Goal: Task Accomplishment & Management: Manage account settings

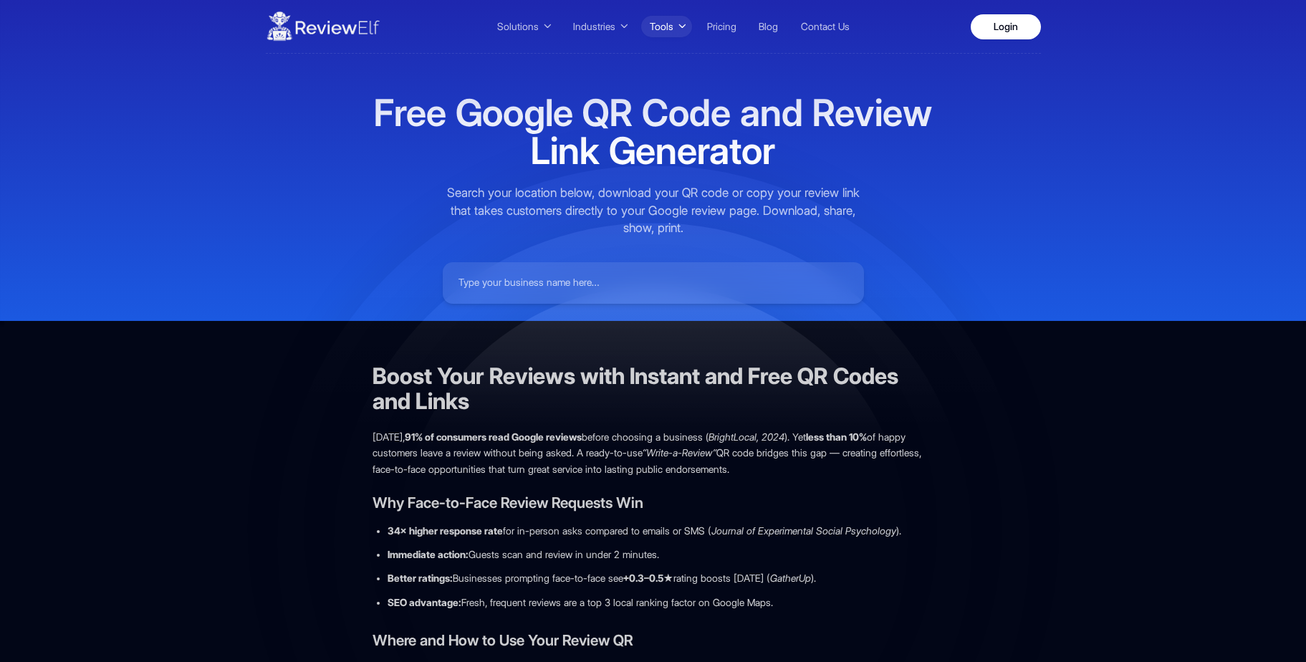
click at [671, 28] on button "Tools" at bounding box center [666, 26] width 51 height 21
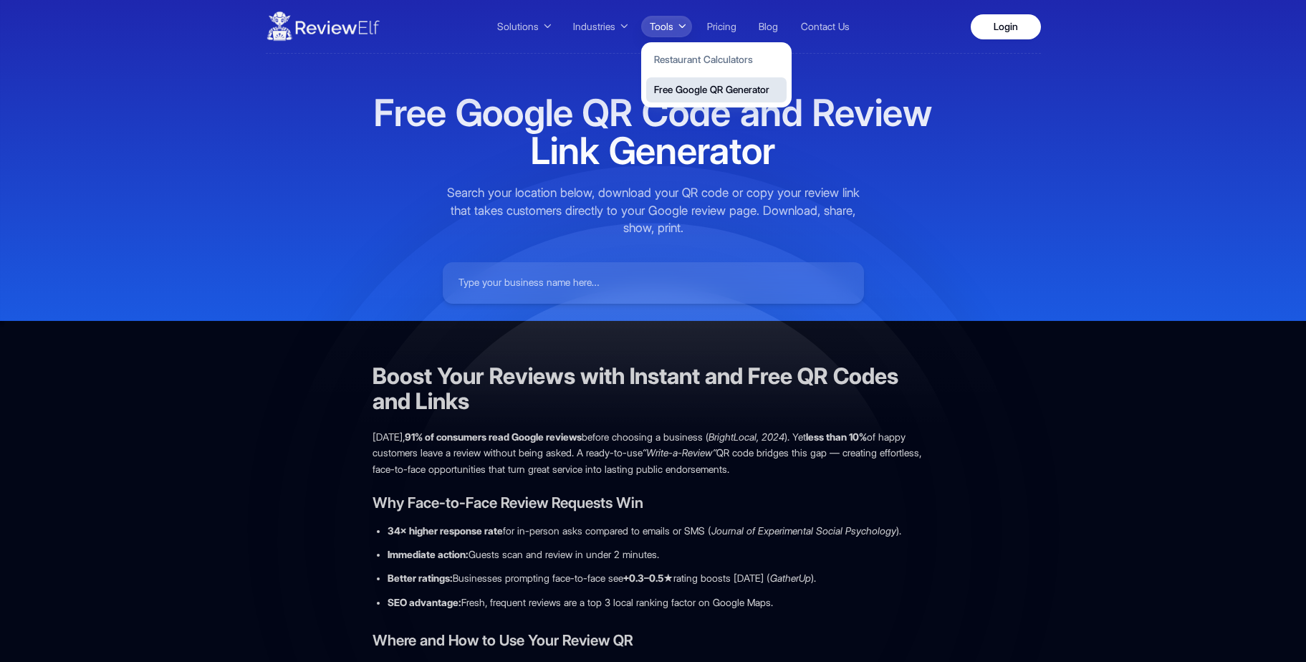
click at [673, 87] on button "Free Google QR Generator" at bounding box center [716, 89] width 140 height 25
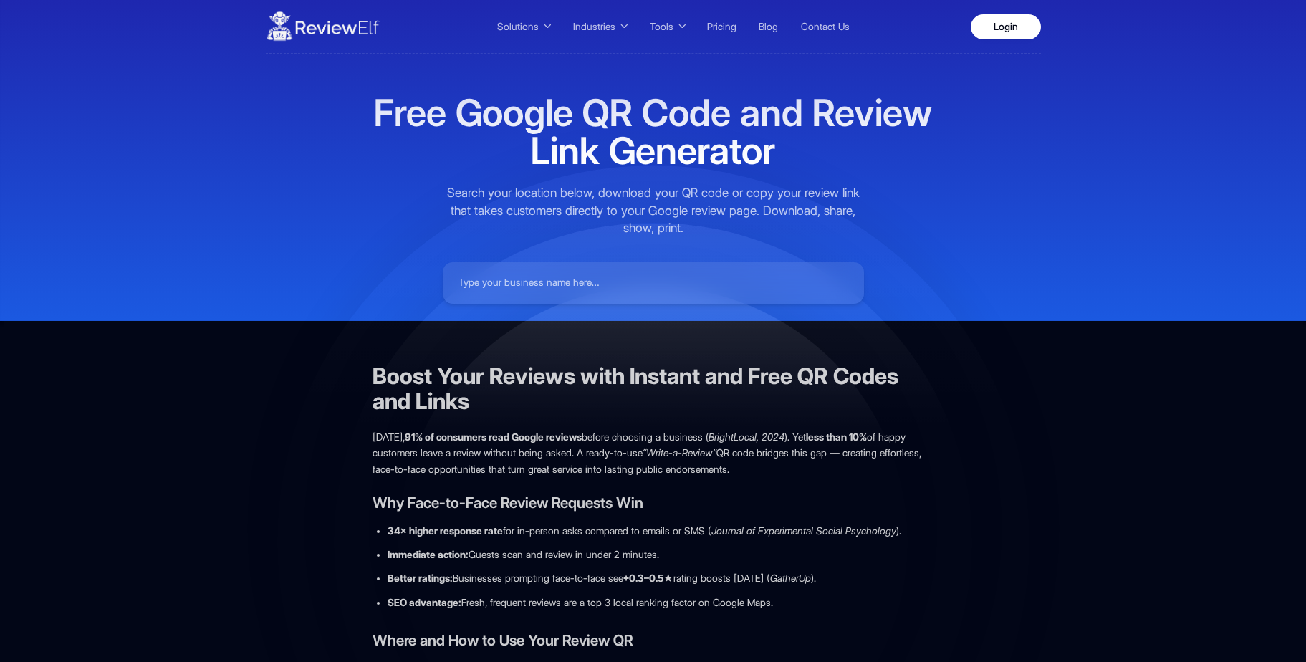
click at [347, 31] on img at bounding box center [323, 26] width 115 height 40
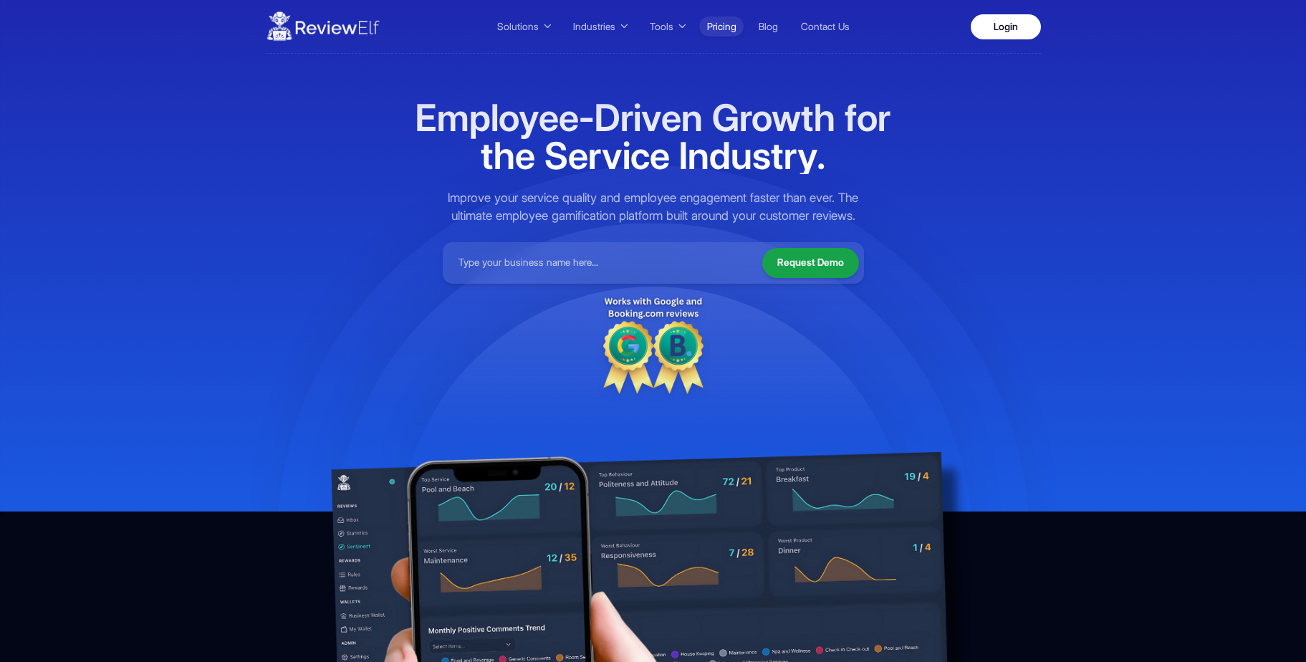
click at [714, 27] on link "Pricing" at bounding box center [721, 26] width 44 height 20
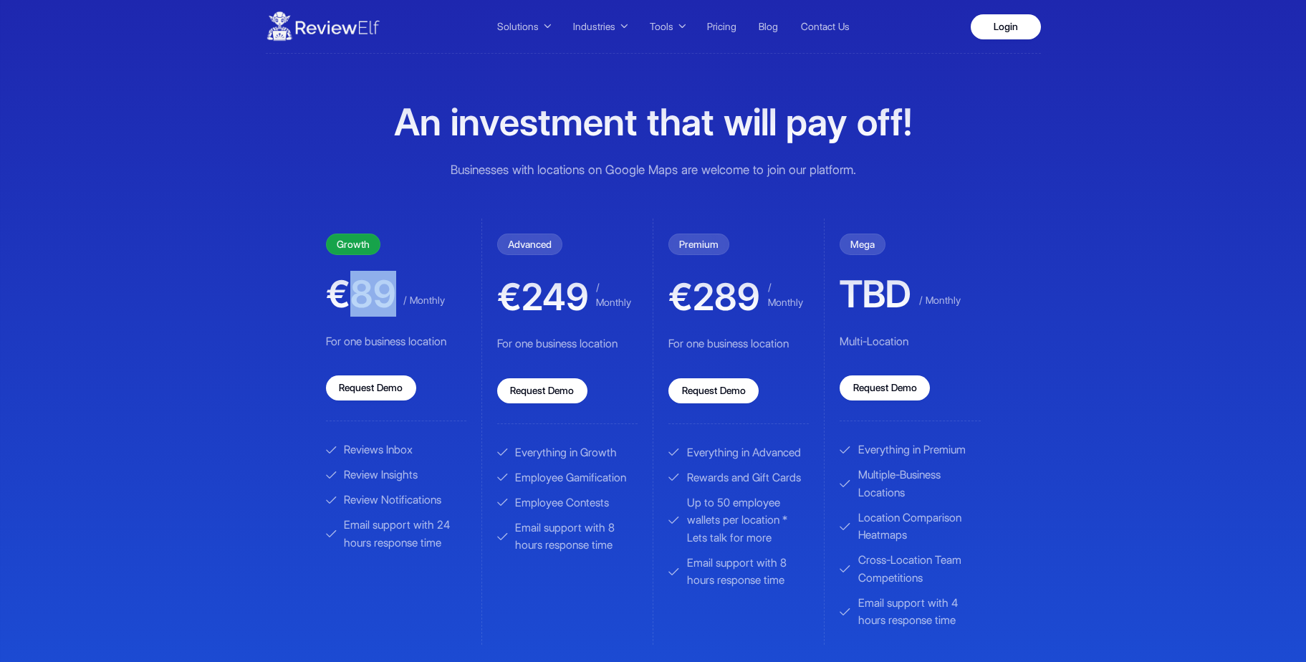
drag, startPoint x: 352, startPoint y: 294, endPoint x: 390, endPoint y: 294, distance: 37.3
click at [390, 294] on span "€89" at bounding box center [361, 294] width 70 height 38
drag, startPoint x: 525, startPoint y: 293, endPoint x: 581, endPoint y: 291, distance: 55.9
click at [581, 291] on span "€249" at bounding box center [543, 297] width 92 height 38
drag, startPoint x: 698, startPoint y: 297, endPoint x: 754, endPoint y: 296, distance: 55.9
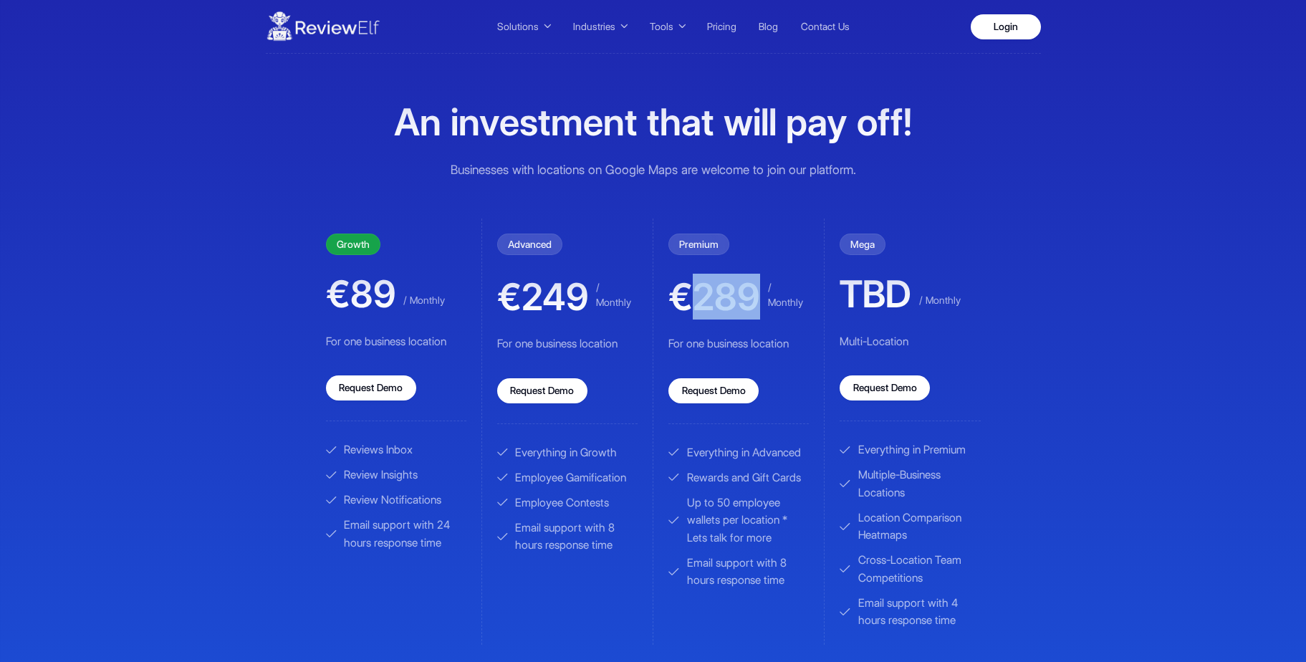
click at [754, 296] on span "€289" at bounding box center [714, 297] width 92 height 38
drag, startPoint x: 840, startPoint y: 342, endPoint x: 922, endPoint y: 379, distance: 90.1
click at [925, 346] on p "Multi-Location" at bounding box center [910, 342] width 140 height 18
drag, startPoint x: 696, startPoint y: 300, endPoint x: 751, endPoint y: 299, distance: 54.5
click at [751, 299] on span "€289" at bounding box center [714, 297] width 92 height 38
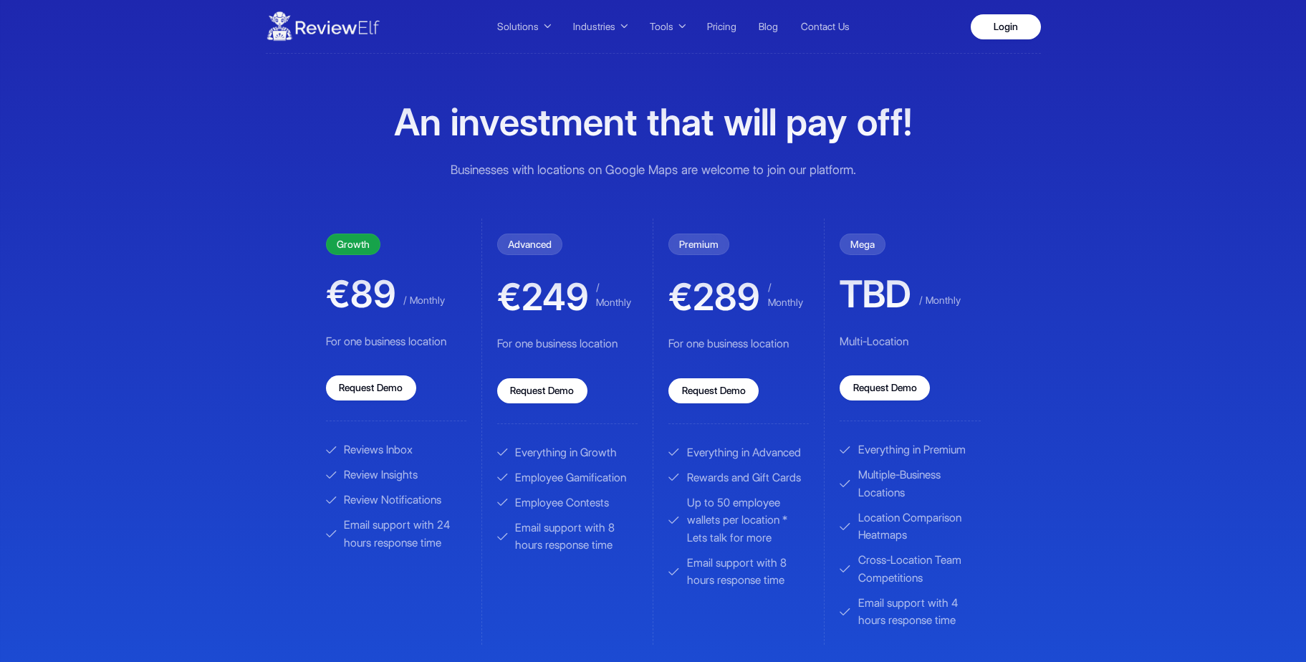
click at [991, 96] on div "Solutions Service Quality Contests Team Rewards and Gifts Review Collection Rev…" at bounding box center [653, 467] width 805 height 935
click at [1007, 29] on link "Login" at bounding box center [1006, 26] width 70 height 25
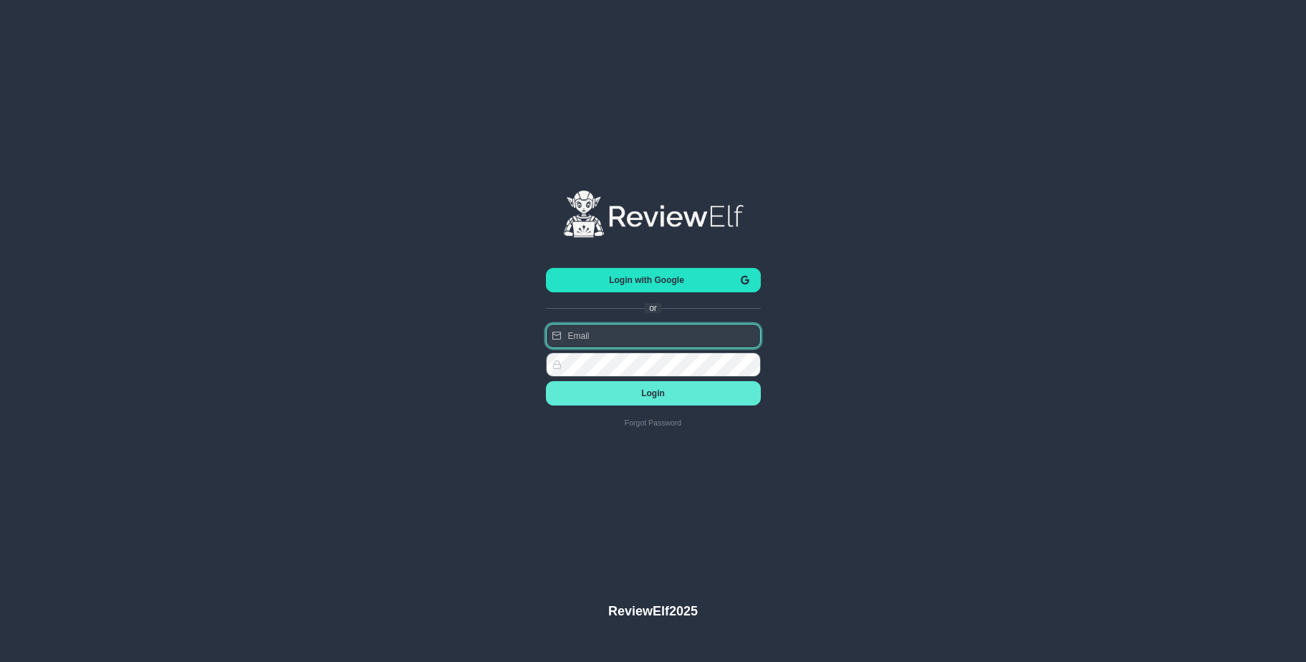
type input "charles.johnson@reviewinsights.org"
click at [660, 276] on span "Login with Google" at bounding box center [646, 280] width 179 height 10
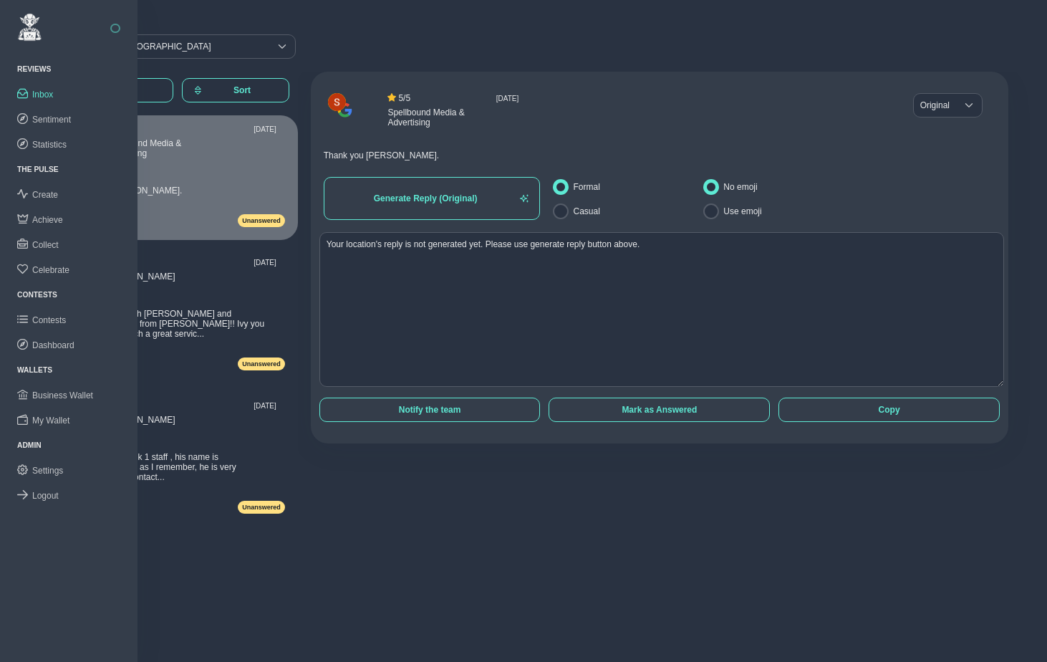
click at [112, 29] on button "button" at bounding box center [115, 29] width 10 height 10
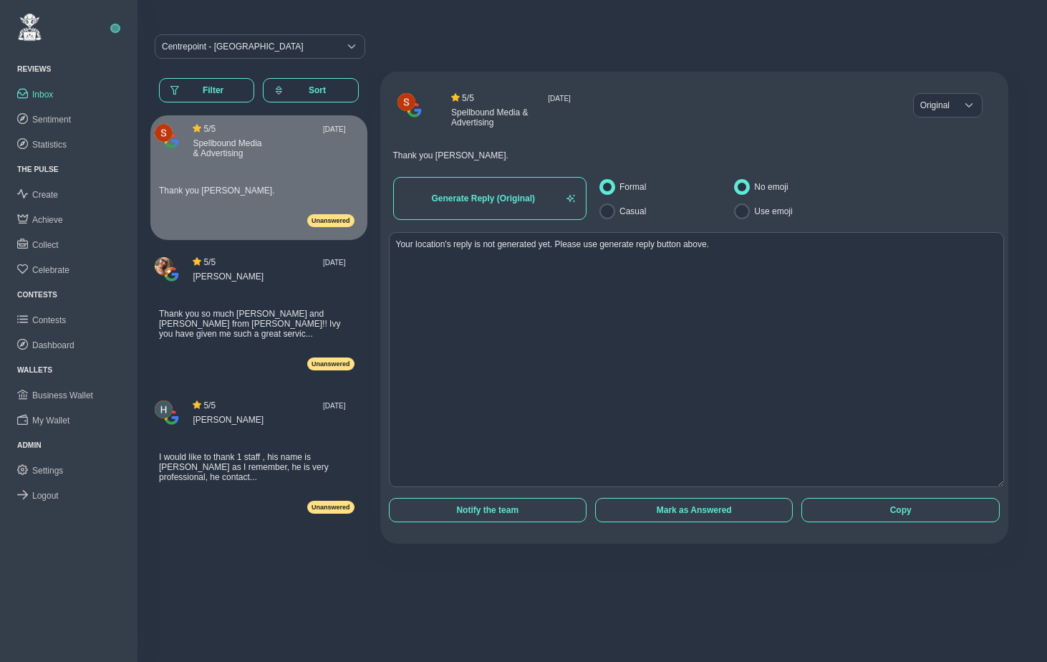
drag, startPoint x: 989, startPoint y: 385, endPoint x: 996, endPoint y: 485, distance: 100.6
click at [996, 485] on div "5 / 5 [DATE] Spellbound Media & Advertising Original Original Thank you [PERSON…" at bounding box center [694, 308] width 629 height 472
click at [241, 330] on span "Thank you so much [PERSON_NAME] and [PERSON_NAME] from [PERSON_NAME]!! Ivy you …" at bounding box center [249, 324] width 181 height 30
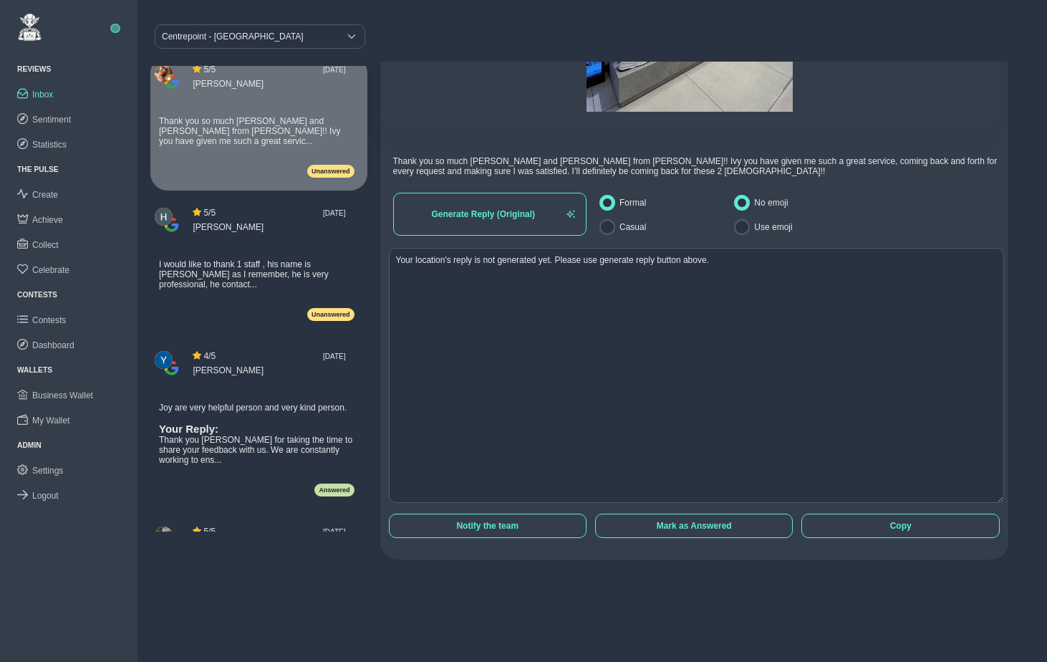
scroll to position [321, 0]
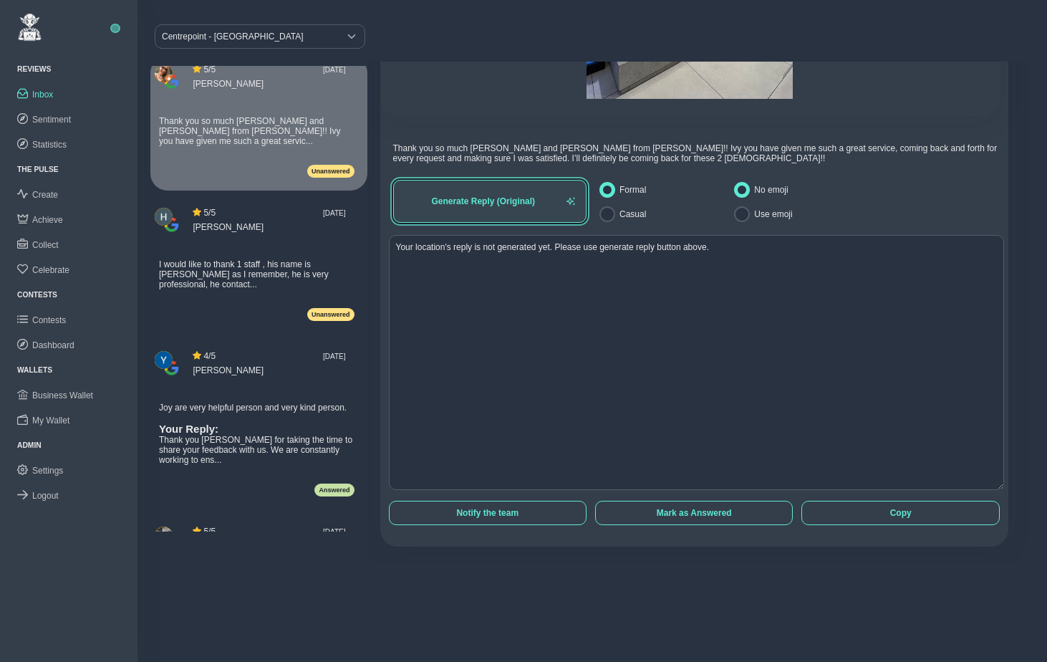
click at [500, 205] on span "Generate Reply (Original)" at bounding box center [484, 201] width 158 height 10
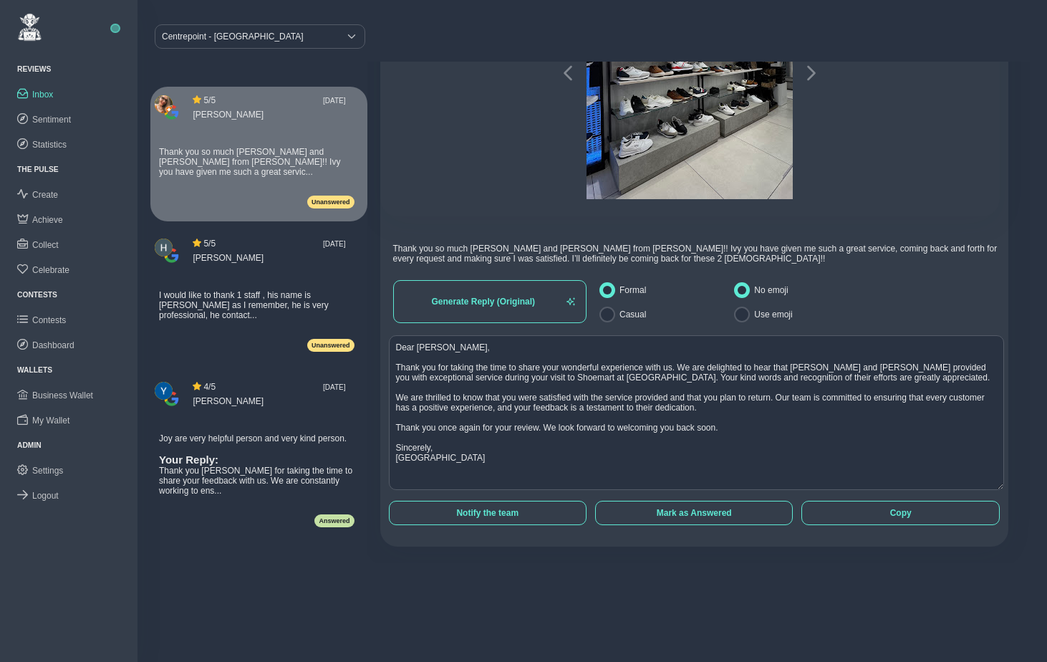
scroll to position [0, 0]
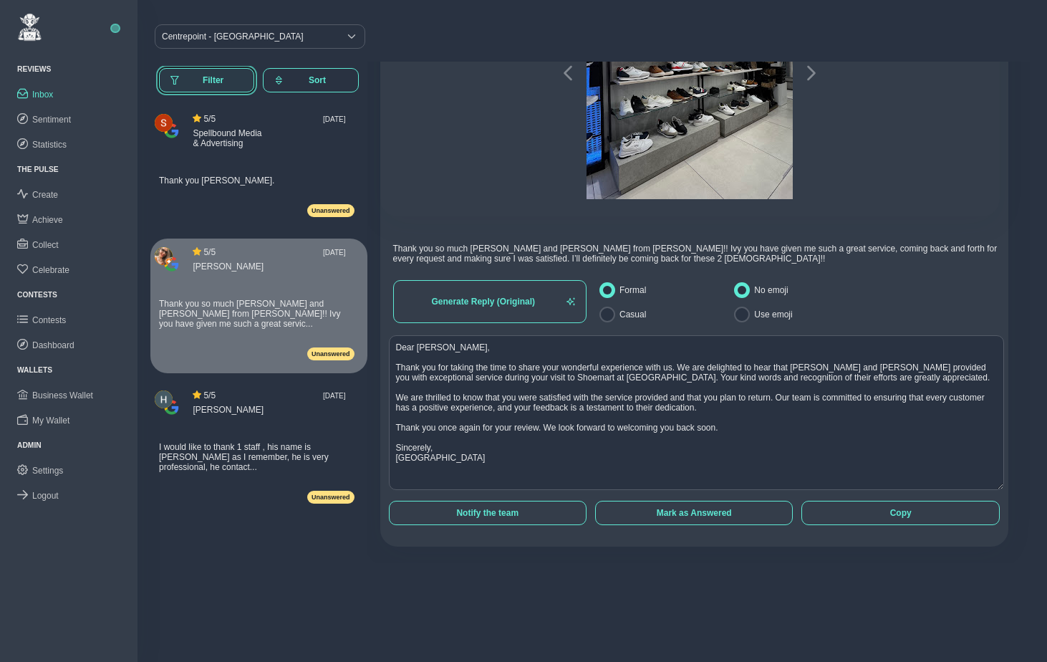
click at [208, 77] on span "Filter" at bounding box center [212, 80] width 59 height 10
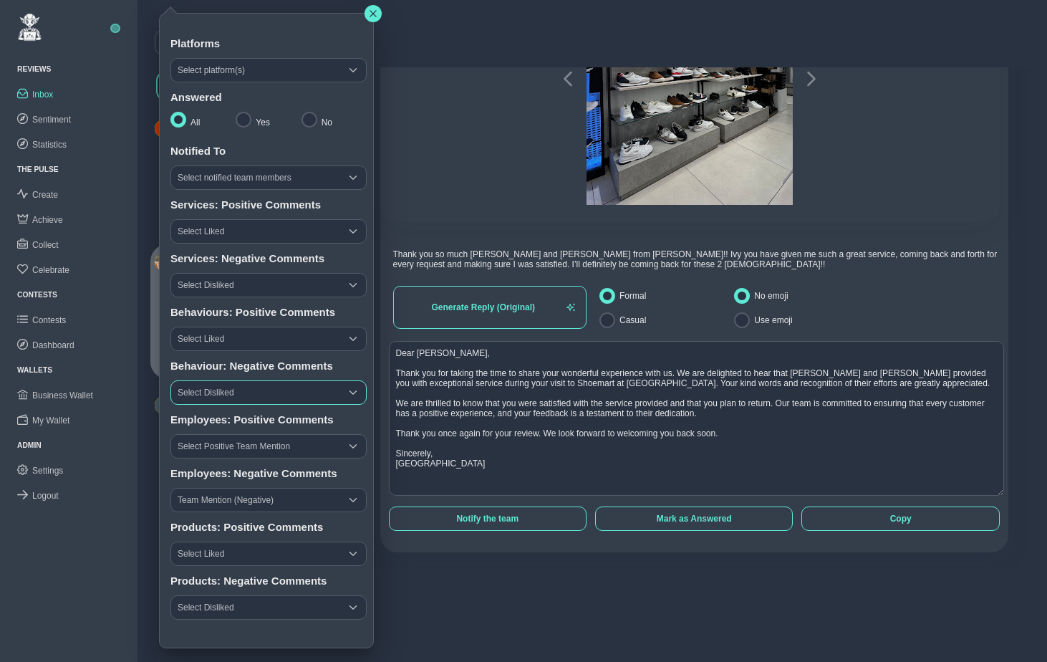
scroll to position [4, 0]
click at [376, 18] on button "button" at bounding box center [373, 14] width 17 height 17
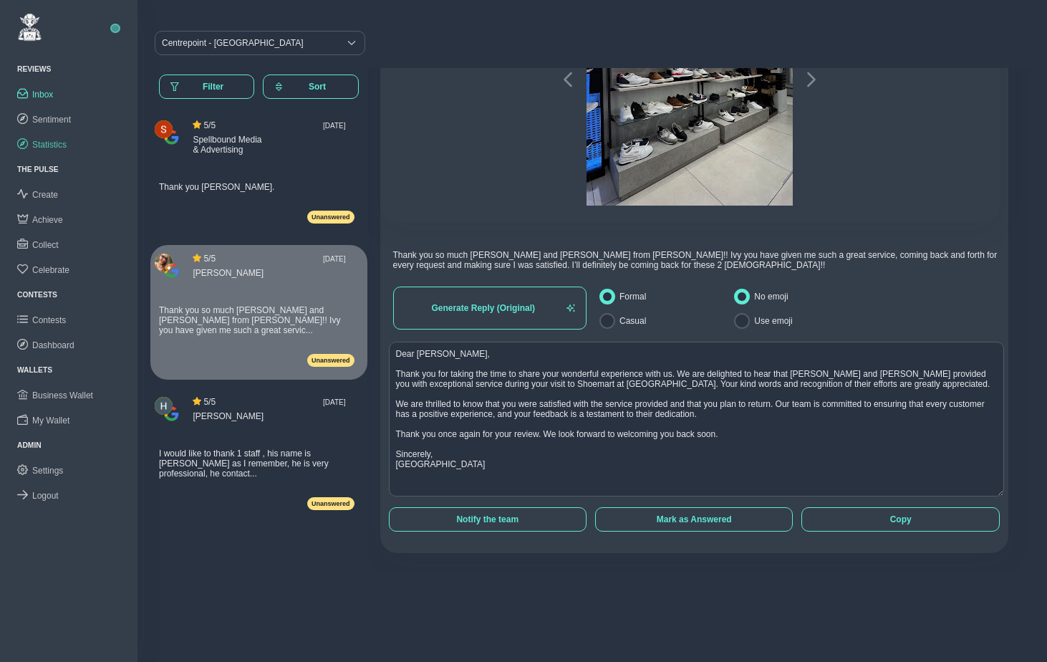
click at [52, 142] on span "Statistics" at bounding box center [49, 145] width 34 height 10
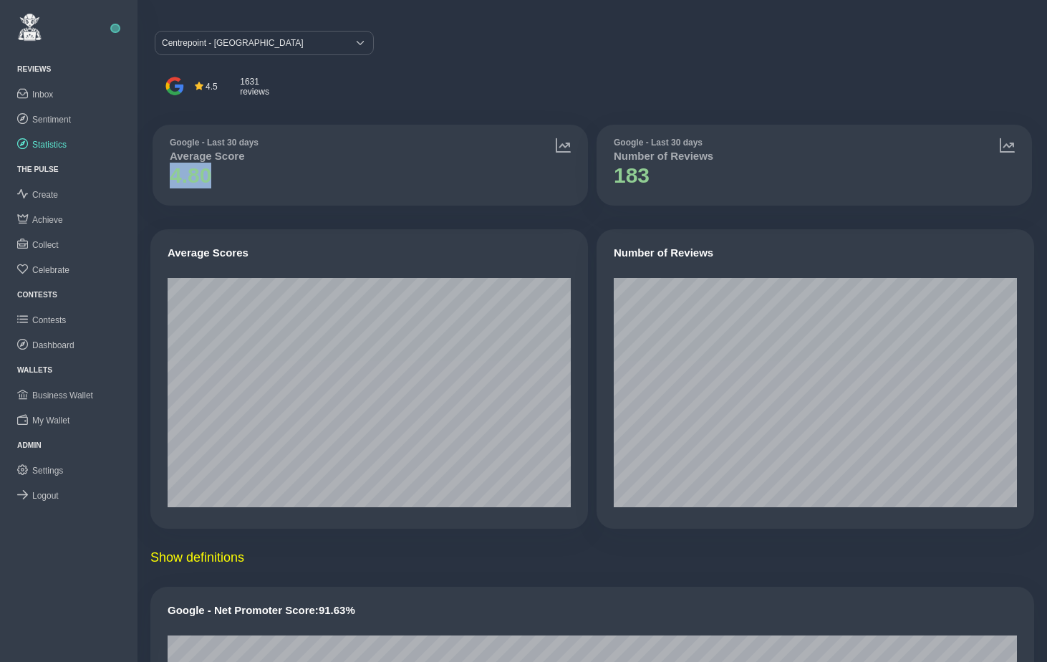
drag, startPoint x: 171, startPoint y: 176, endPoint x: 222, endPoint y: 177, distance: 50.9
click at [222, 177] on h1 "4.80" at bounding box center [214, 176] width 89 height 26
drag, startPoint x: 615, startPoint y: 178, endPoint x: 652, endPoint y: 177, distance: 36.6
click at [652, 177] on h1 "183" at bounding box center [664, 176] width 100 height 26
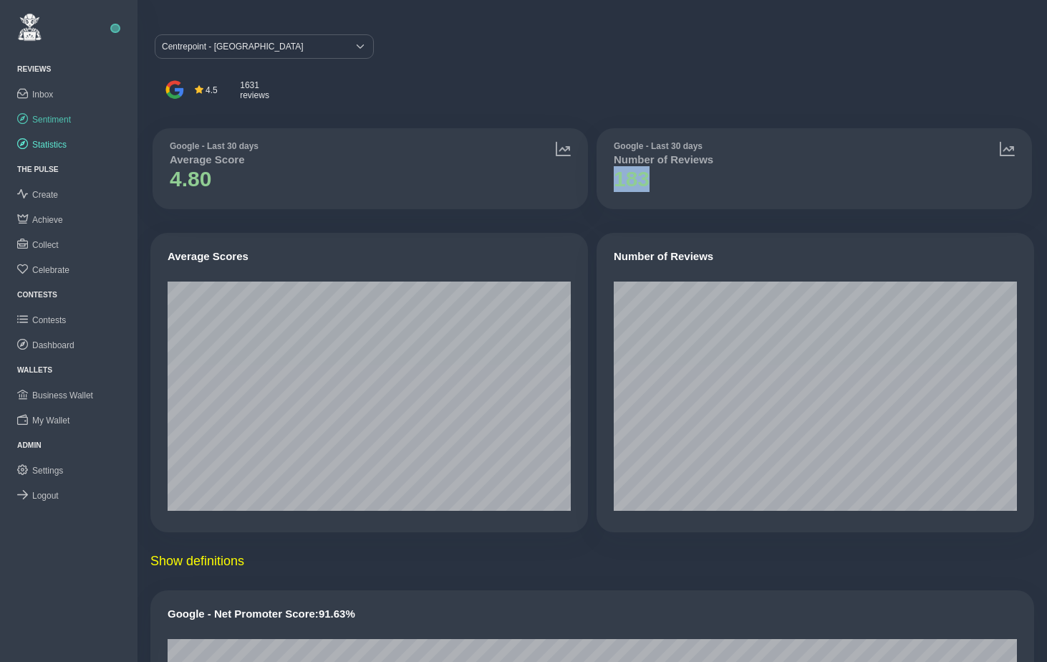
click at [61, 118] on span "Sentiment" at bounding box center [51, 120] width 39 height 10
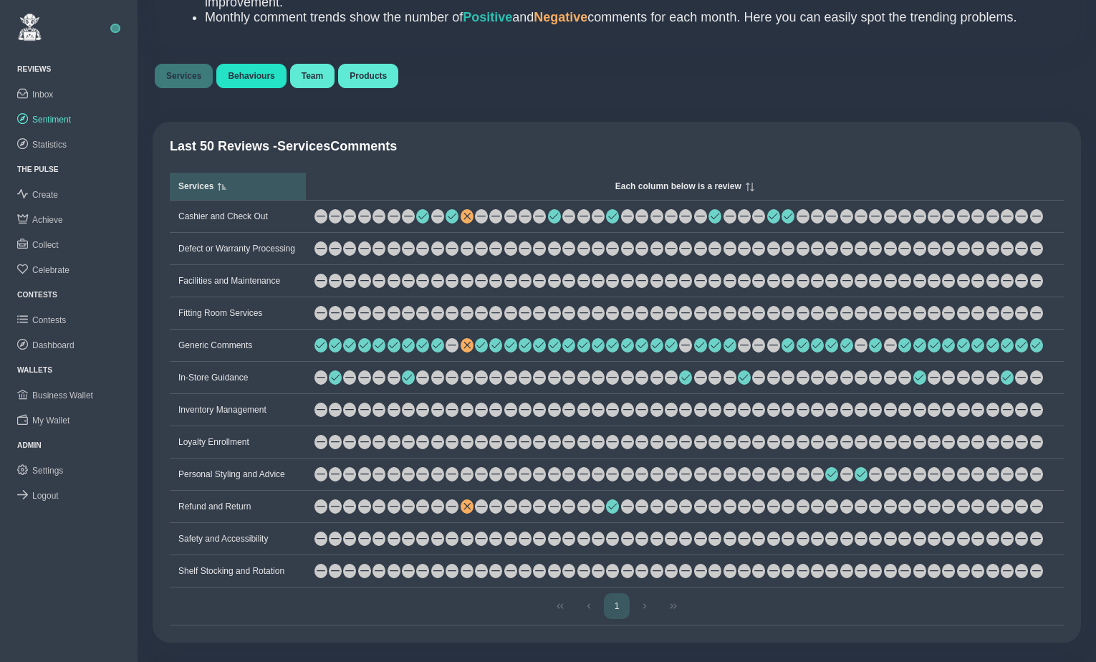
scroll to position [953, 0]
drag, startPoint x: 179, startPoint y: 221, endPoint x: 216, endPoint y: 225, distance: 37.5
click at [219, 221] on td "Cashier and Check Out" at bounding box center [238, 216] width 136 height 32
drag, startPoint x: 178, startPoint y: 251, endPoint x: 286, endPoint y: 251, distance: 108.2
click at [286, 251] on td "Defect or Warranty Processing" at bounding box center [238, 248] width 136 height 32
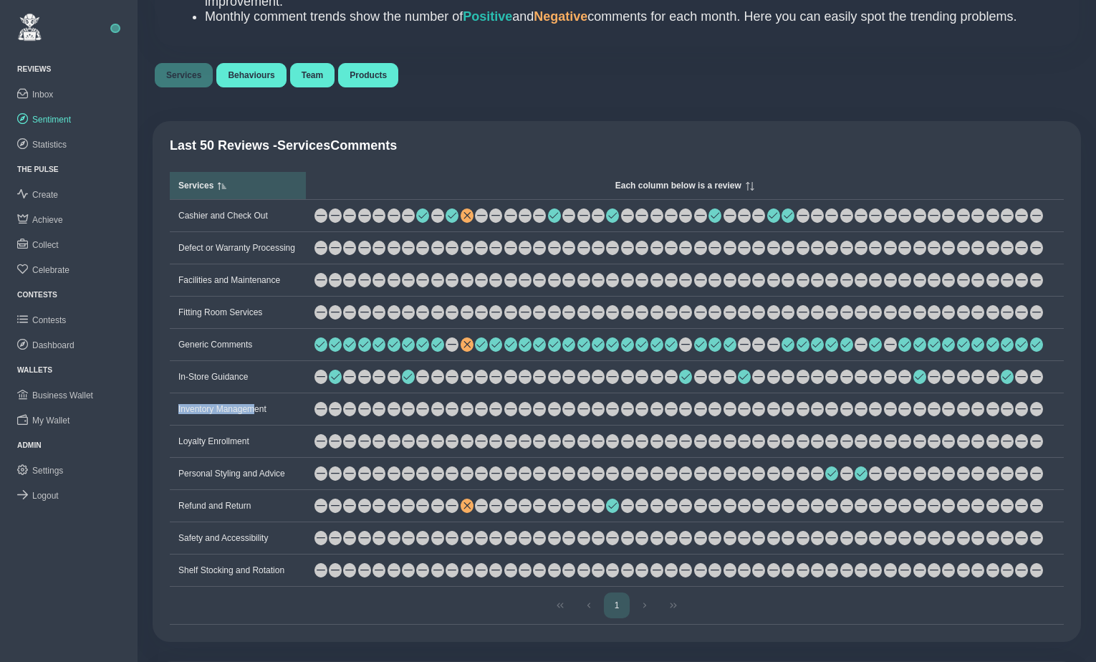
drag, startPoint x: 179, startPoint y: 413, endPoint x: 260, endPoint y: 419, distance: 81.2
click at [260, 419] on td "Inventory Management" at bounding box center [238, 409] width 136 height 32
click at [256, 80] on span "Behaviours" at bounding box center [251, 75] width 47 height 10
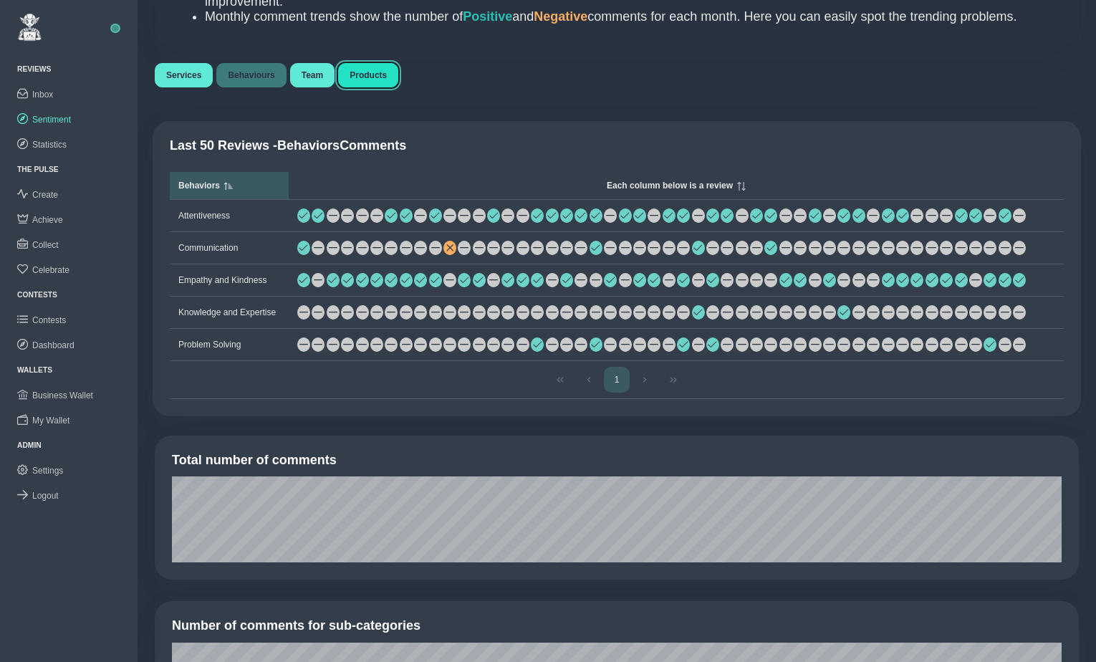
click at [384, 75] on span "Products" at bounding box center [368, 75] width 37 height 10
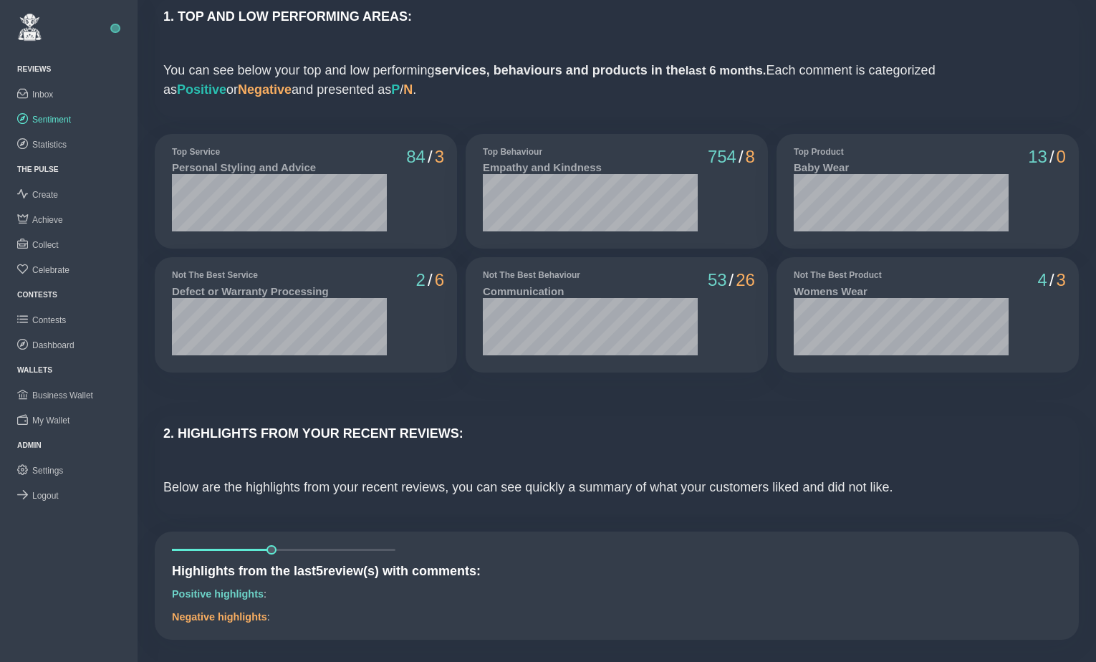
scroll to position [0, 0]
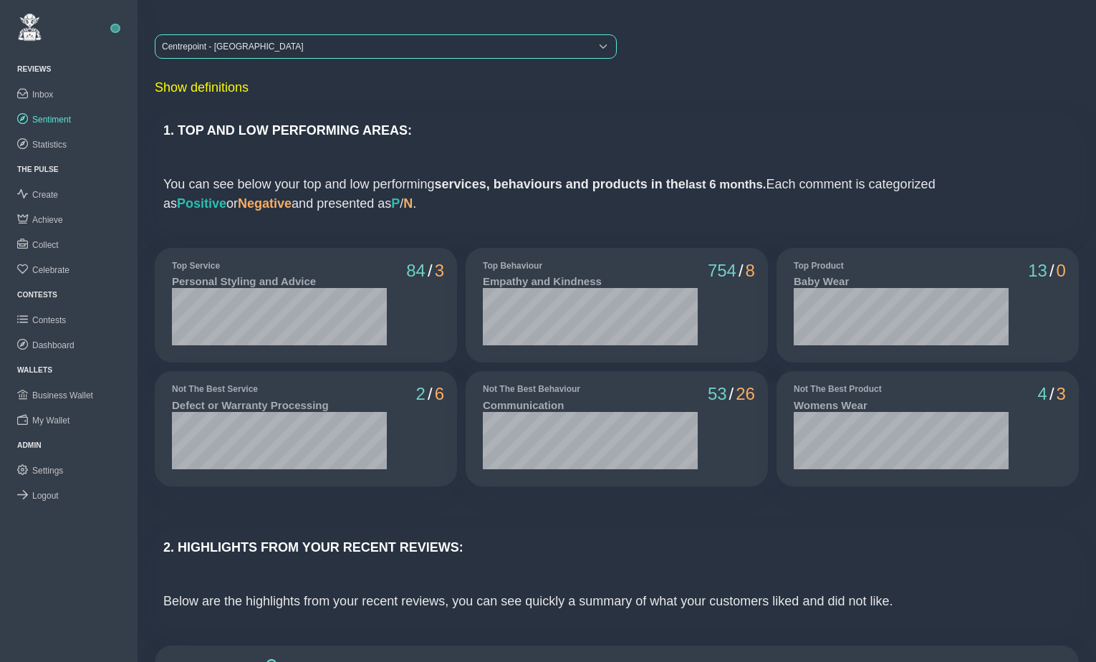
click at [245, 49] on div "Centrepoint - [GEOGRAPHIC_DATA]" at bounding box center [372, 46] width 435 height 23
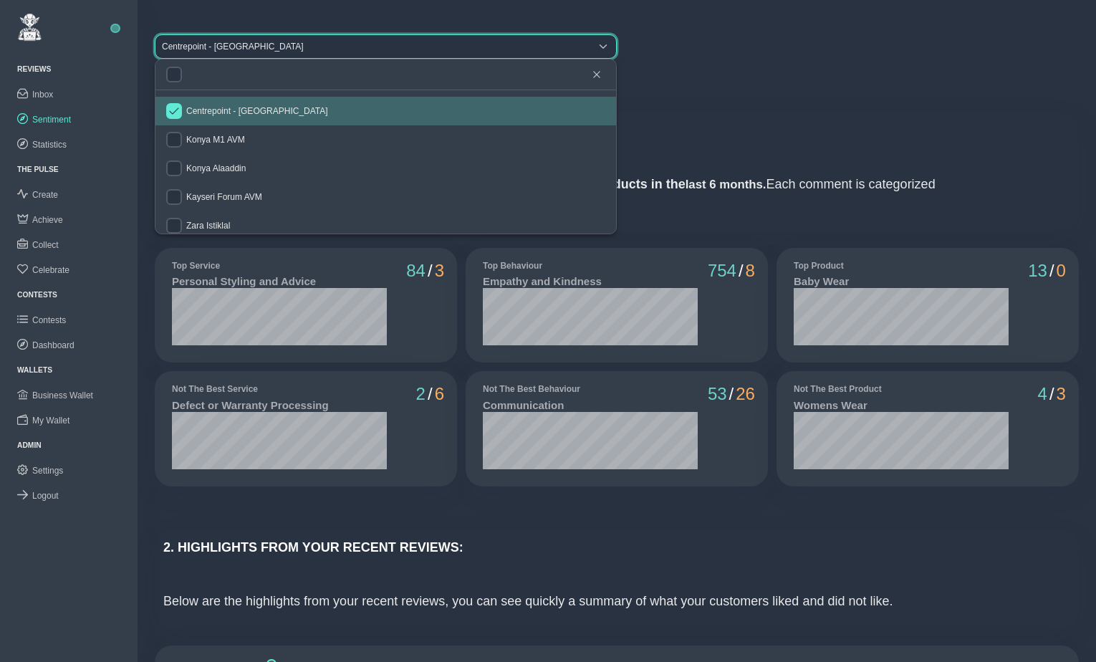
click at [212, 104] on li "Centrepoint - [GEOGRAPHIC_DATA]" at bounding box center [385, 111] width 461 height 29
checkbox input "false"
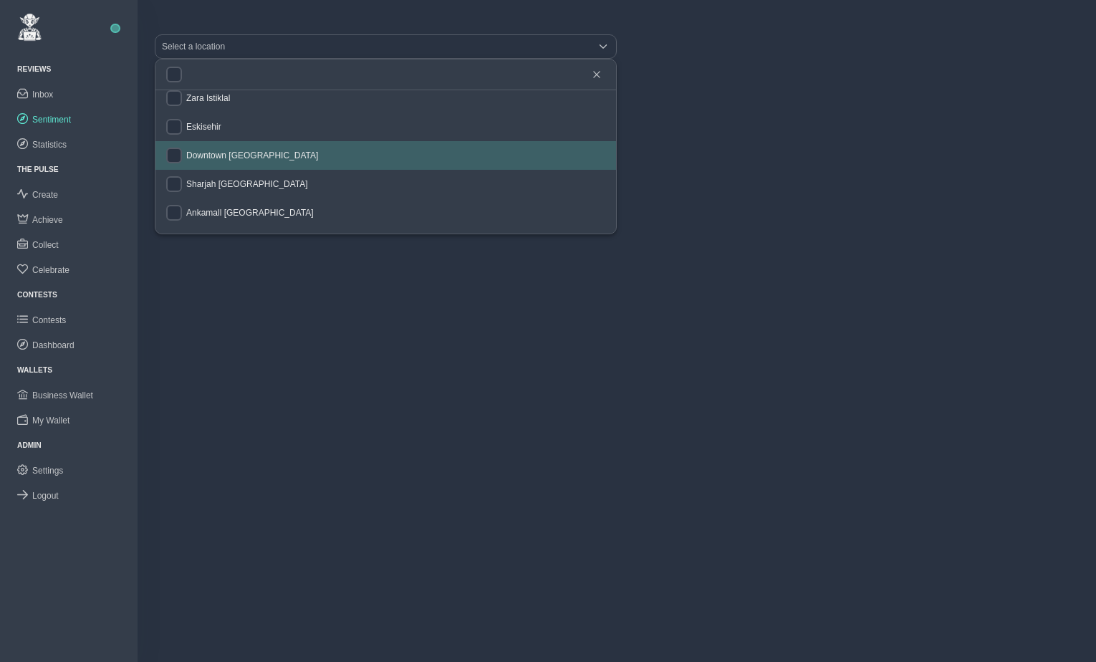
click at [218, 159] on span "Downtown [GEOGRAPHIC_DATA]" at bounding box center [252, 155] width 132 height 10
checkbox input "true"
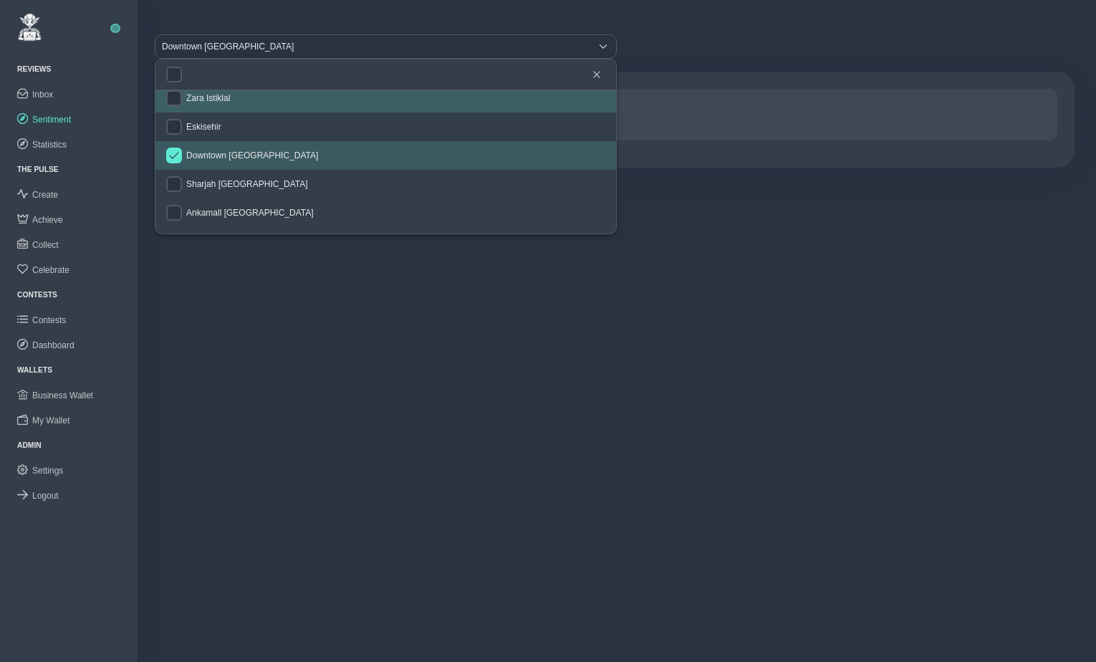
scroll to position [121, 0]
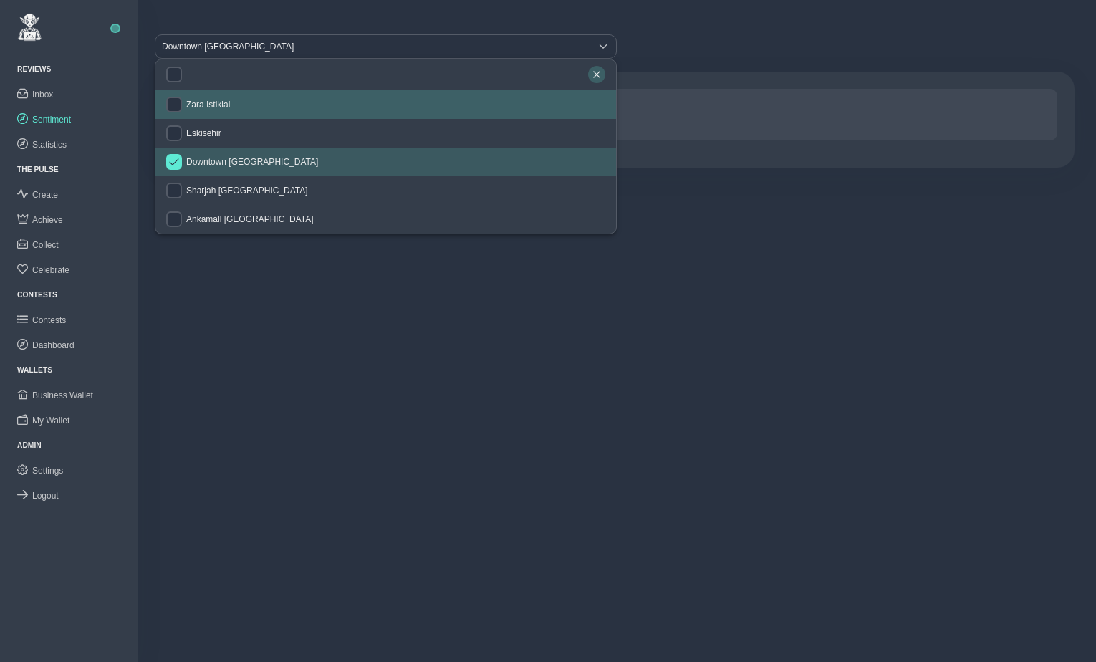
click at [600, 72] on icon "button" at bounding box center [596, 74] width 6 height 6
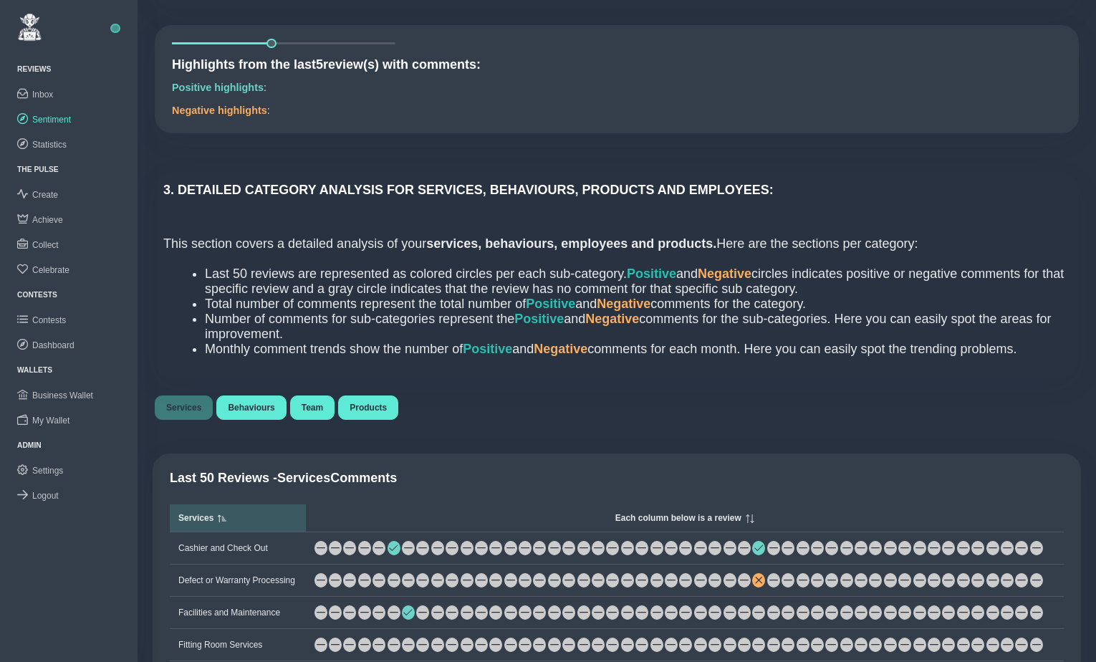
scroll to position [801, 0]
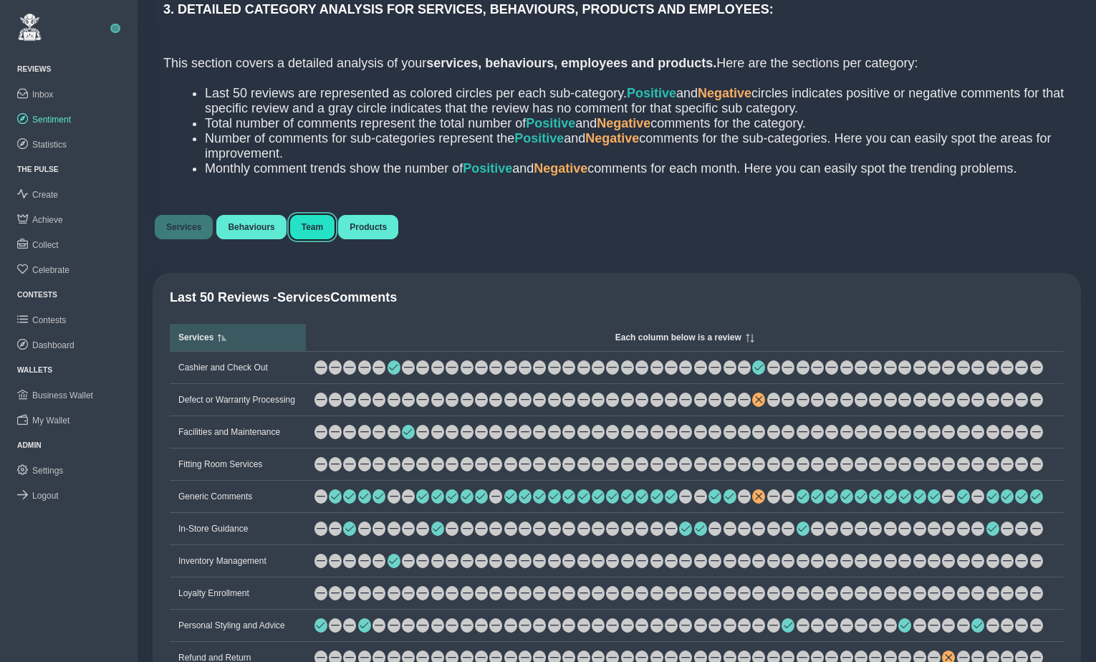
click at [320, 236] on button "Team" at bounding box center [312, 227] width 44 height 24
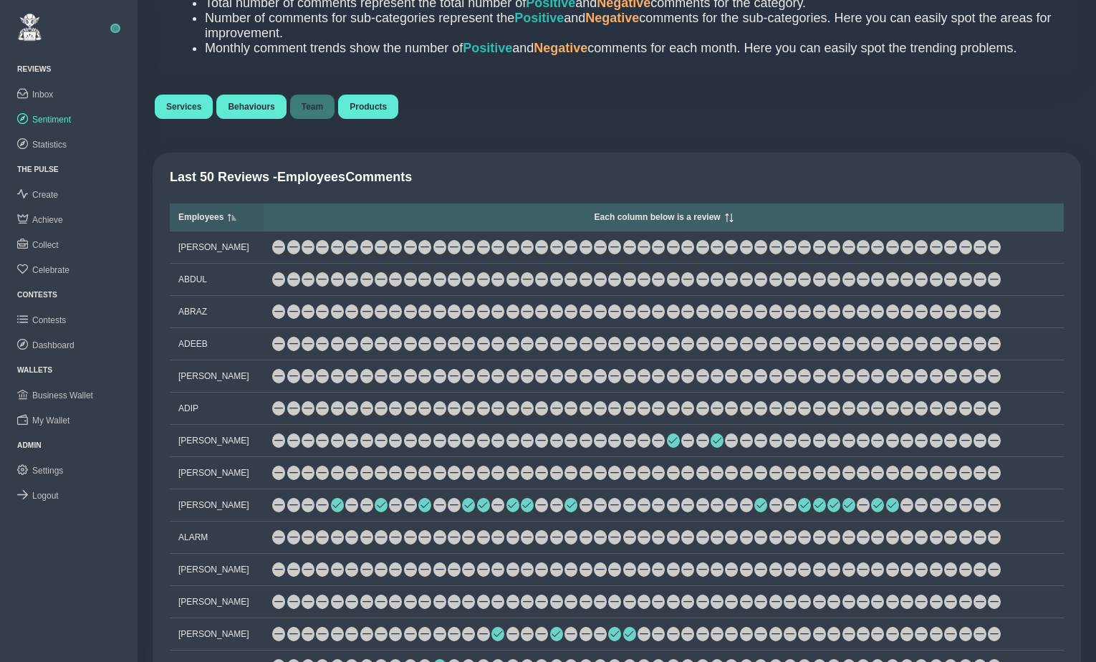
scroll to position [923, 0]
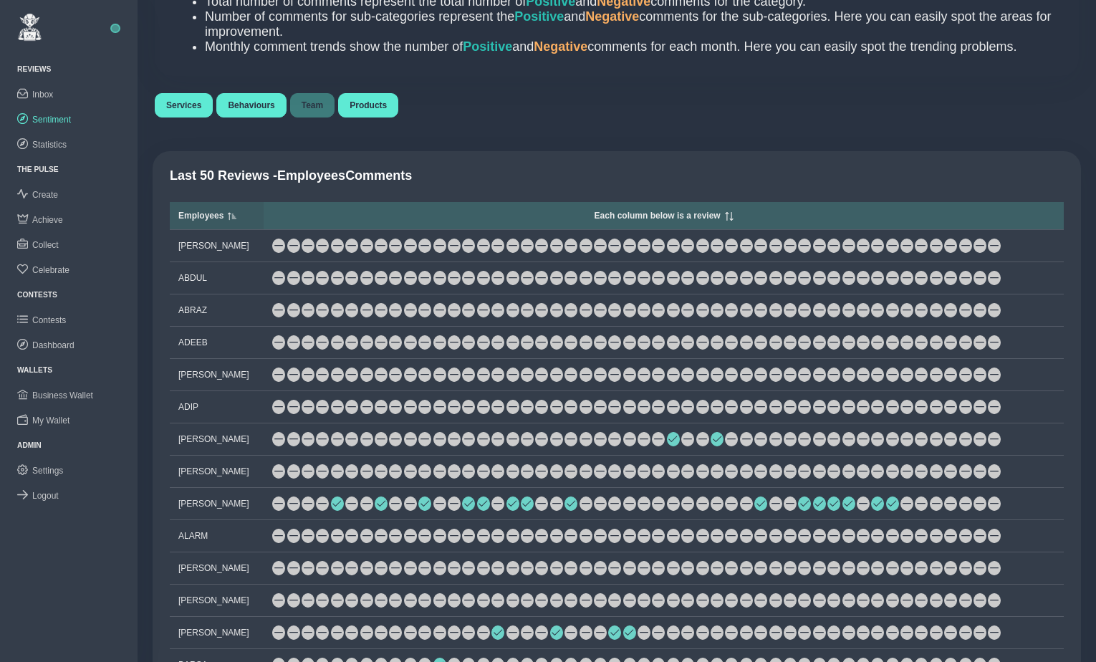
click at [671, 218] on span "Each column below is a review" at bounding box center [658, 216] width 126 height 10
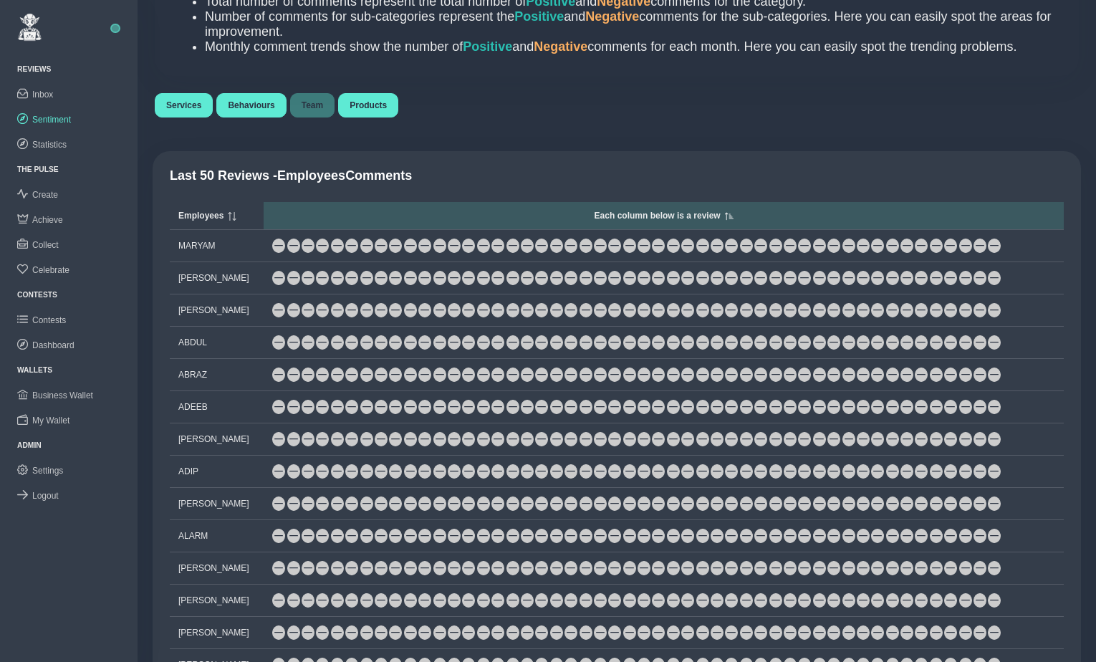
click at [684, 221] on span "Each column below is a review" at bounding box center [658, 216] width 126 height 10
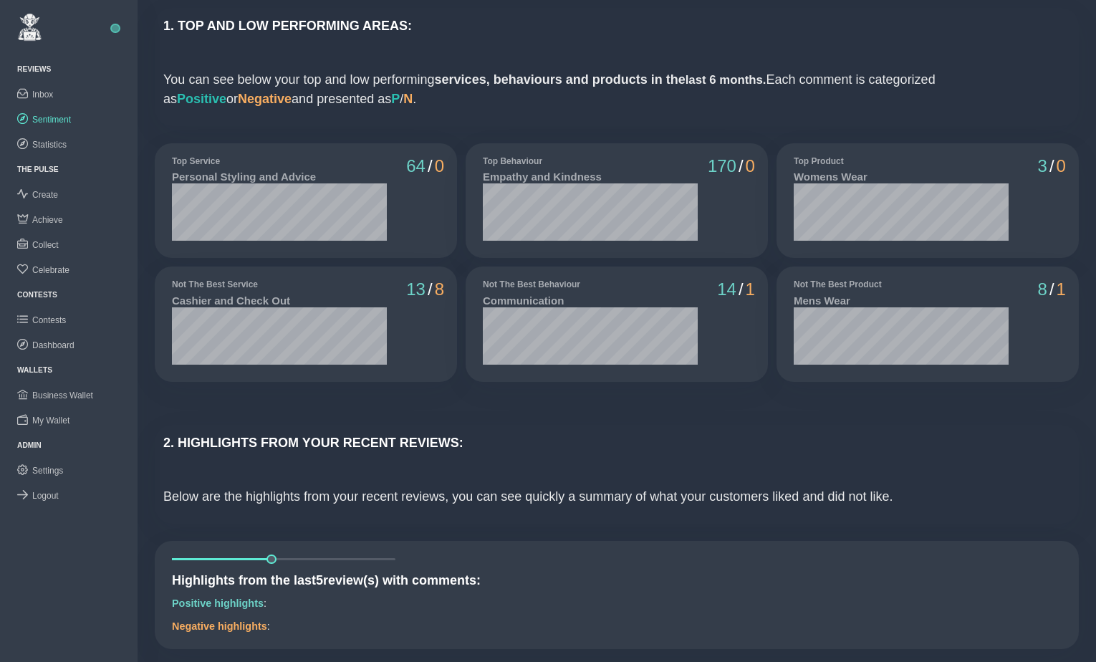
scroll to position [0, 0]
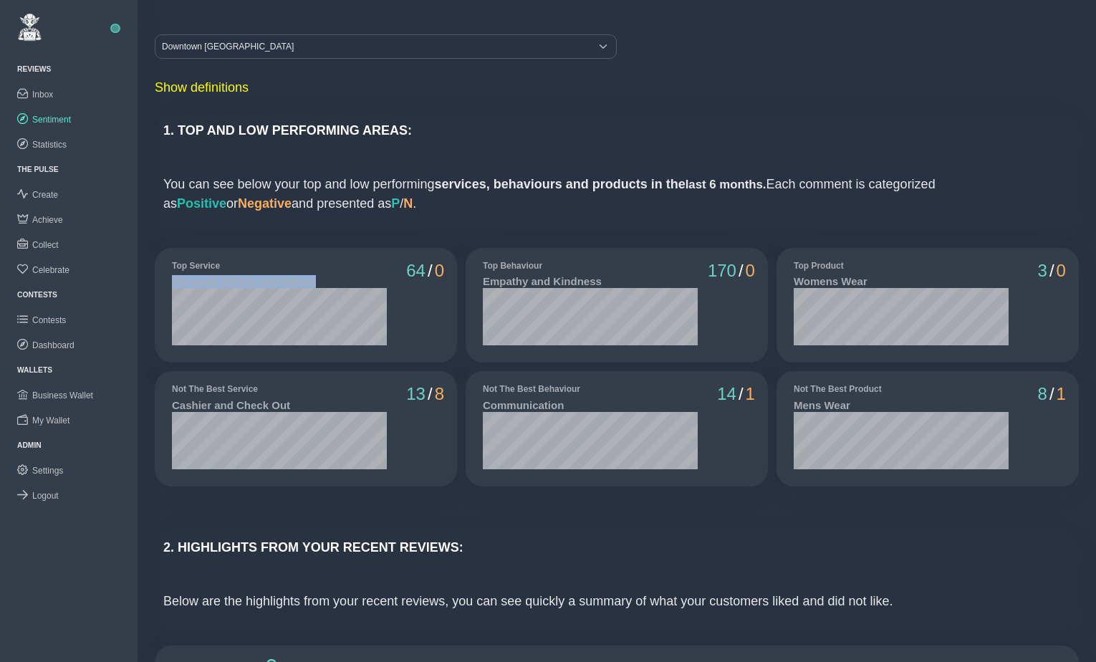
drag, startPoint x: 173, startPoint y: 283, endPoint x: 311, endPoint y: 284, distance: 137.6
click at [311, 284] on h5 "Personal Styling and Advice" at bounding box center [279, 281] width 215 height 13
drag, startPoint x: 173, startPoint y: 405, endPoint x: 287, endPoint y: 407, distance: 114.6
click at [287, 407] on h5 "Cashier and Check Out" at bounding box center [279, 405] width 215 height 13
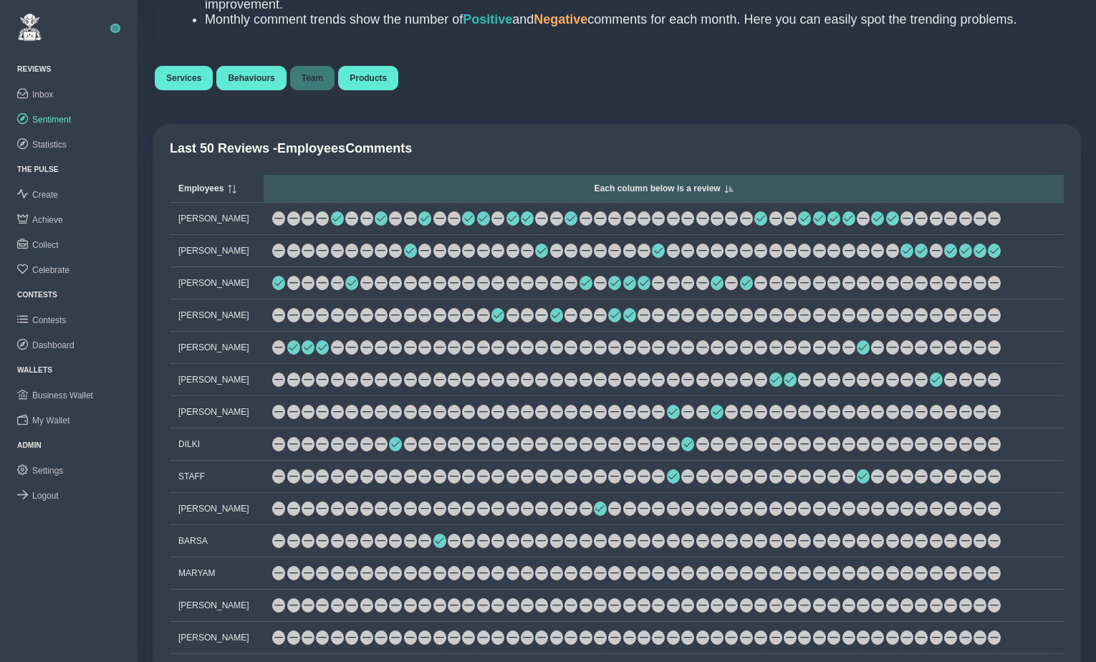
scroll to position [950, 0]
click at [195, 81] on span "Services" at bounding box center [183, 78] width 35 height 10
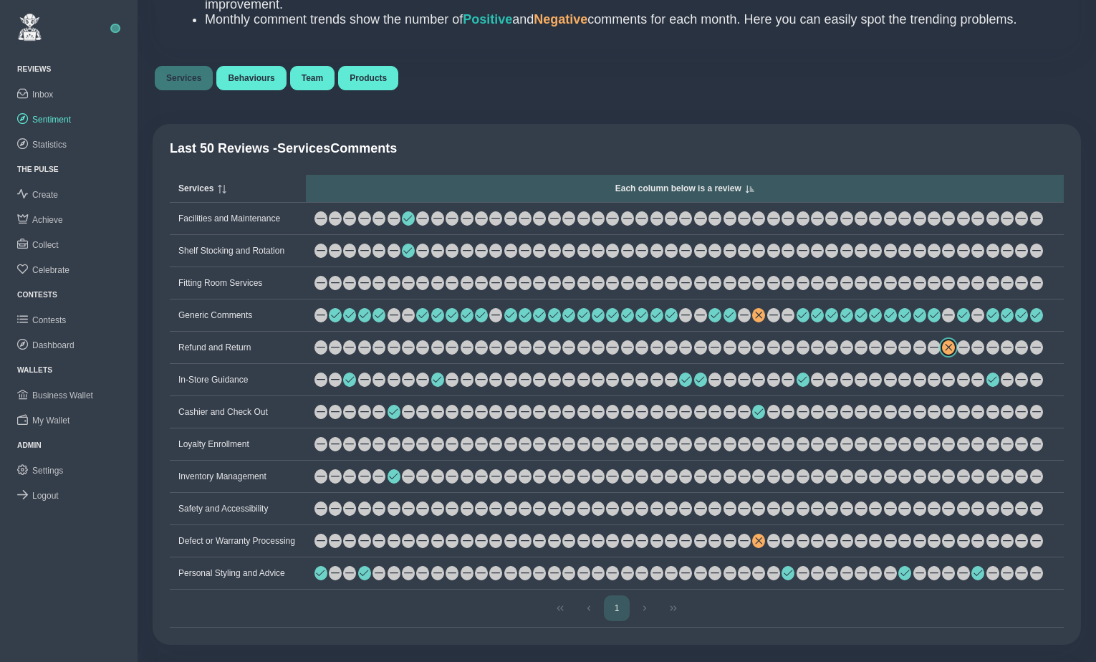
click at [953, 352] on span at bounding box center [948, 347] width 9 height 9
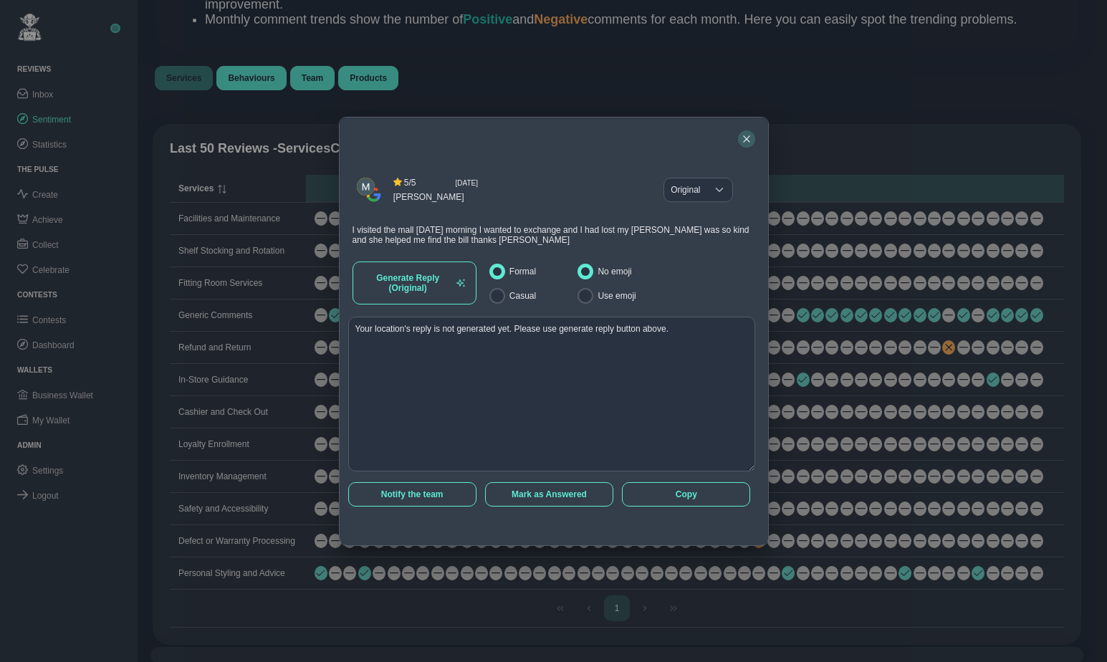
click at [745, 135] on icon "button" at bounding box center [746, 138] width 6 height 6
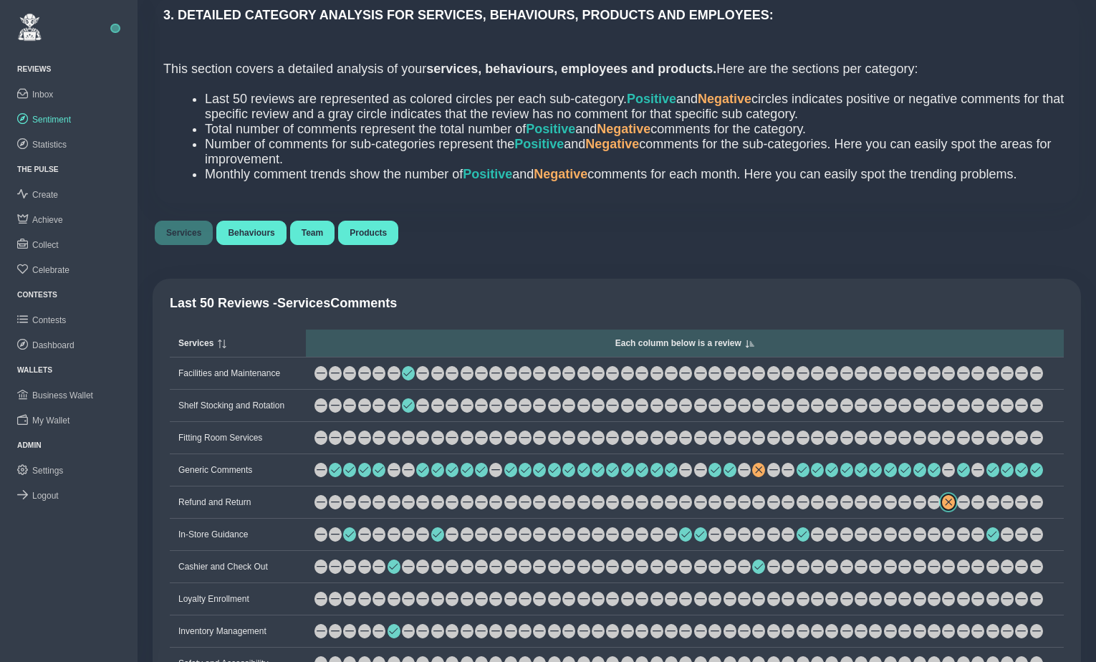
scroll to position [659, 0]
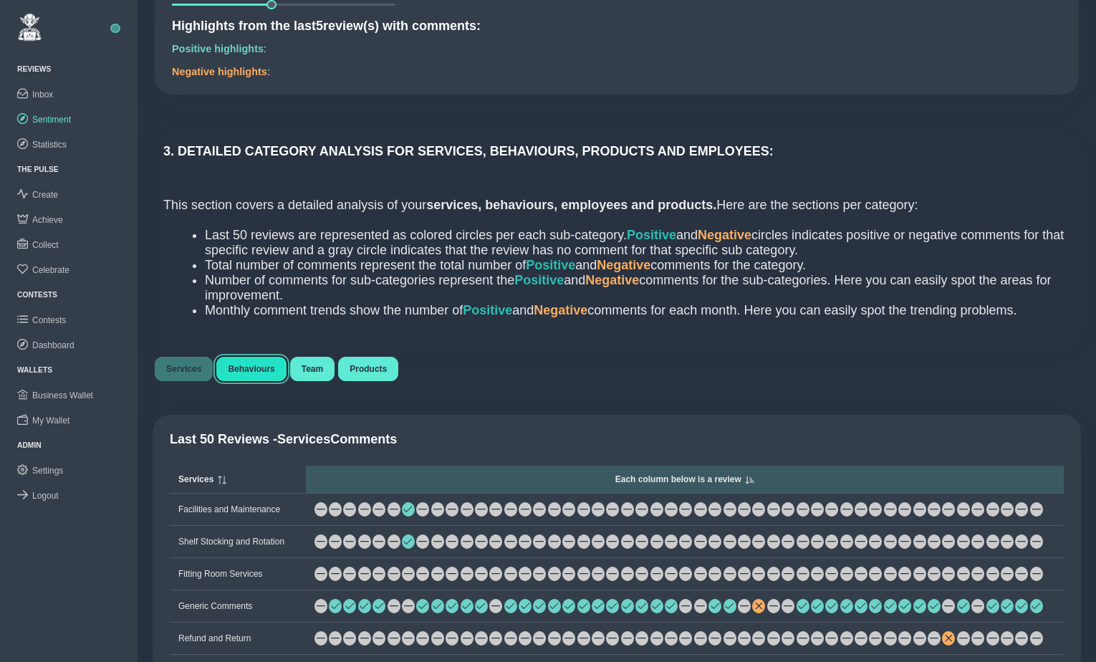
click at [255, 371] on span "Behaviours" at bounding box center [251, 369] width 47 height 10
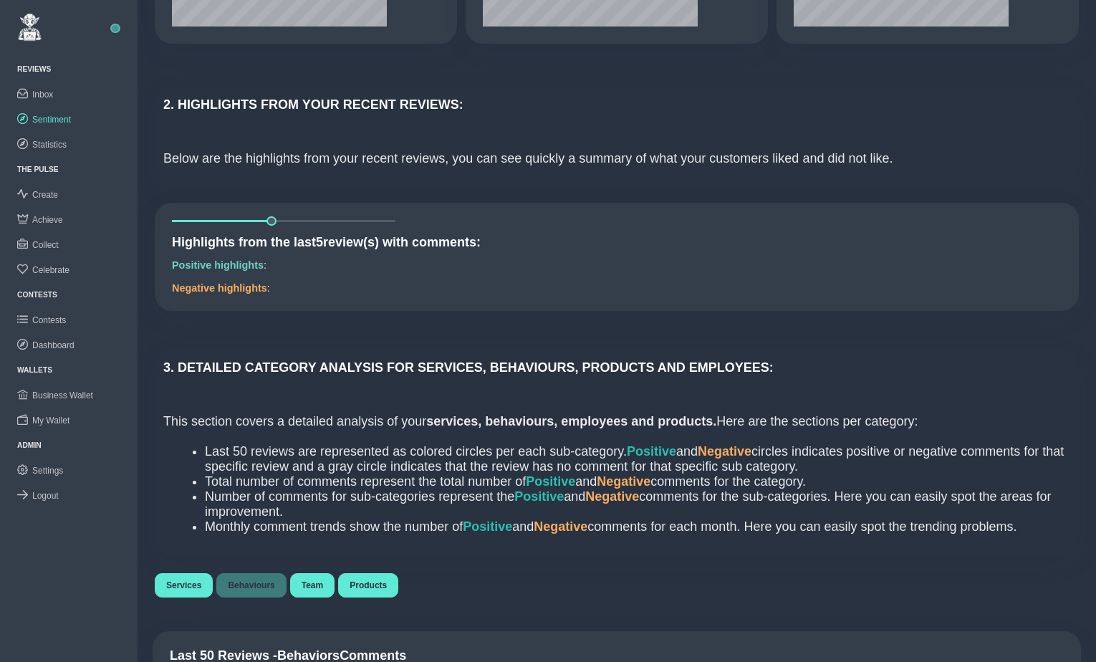
scroll to position [451, 0]
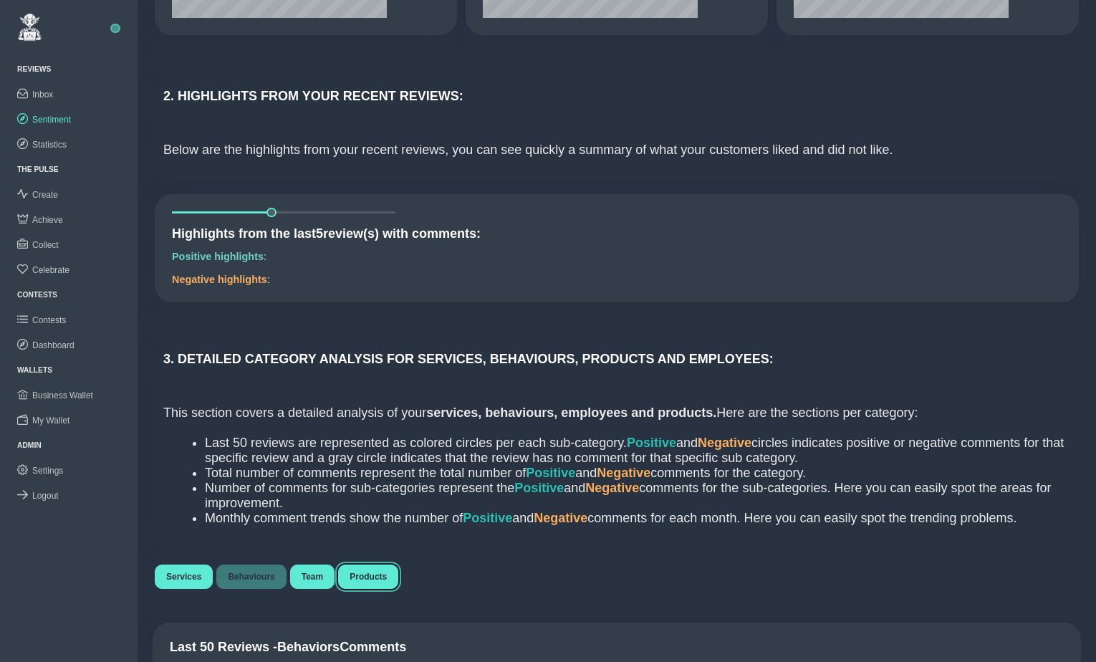
drag, startPoint x: 371, startPoint y: 575, endPoint x: 544, endPoint y: 430, distance: 225.8
click at [371, 575] on button "Products" at bounding box center [368, 577] width 60 height 24
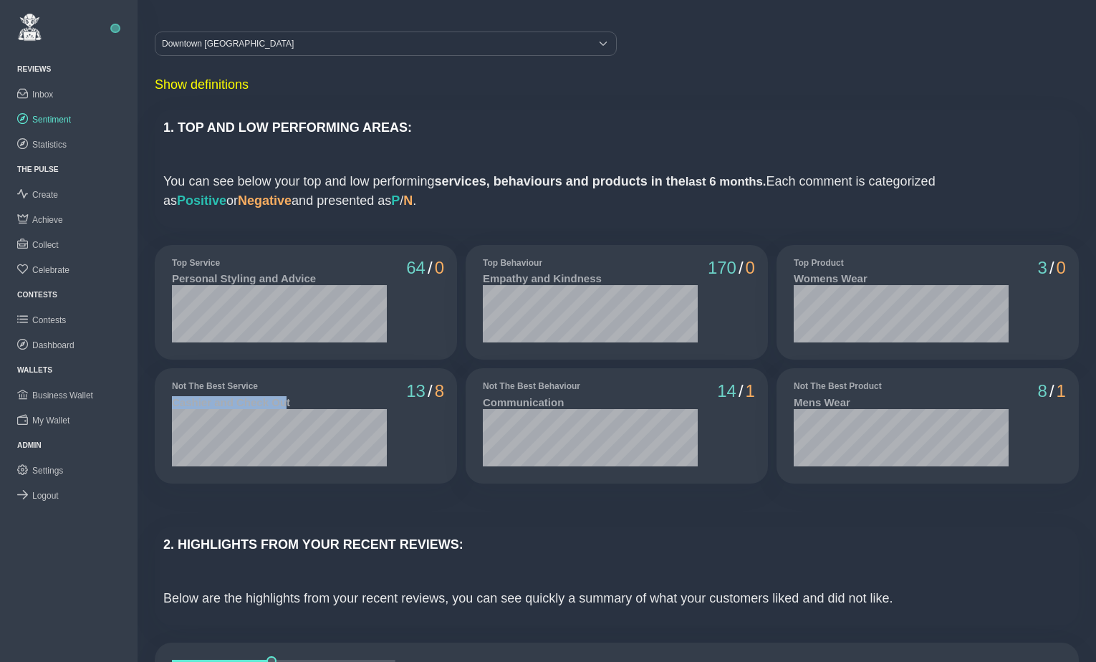
scroll to position [6, 0]
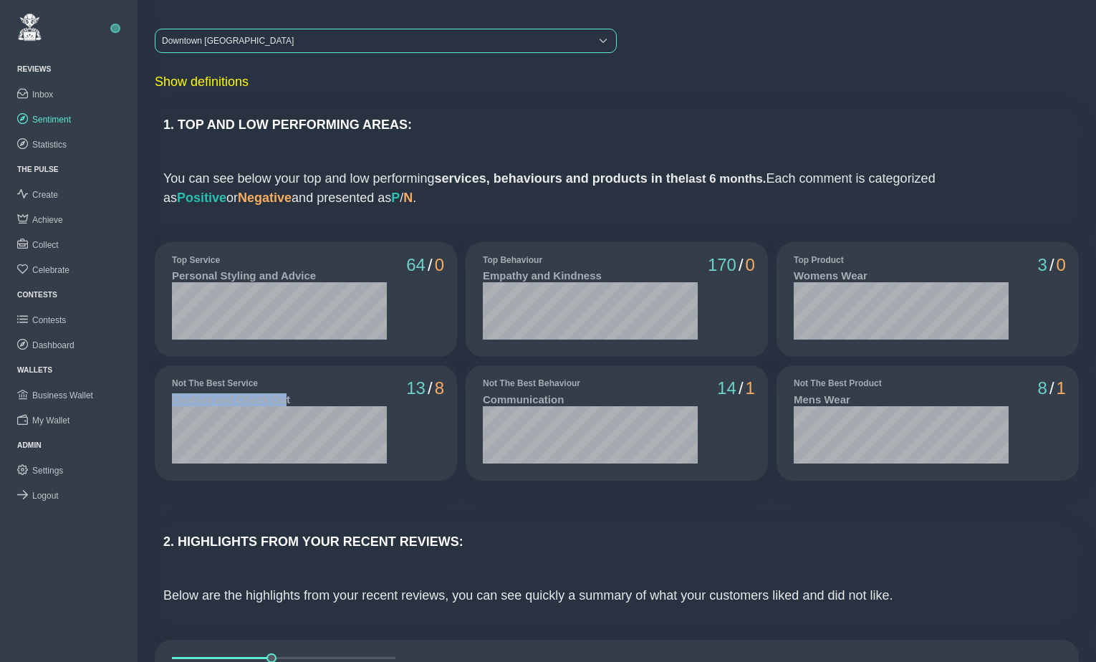
click at [193, 44] on div "Downtown [GEOGRAPHIC_DATA]" at bounding box center [372, 40] width 435 height 23
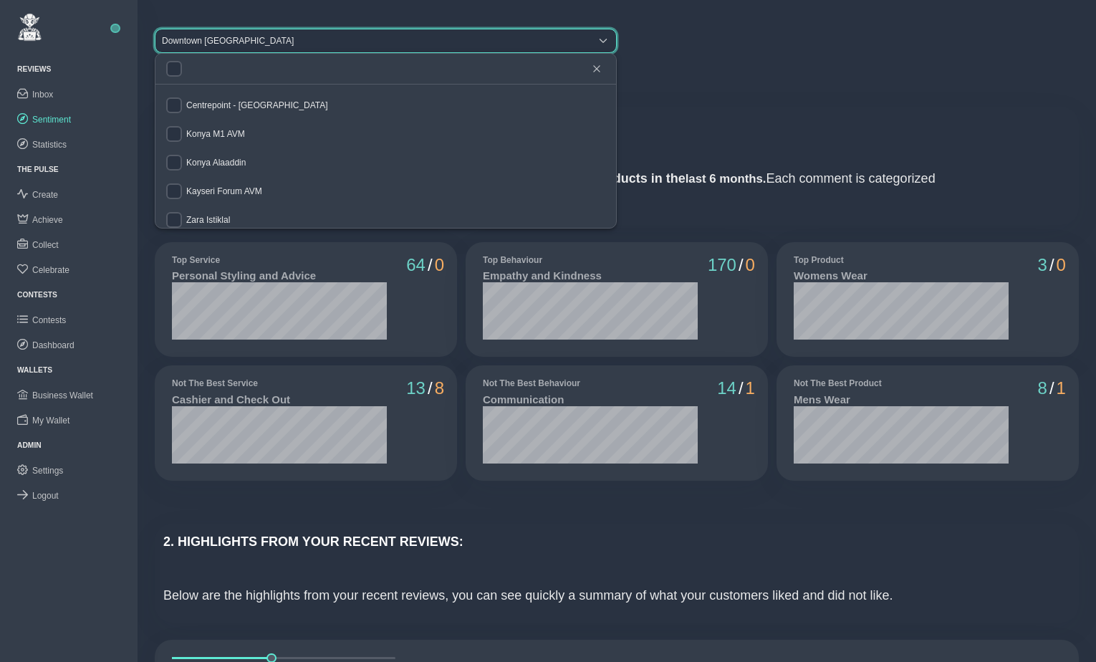
scroll to position [64, 0]
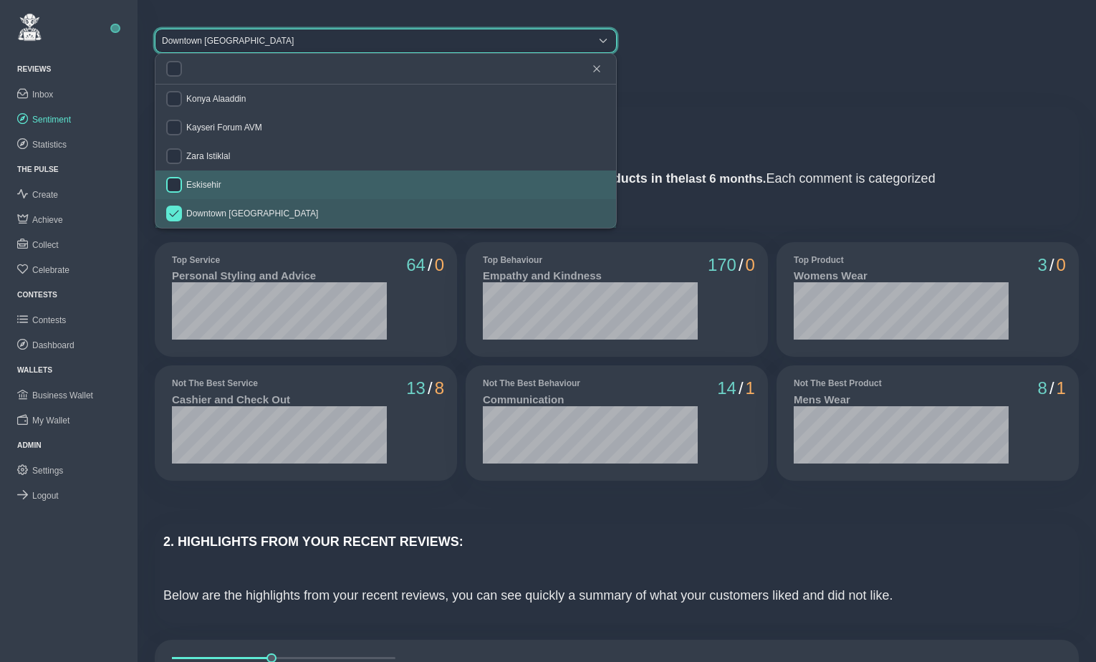
click at [176, 187] on input "checkbox" at bounding box center [174, 185] width 16 height 16
checkbox input "true"
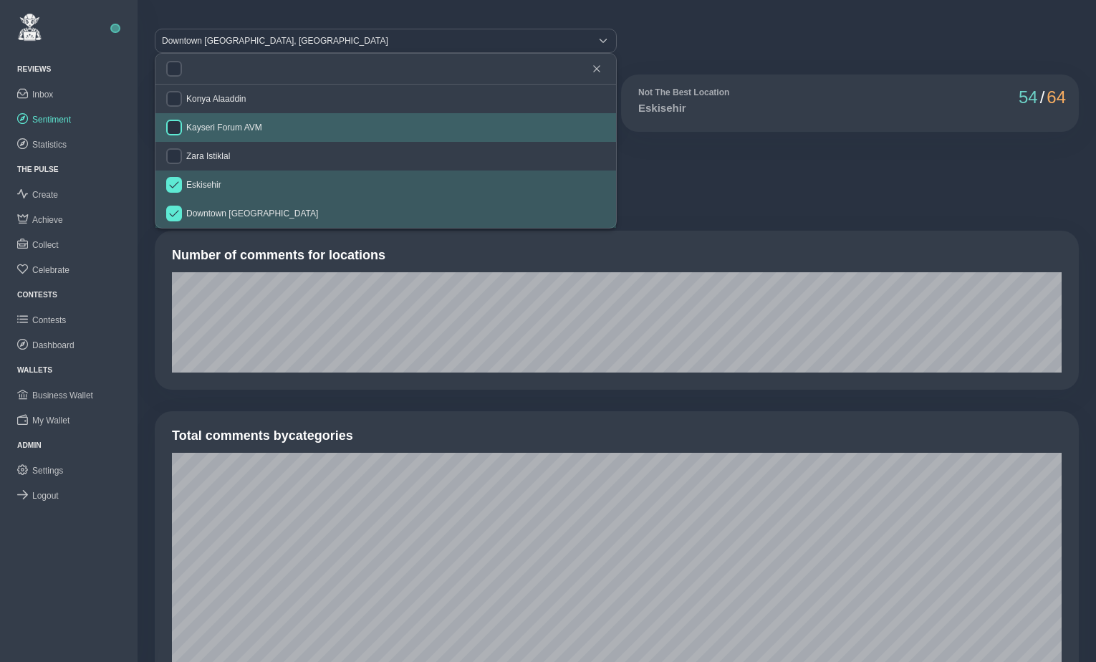
click at [174, 128] on input "checkbox" at bounding box center [174, 128] width 16 height 16
checkbox input "true"
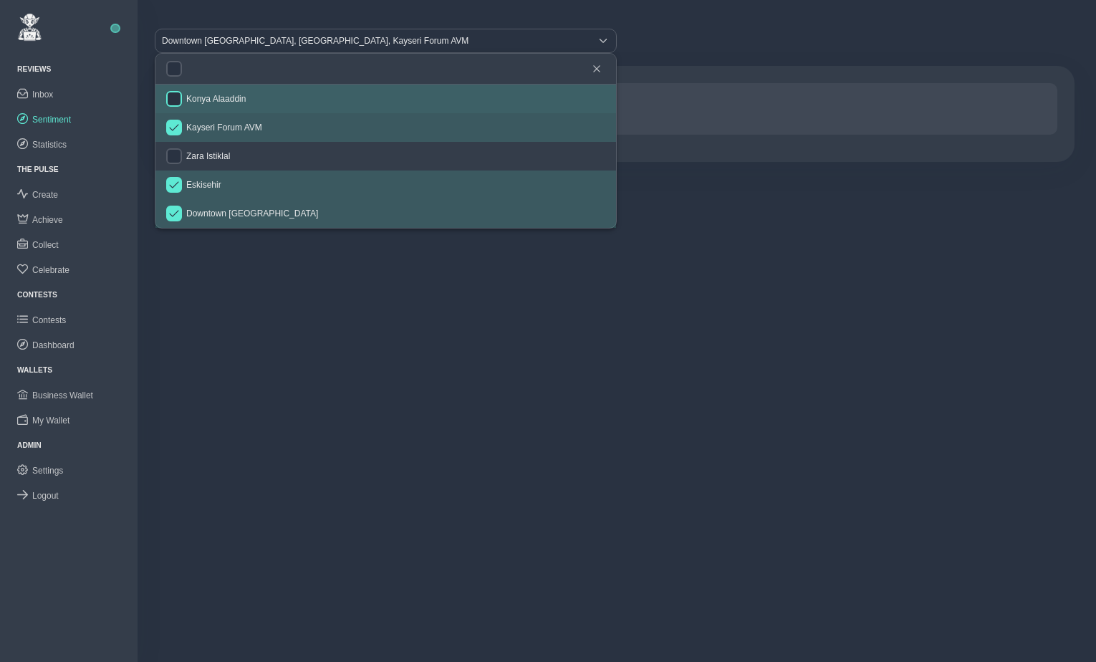
click at [175, 98] on input "checkbox" at bounding box center [174, 99] width 16 height 16
checkbox input "true"
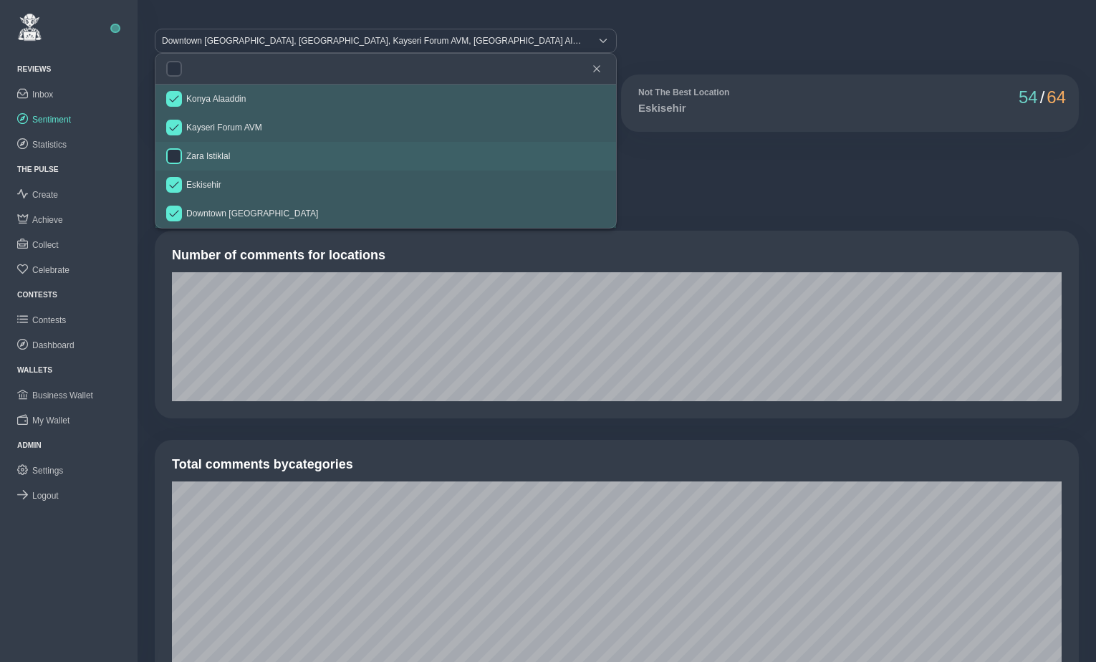
click at [174, 156] on input "checkbox" at bounding box center [174, 156] width 16 height 16
checkbox input "true"
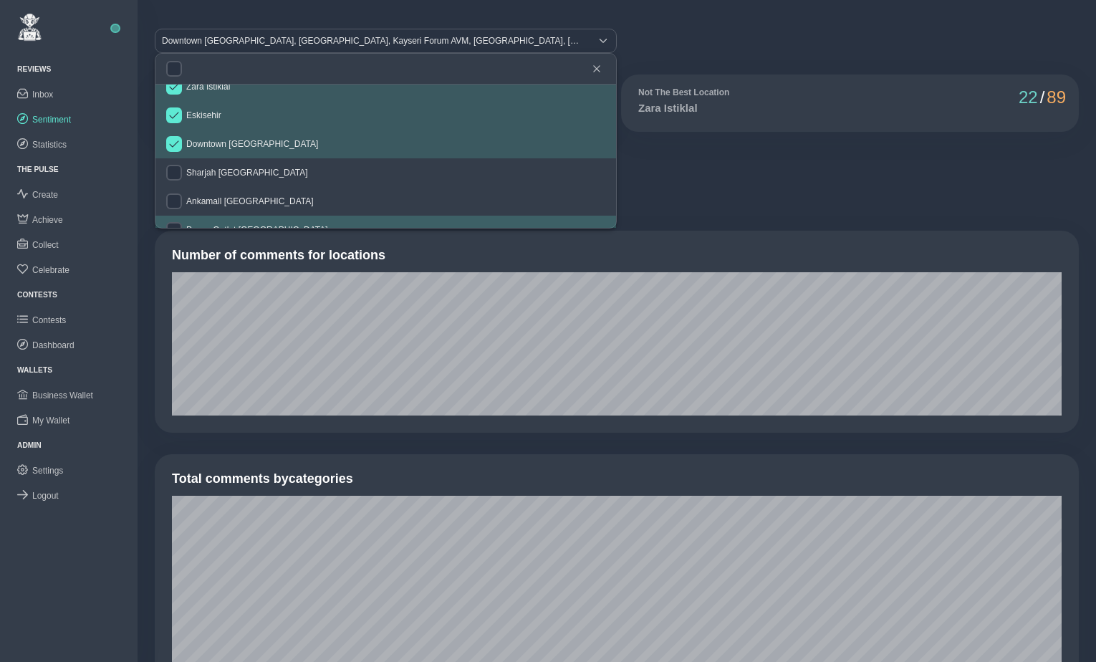
scroll to position [190, 0]
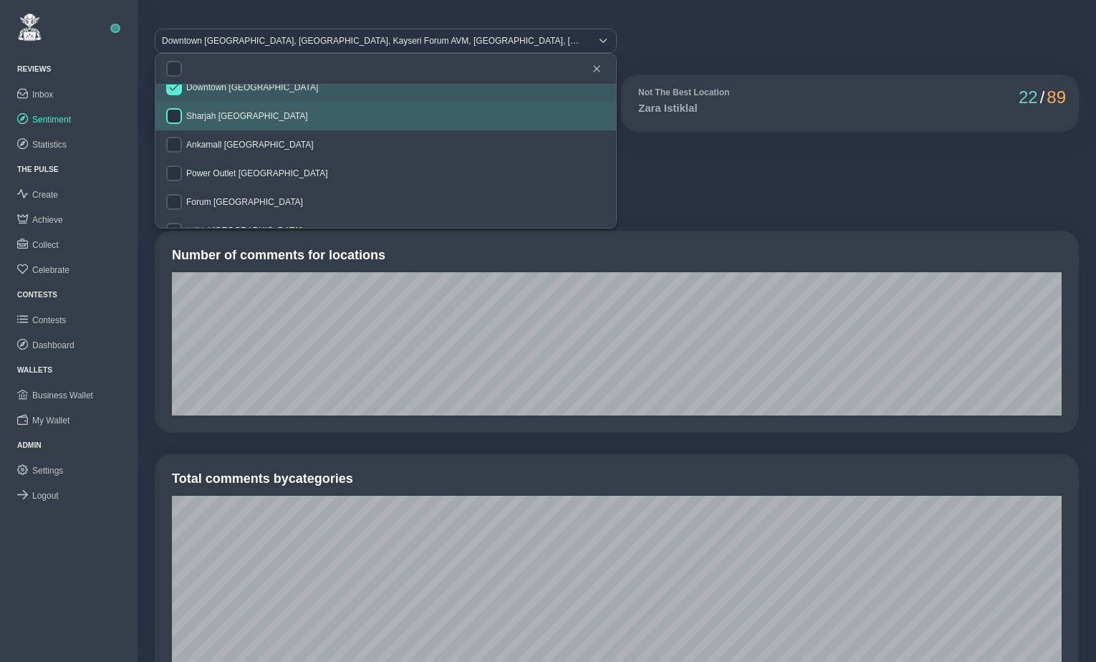
click at [177, 113] on input "checkbox" at bounding box center [174, 116] width 16 height 16
checkbox input "true"
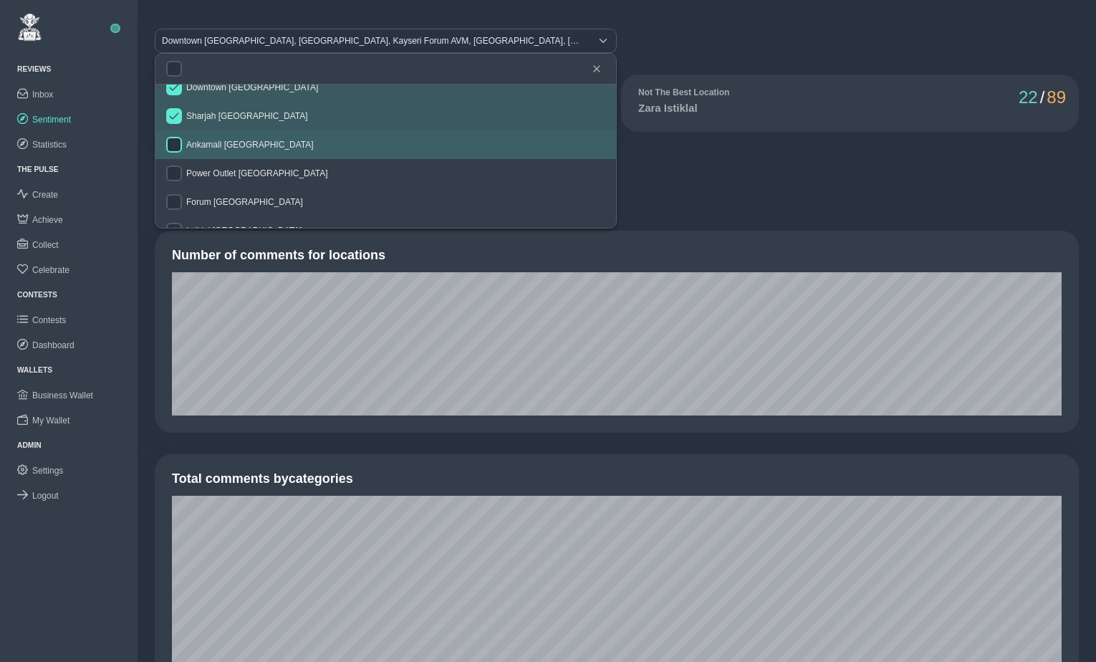
click at [176, 144] on input "checkbox" at bounding box center [174, 145] width 16 height 16
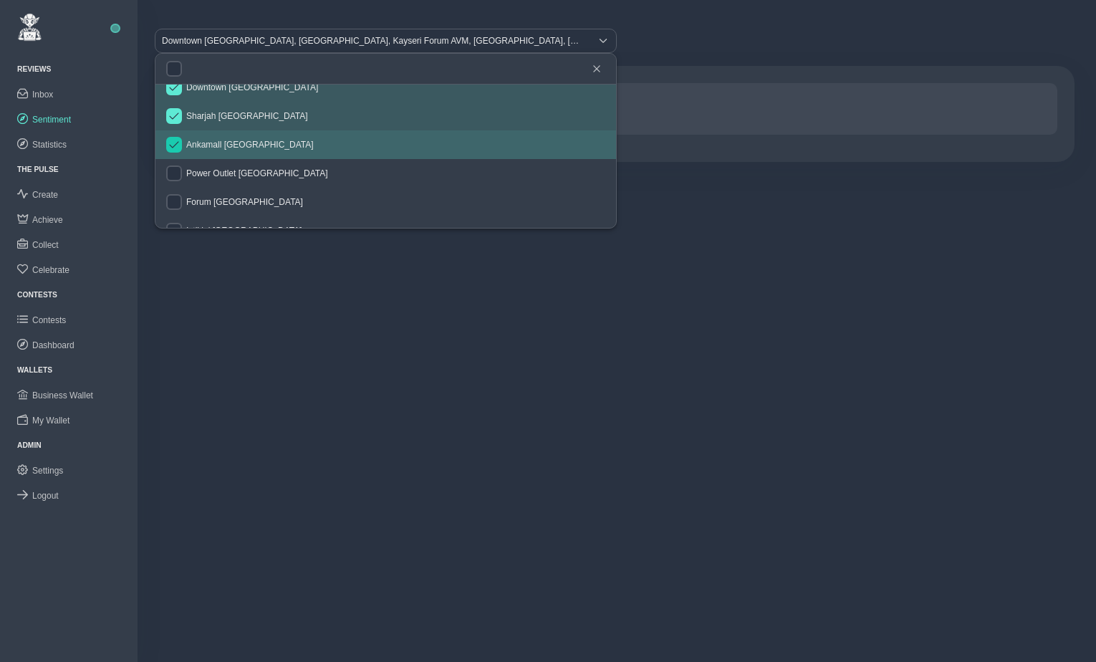
checkbox input "true"
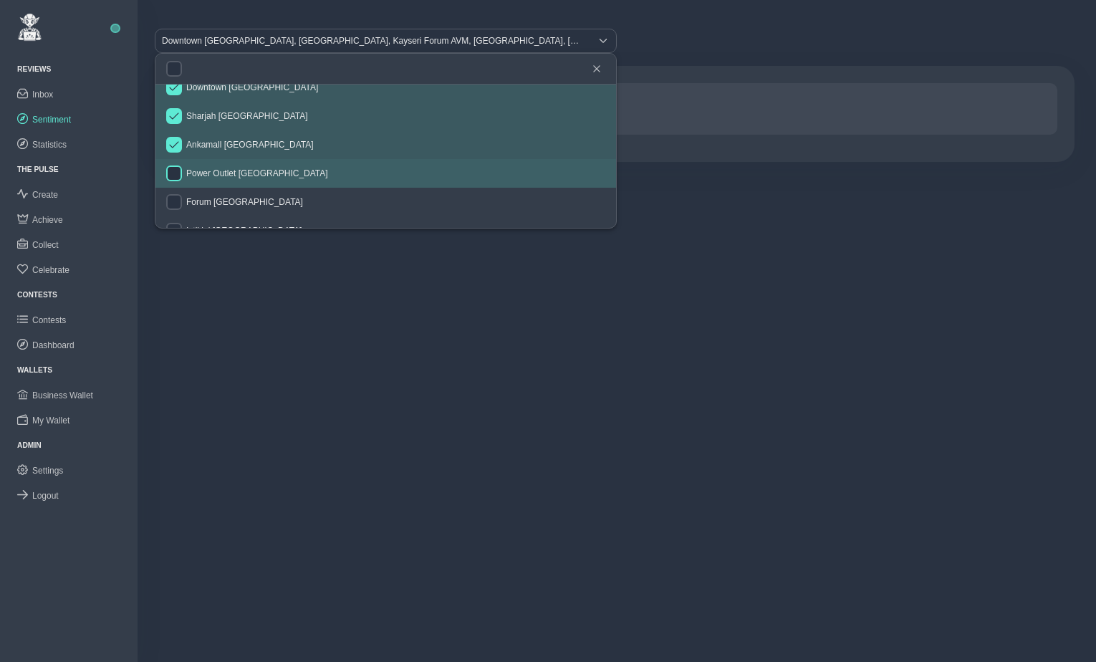
click at [176, 171] on input "checkbox" at bounding box center [174, 173] width 16 height 16
checkbox input "true"
click at [176, 195] on input "checkbox" at bounding box center [174, 202] width 16 height 16
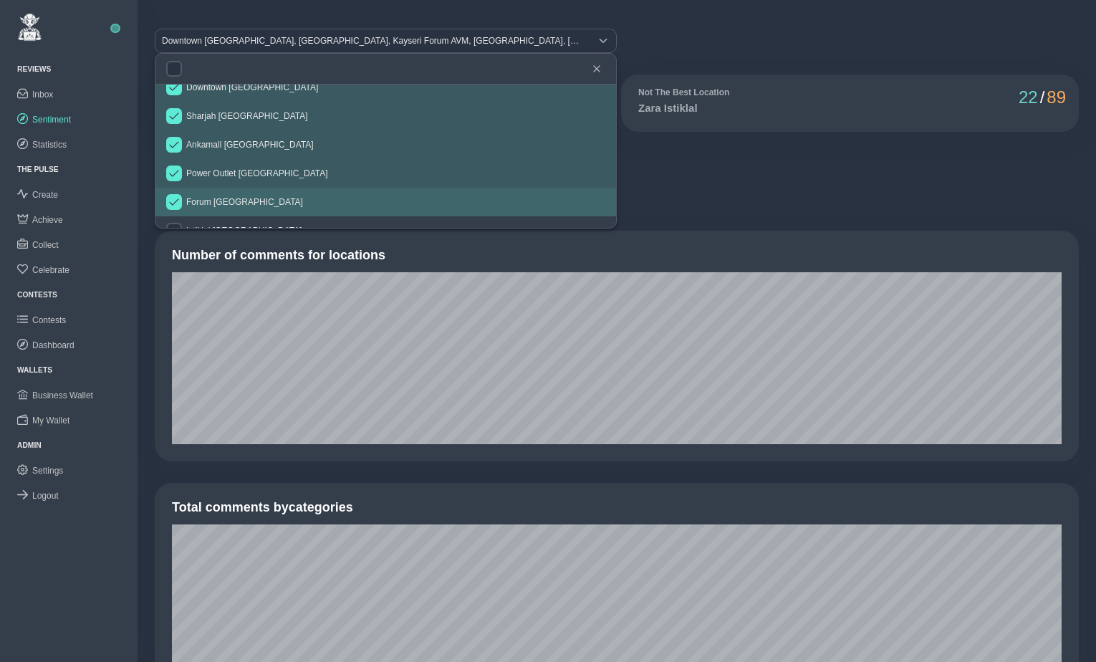
checkbox input "true"
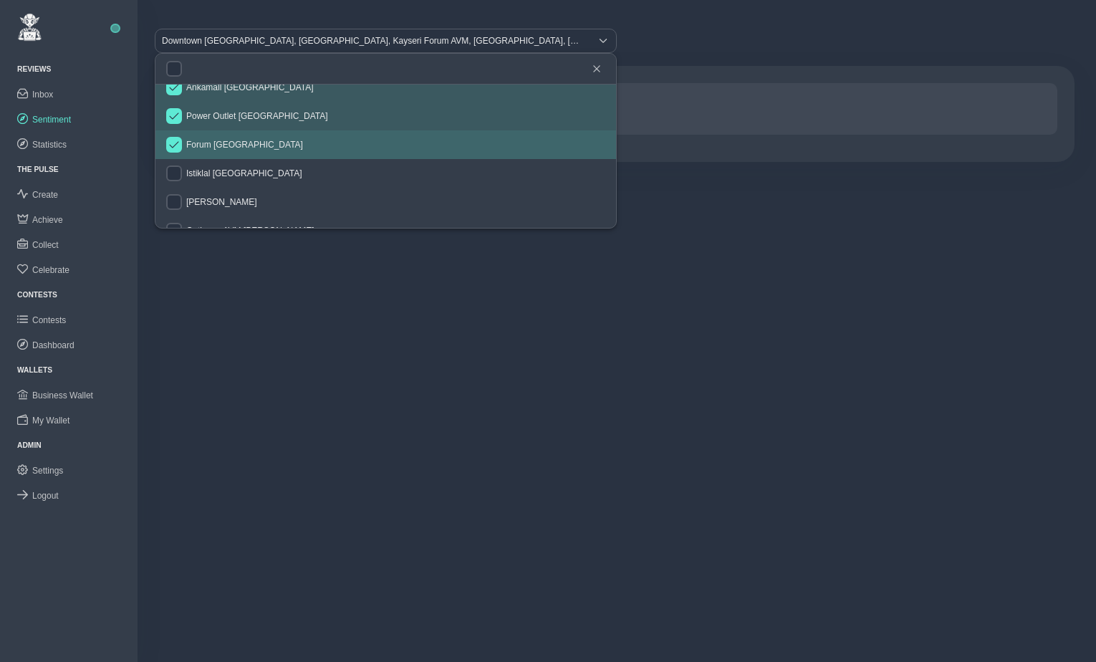
scroll to position [271, 0]
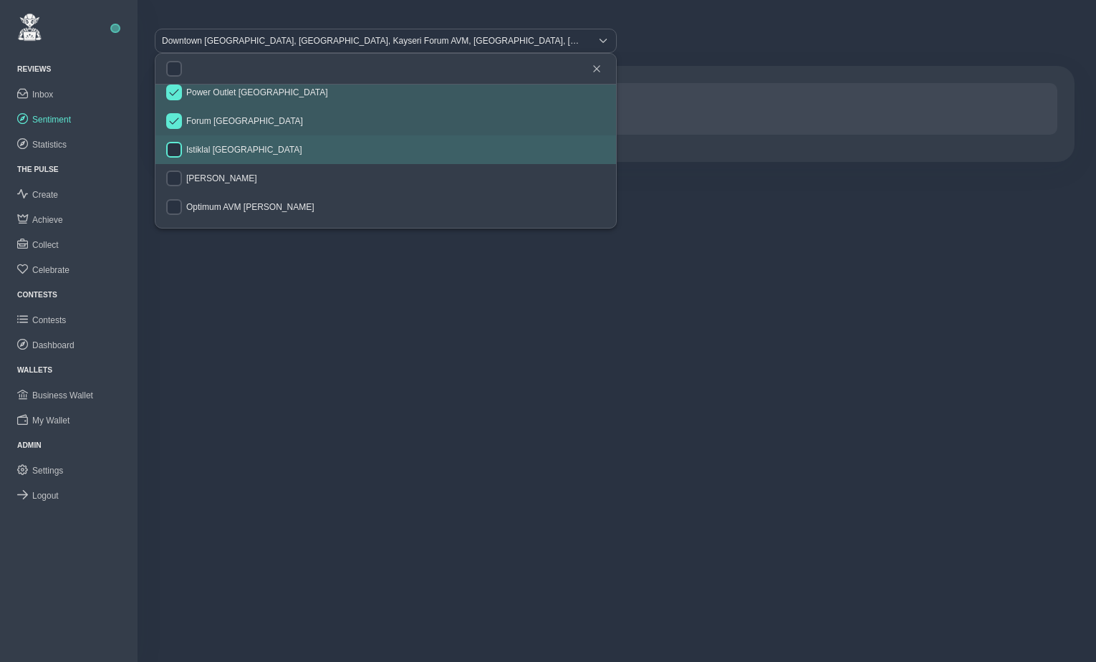
click at [173, 146] on input "checkbox" at bounding box center [174, 150] width 16 height 16
checkbox input "true"
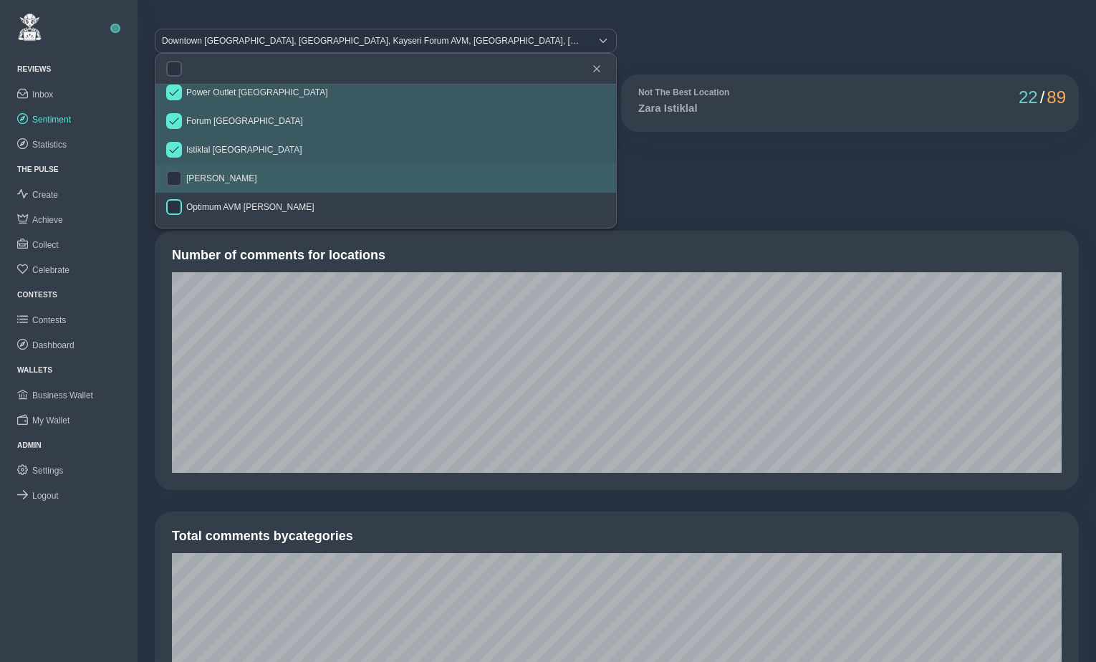
click at [176, 175] on input "checkbox" at bounding box center [174, 179] width 16 height 16
checkbox input "true"
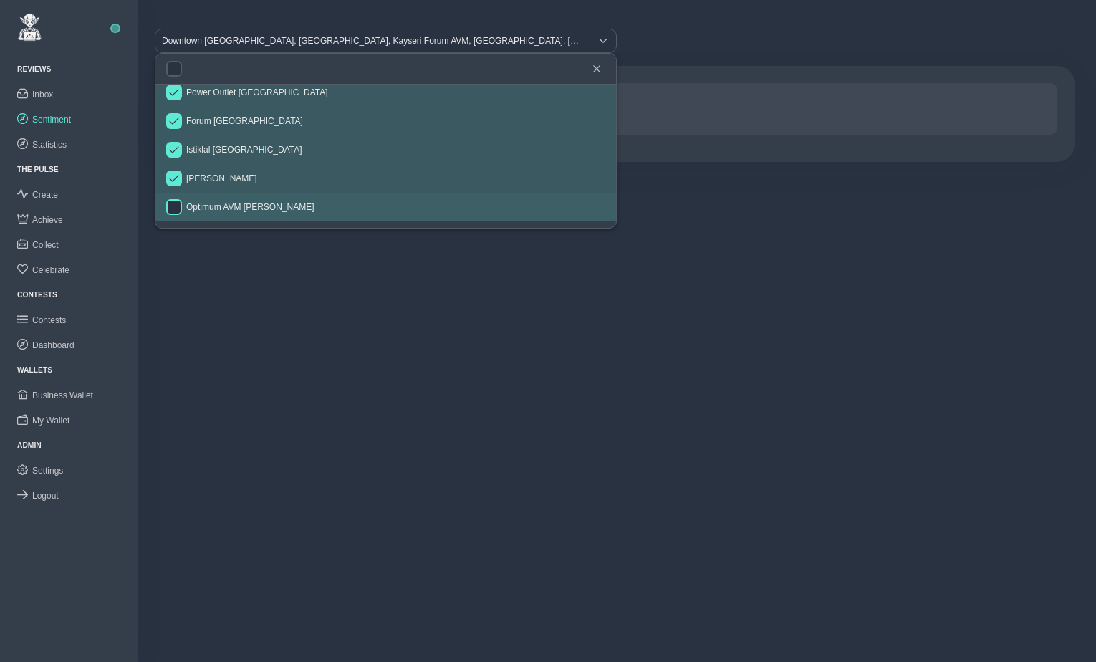
click at [176, 204] on input "checkbox" at bounding box center [174, 207] width 16 height 16
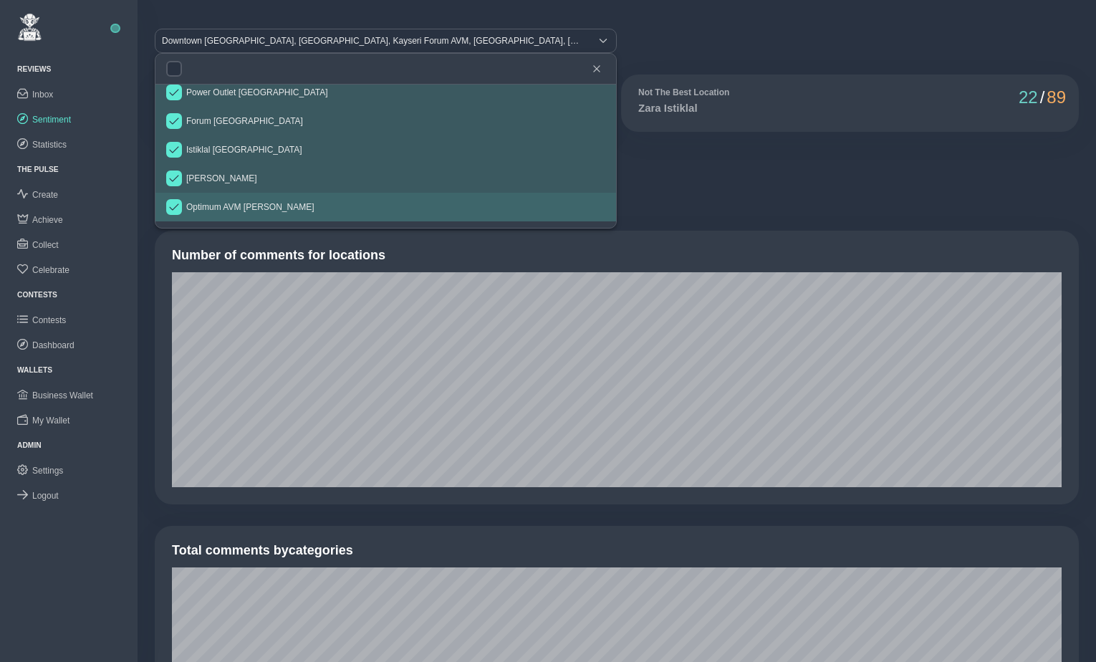
checkbox input "true"
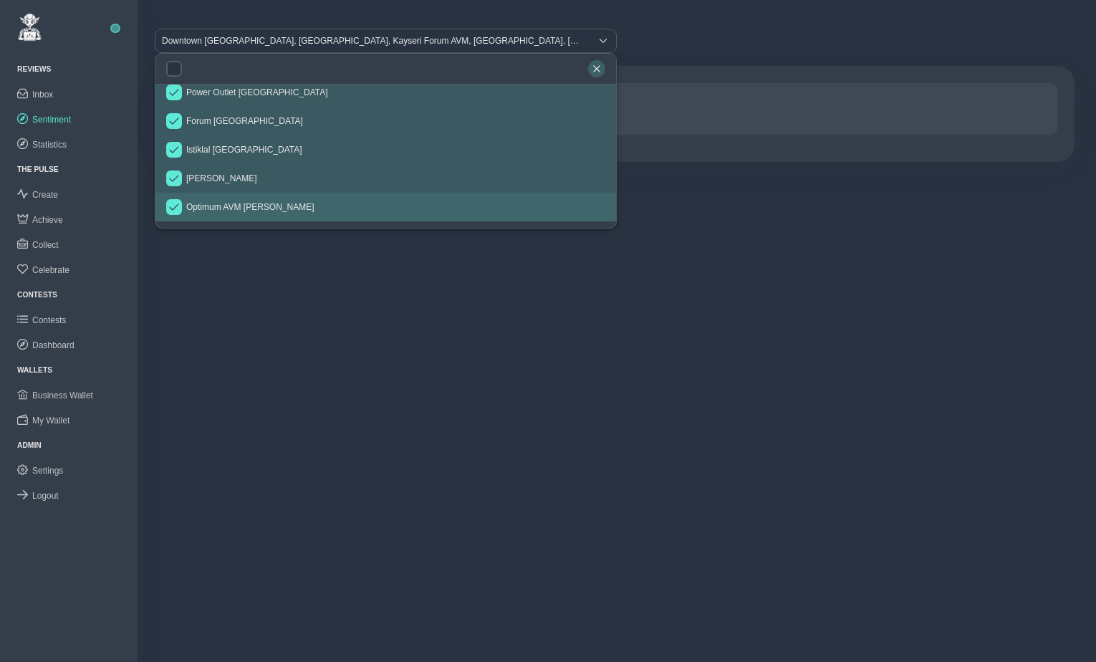
click at [597, 70] on icon "button" at bounding box center [596, 68] width 9 height 9
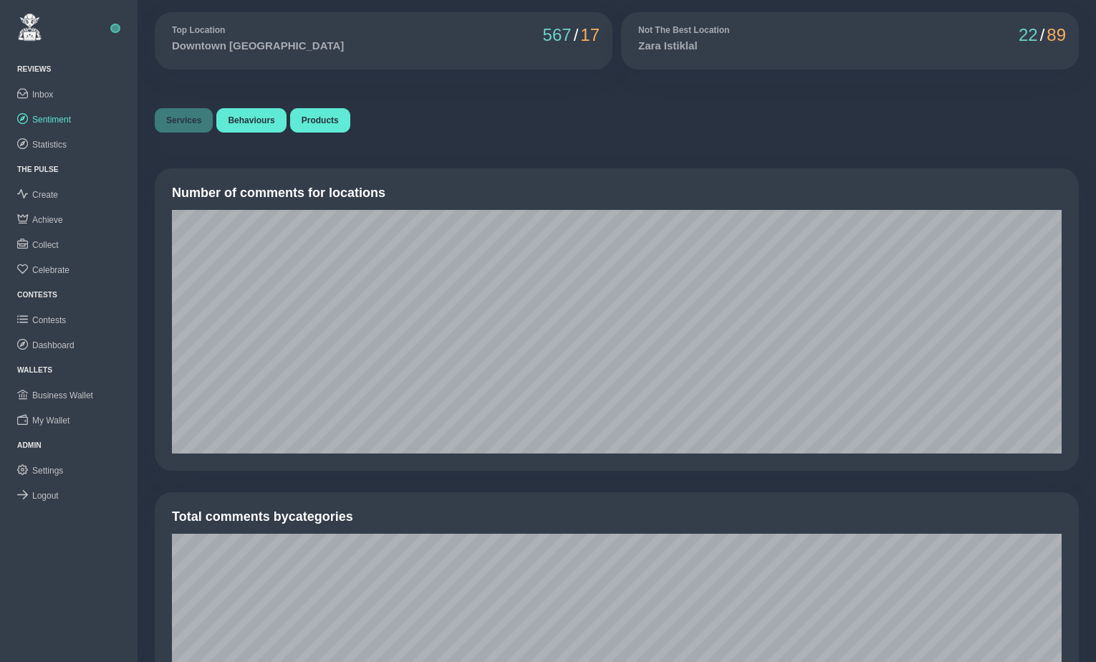
scroll to position [0, 0]
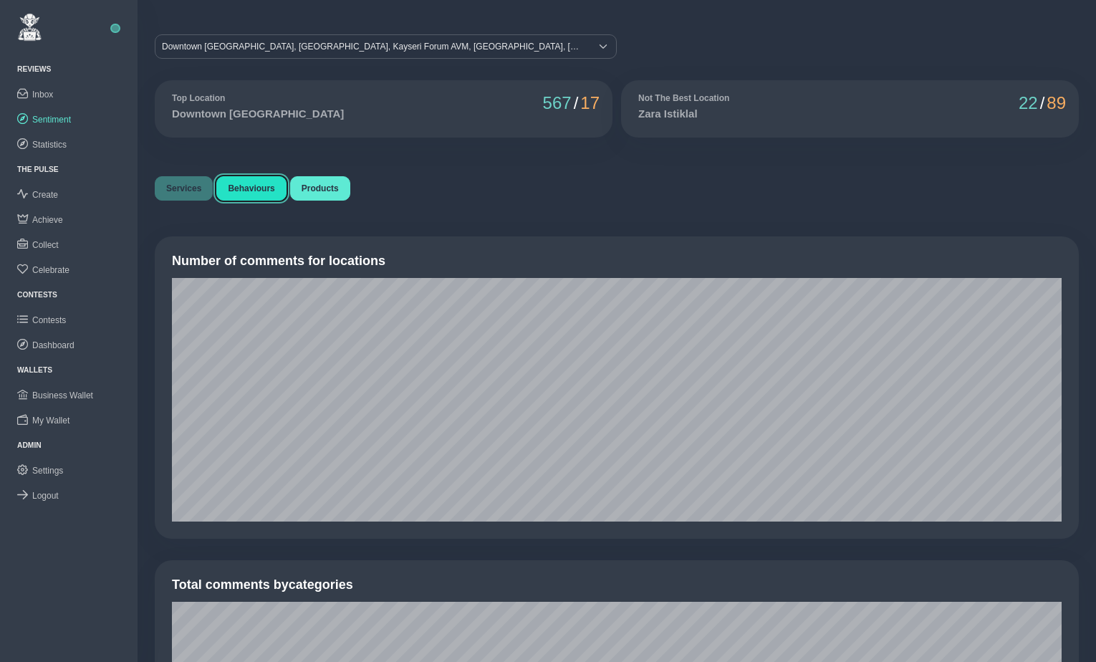
click at [261, 186] on span "Behaviours" at bounding box center [251, 188] width 47 height 10
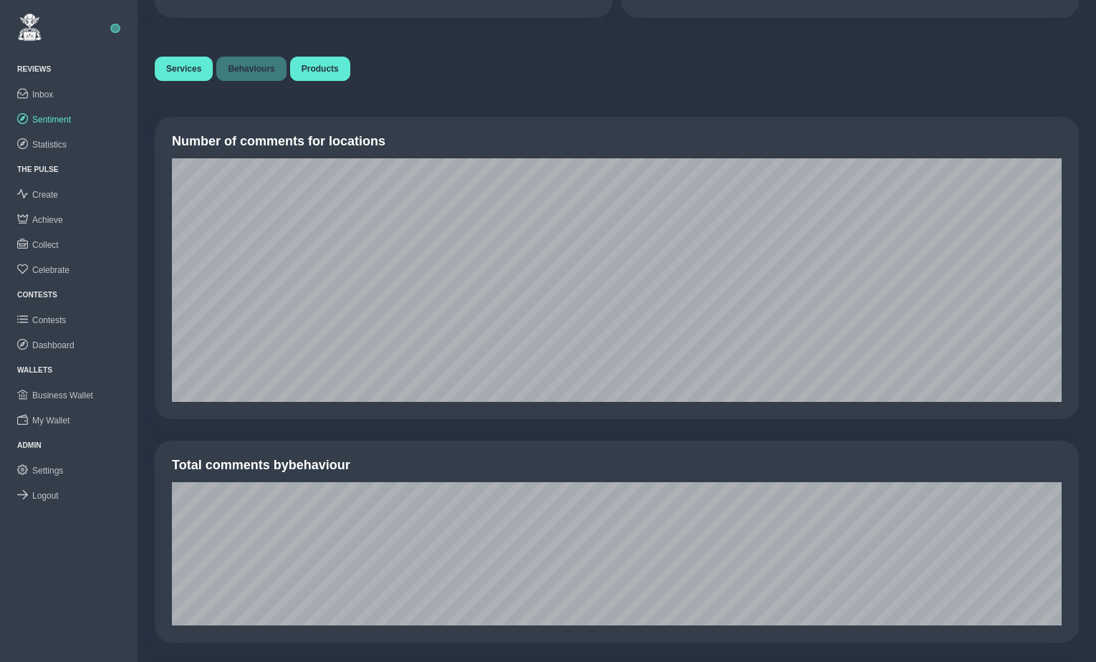
scroll to position [119, 0]
click at [322, 74] on span "Products" at bounding box center [320, 69] width 37 height 10
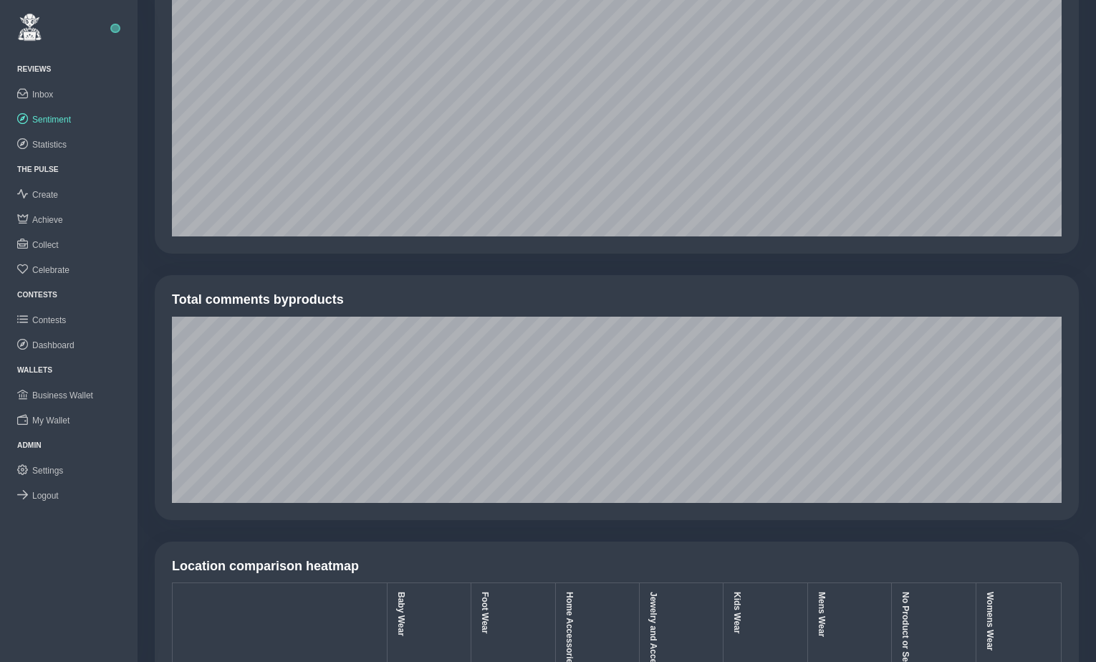
scroll to position [153, 0]
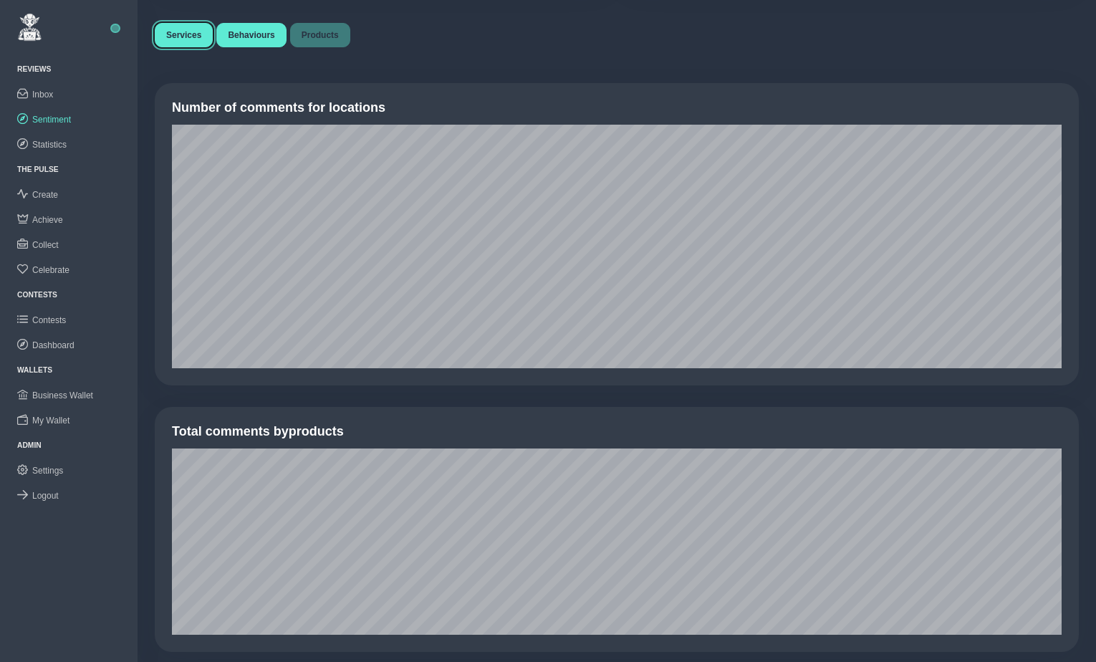
click at [184, 31] on span "Services" at bounding box center [183, 35] width 35 height 10
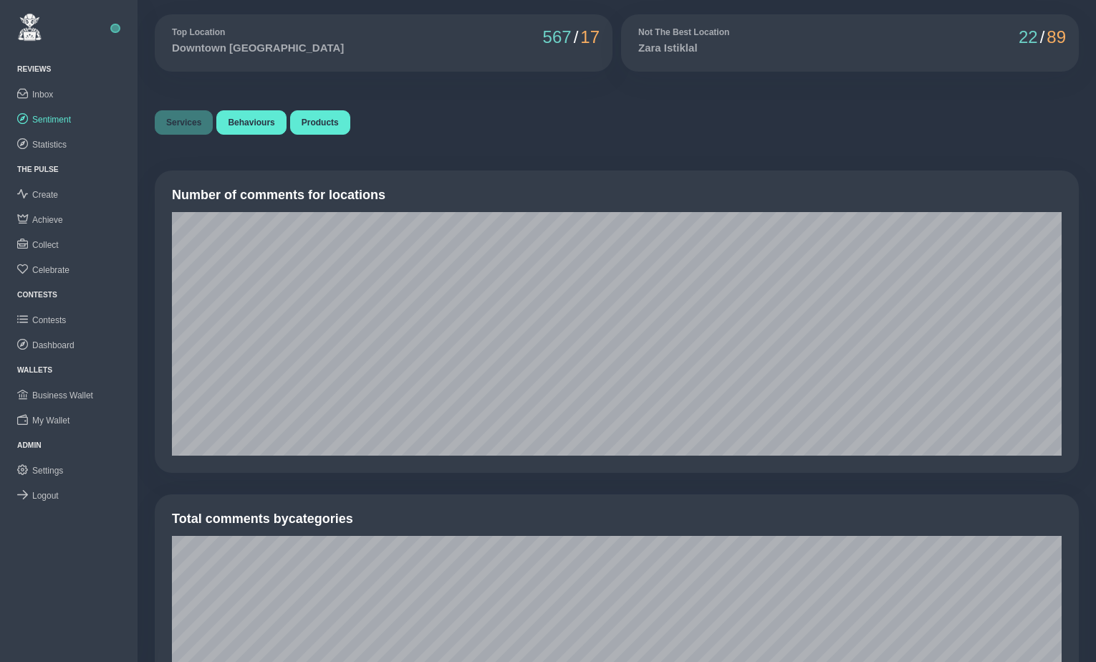
scroll to position [0, 0]
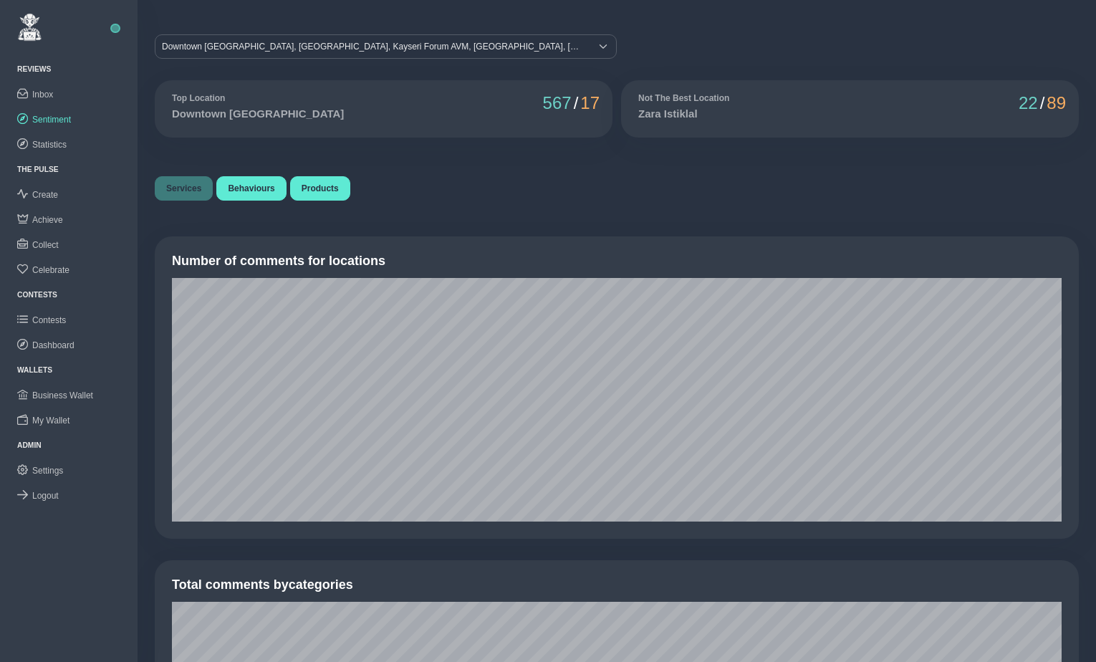
click at [421, 216] on div "Services Behaviours Products" at bounding box center [616, 195] width 933 height 47
click at [49, 196] on span "Create" at bounding box center [45, 195] width 26 height 10
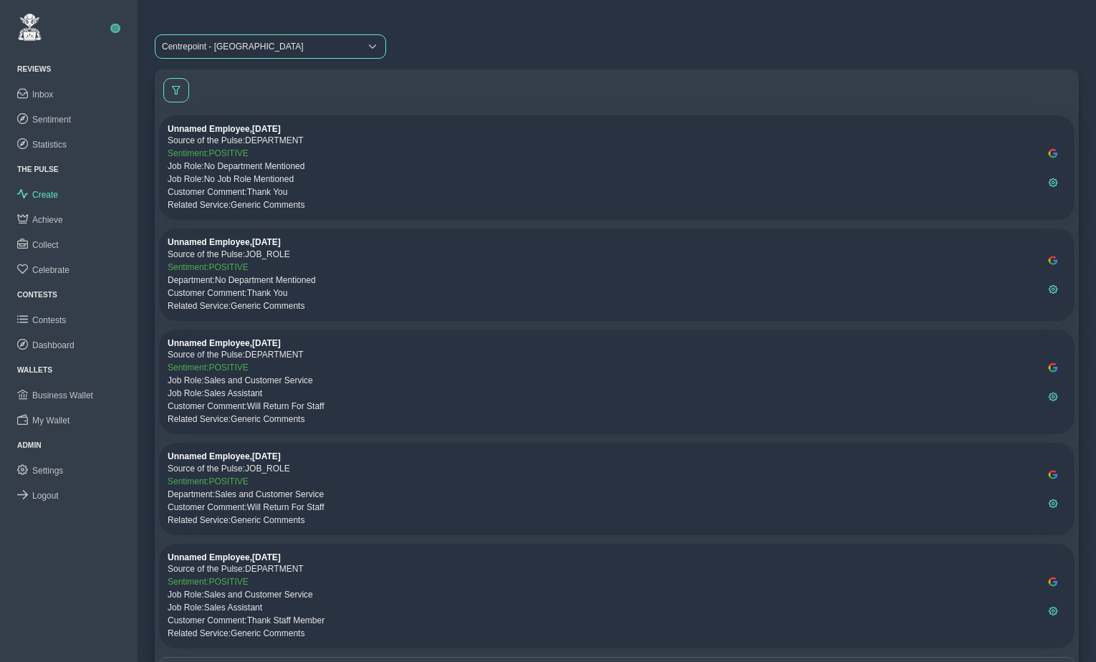
click at [269, 49] on span "Centrepoint - [GEOGRAPHIC_DATA]" at bounding box center [257, 46] width 204 height 23
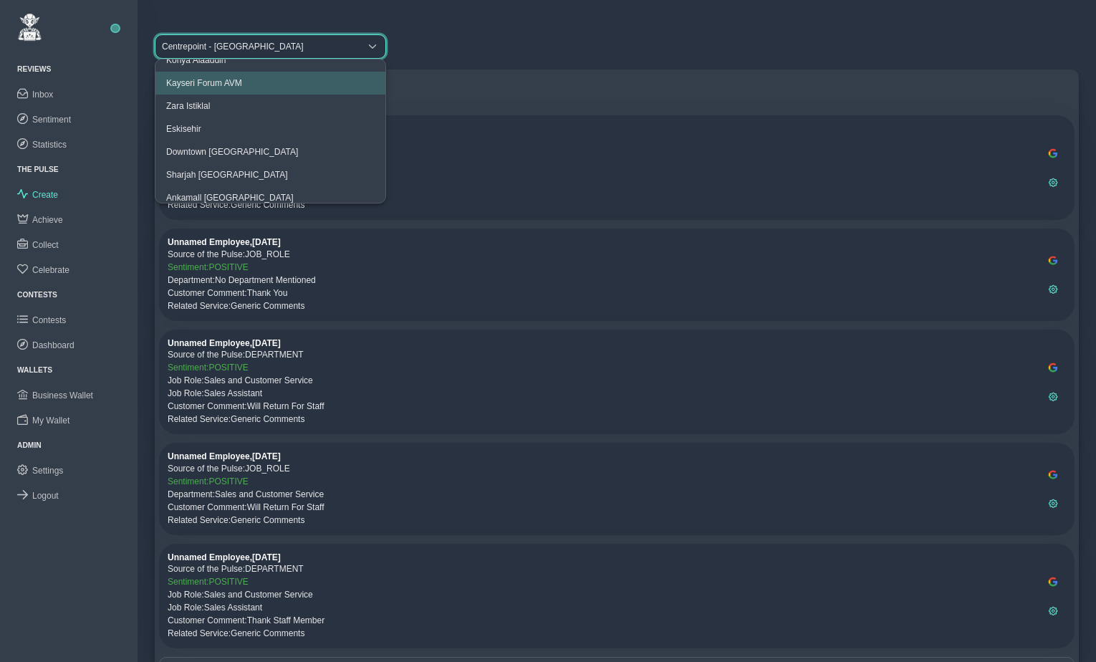
scroll to position [72, 0]
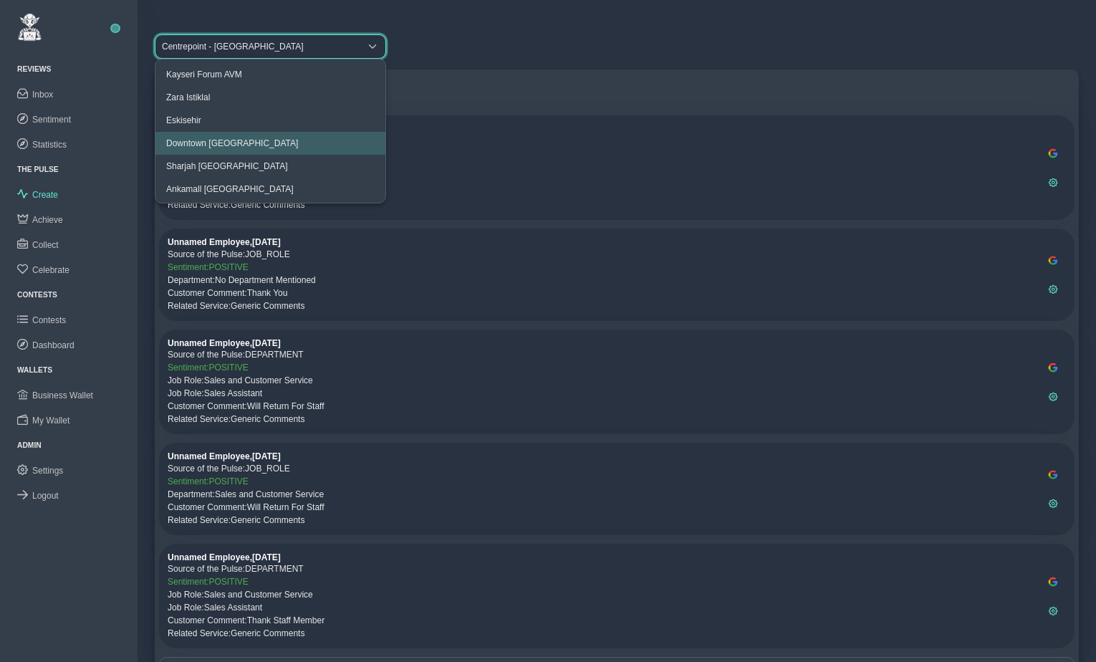
click at [232, 139] on span "Downtown [GEOGRAPHIC_DATA]" at bounding box center [232, 143] width 132 height 10
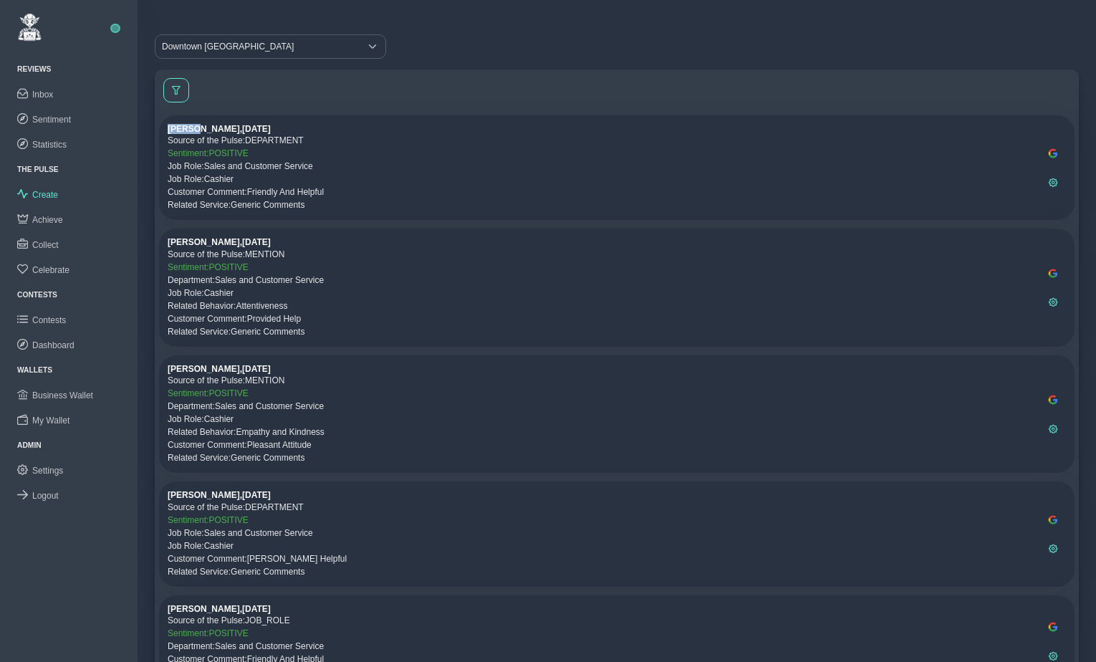
drag, startPoint x: 168, startPoint y: 131, endPoint x: 198, endPoint y: 131, distance: 29.4
click at [198, 131] on h6 "[PERSON_NAME] , [DATE]" at bounding box center [604, 129] width 873 height 10
drag, startPoint x: 207, startPoint y: 168, endPoint x: 325, endPoint y: 166, distance: 117.5
click at [325, 166] on p "Job Role: Sales and Customer Service" at bounding box center [604, 166] width 873 height 13
drag, startPoint x: 207, startPoint y: 180, endPoint x: 241, endPoint y: 181, distance: 34.4
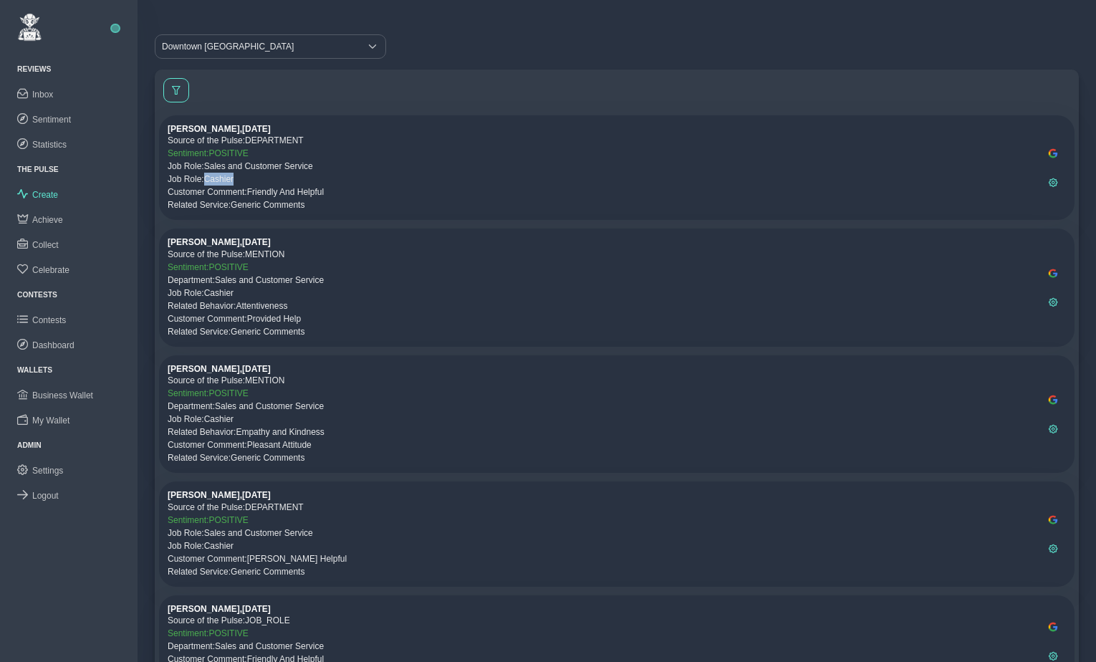
click at [241, 181] on p "Job Role: Cashier" at bounding box center [604, 179] width 873 height 13
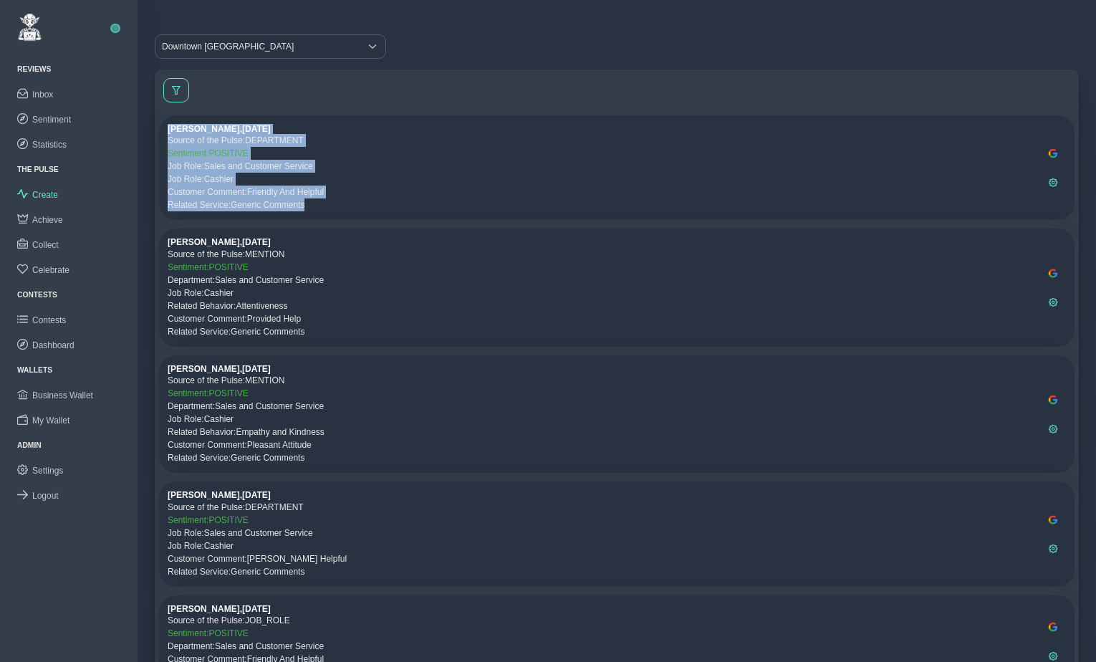
drag, startPoint x: 170, startPoint y: 132, endPoint x: 338, endPoint y: 199, distance: 181.3
click at [338, 199] on div "[PERSON_NAME] , [DATE] Source of the Pulse: DEPARTMENT Sentiment: POSITIVE Job …" at bounding box center [604, 167] width 873 height 87
click at [262, 153] on p "Sentiment: POSITIVE" at bounding box center [604, 153] width 873 height 13
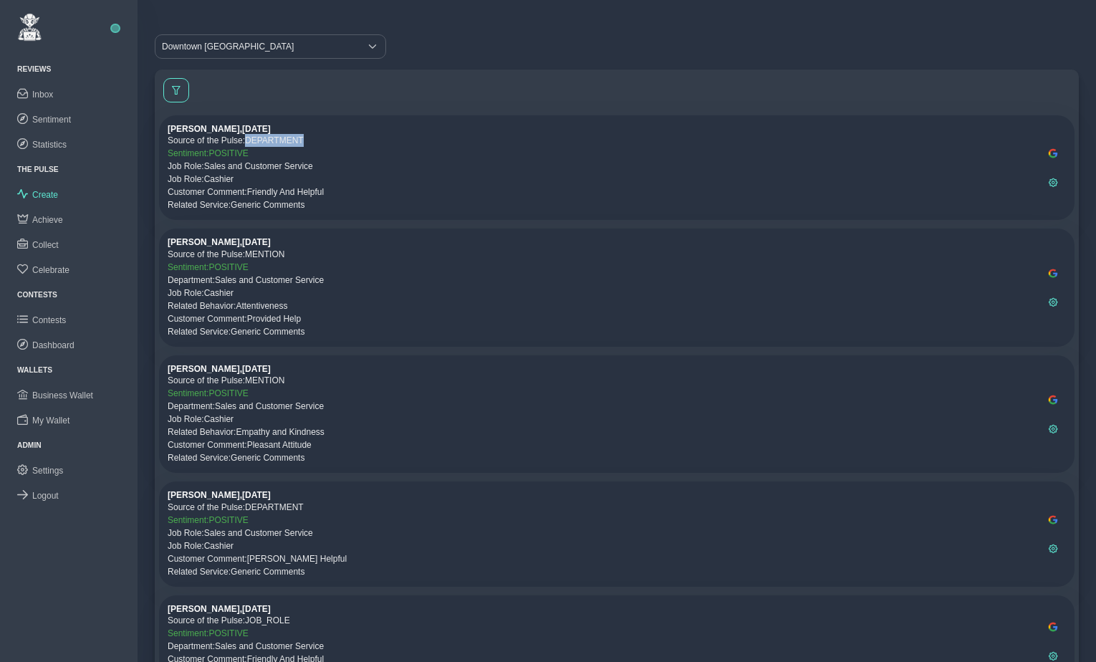
drag, startPoint x: 251, startPoint y: 140, endPoint x: 313, endPoint y: 137, distance: 61.7
click at [313, 137] on p "Source of the Pulse: DEPARTMENT" at bounding box center [604, 140] width 873 height 13
drag, startPoint x: 253, startPoint y: 254, endPoint x: 292, endPoint y: 253, distance: 38.7
click at [292, 253] on p "Source of the Pulse: MENTION" at bounding box center [604, 254] width 873 height 13
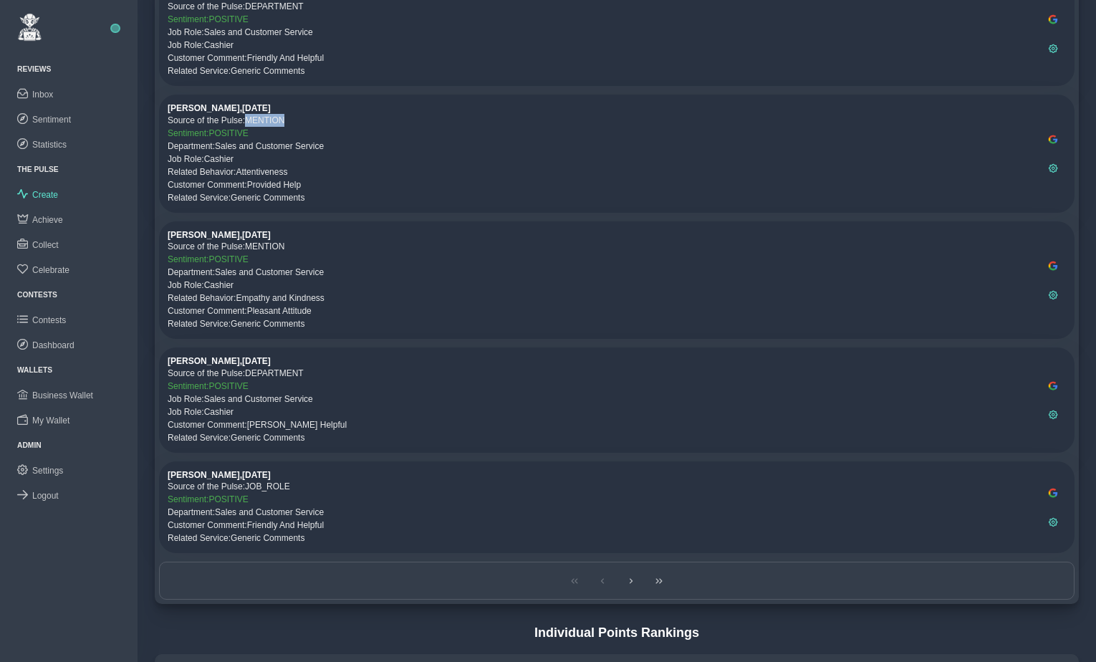
scroll to position [165, 0]
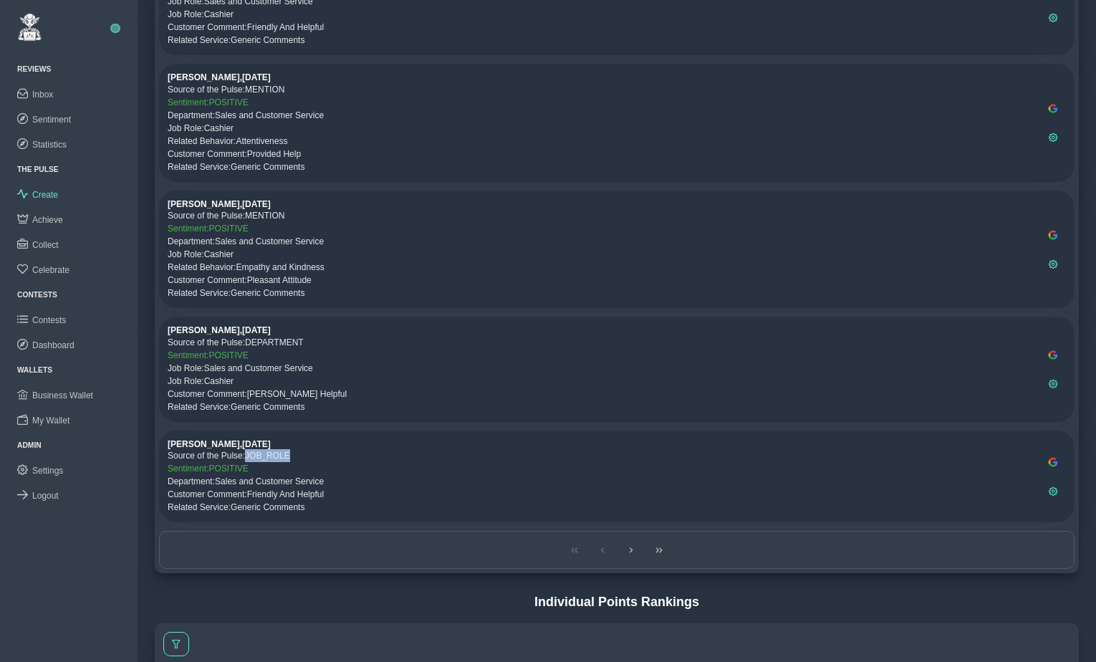
drag, startPoint x: 251, startPoint y: 455, endPoint x: 297, endPoint y: 449, distance: 46.9
click at [297, 457] on p "Source of the Pulse: JOB_ROLE" at bounding box center [604, 455] width 873 height 13
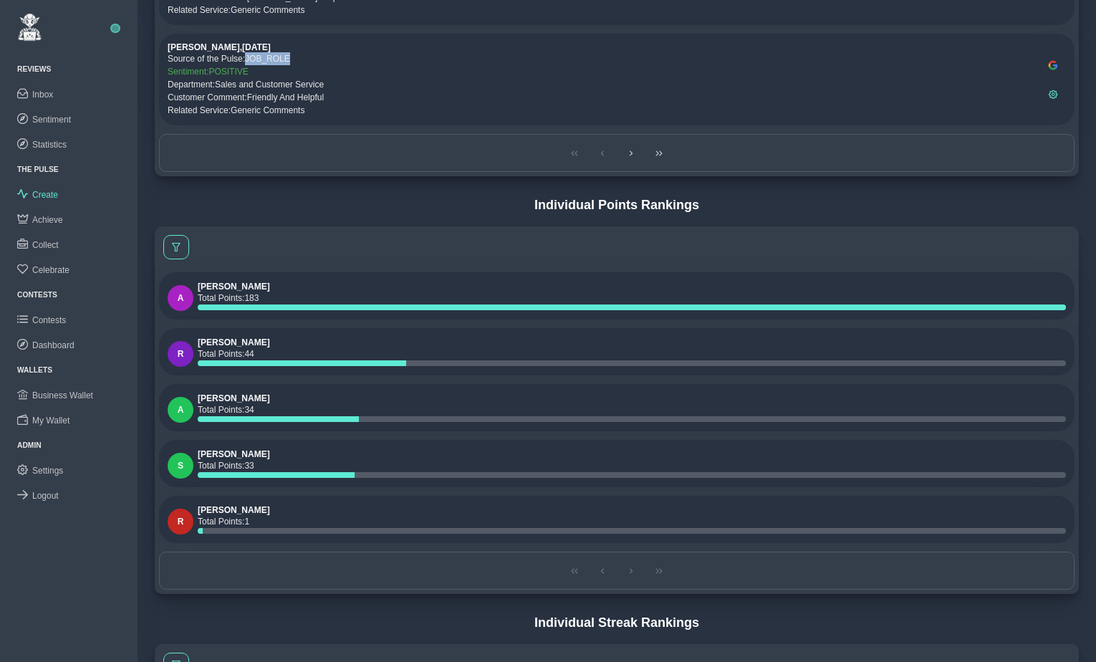
scroll to position [589, 0]
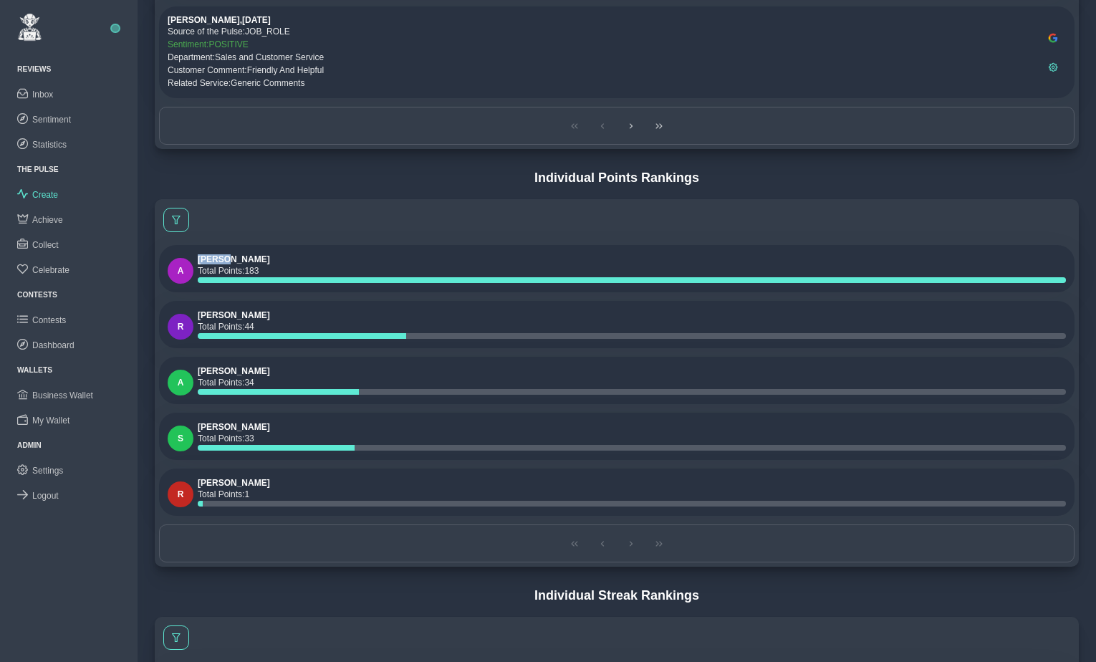
drag, startPoint x: 198, startPoint y: 262, endPoint x: 227, endPoint y: 259, distance: 29.6
click at [227, 259] on h6 "[PERSON_NAME]" at bounding box center [632, 259] width 868 height 10
drag, startPoint x: 251, startPoint y: 273, endPoint x: 255, endPoint y: 296, distance: 23.3
click at [275, 273] on p "Total Points : 183" at bounding box center [632, 270] width 868 height 13
drag, startPoint x: 247, startPoint y: 327, endPoint x: 282, endPoint y: 333, distance: 34.9
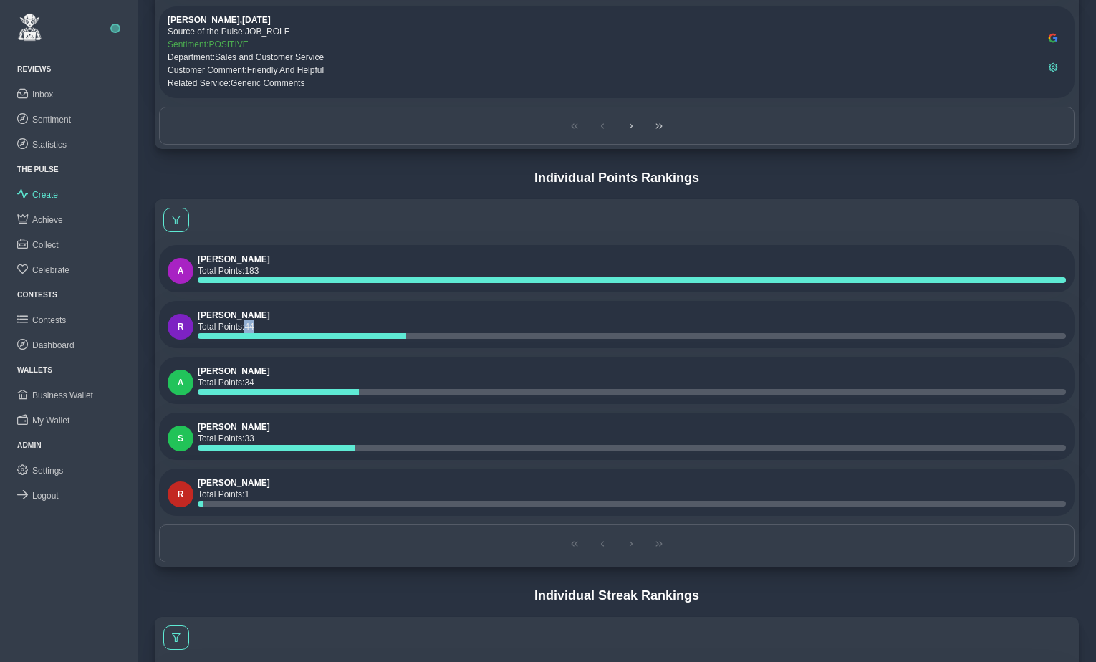
click at [292, 327] on p "Total Points : 44" at bounding box center [632, 326] width 868 height 13
drag, startPoint x: 246, startPoint y: 378, endPoint x: 266, endPoint y: 378, distance: 20.1
click at [266, 378] on p "Total Points : 34" at bounding box center [632, 382] width 868 height 13
drag, startPoint x: 250, startPoint y: 441, endPoint x: 292, endPoint y: 440, distance: 42.3
click at [292, 440] on p "Total Points : 33" at bounding box center [632, 438] width 868 height 13
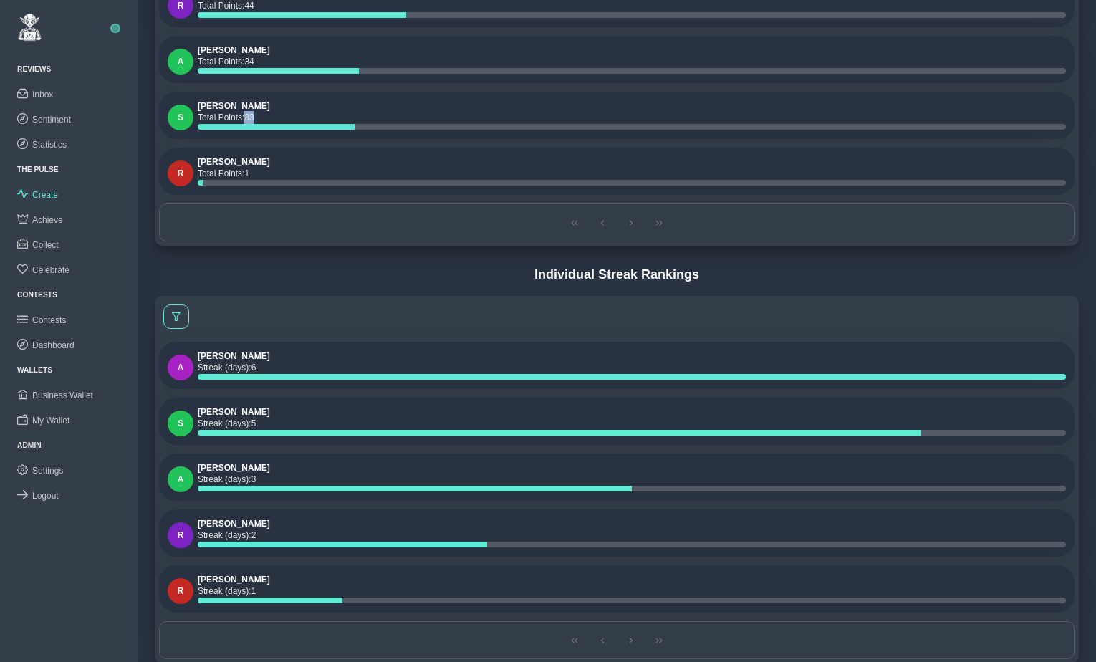
scroll to position [954, 0]
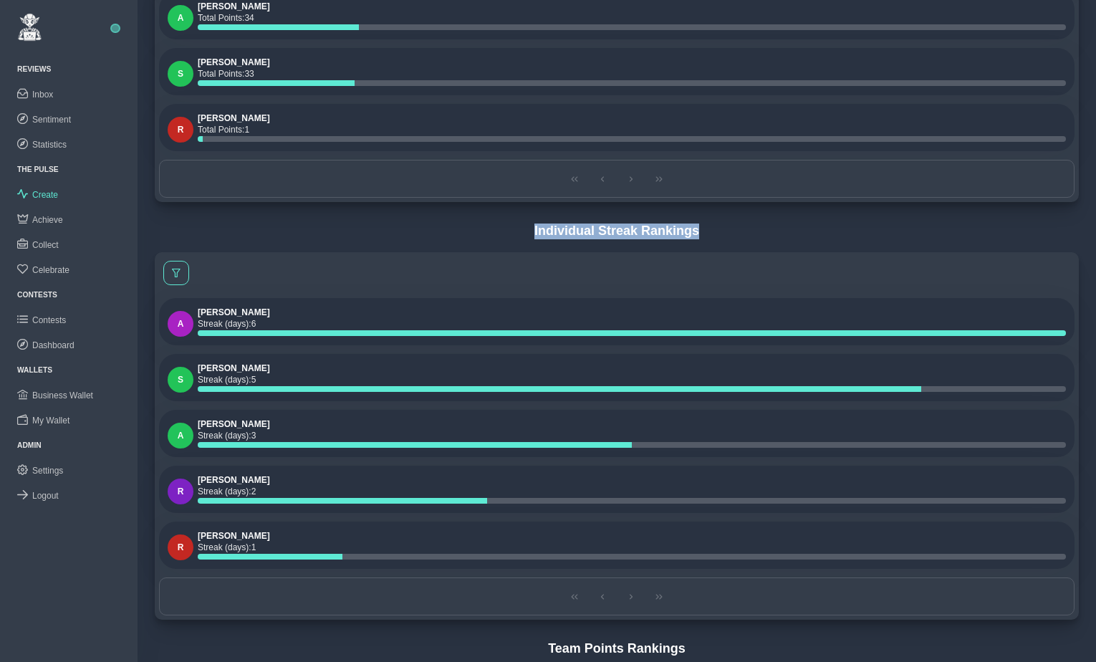
drag, startPoint x: 538, startPoint y: 234, endPoint x: 695, endPoint y: 229, distance: 157.0
click at [695, 229] on h4 "Individual Streak Rankings" at bounding box center [617, 232] width 924 height 16
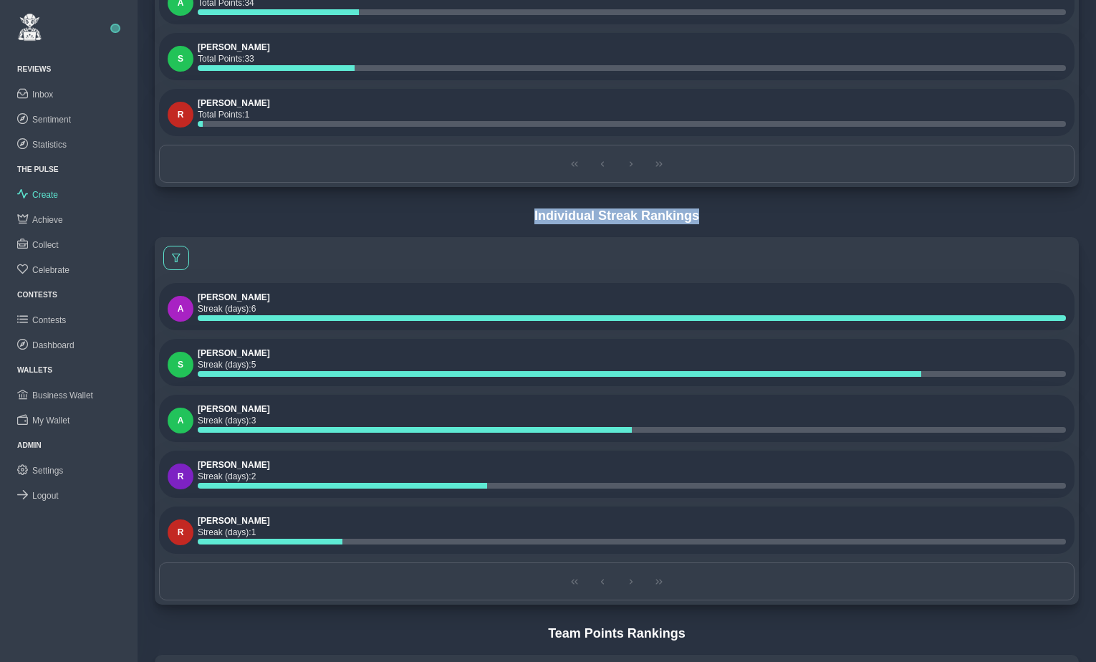
scroll to position [969, 0]
click at [261, 310] on p "Streak (days) : 6" at bounding box center [632, 308] width 868 height 13
click at [262, 364] on p "Streak (days) : 5" at bounding box center [632, 363] width 868 height 13
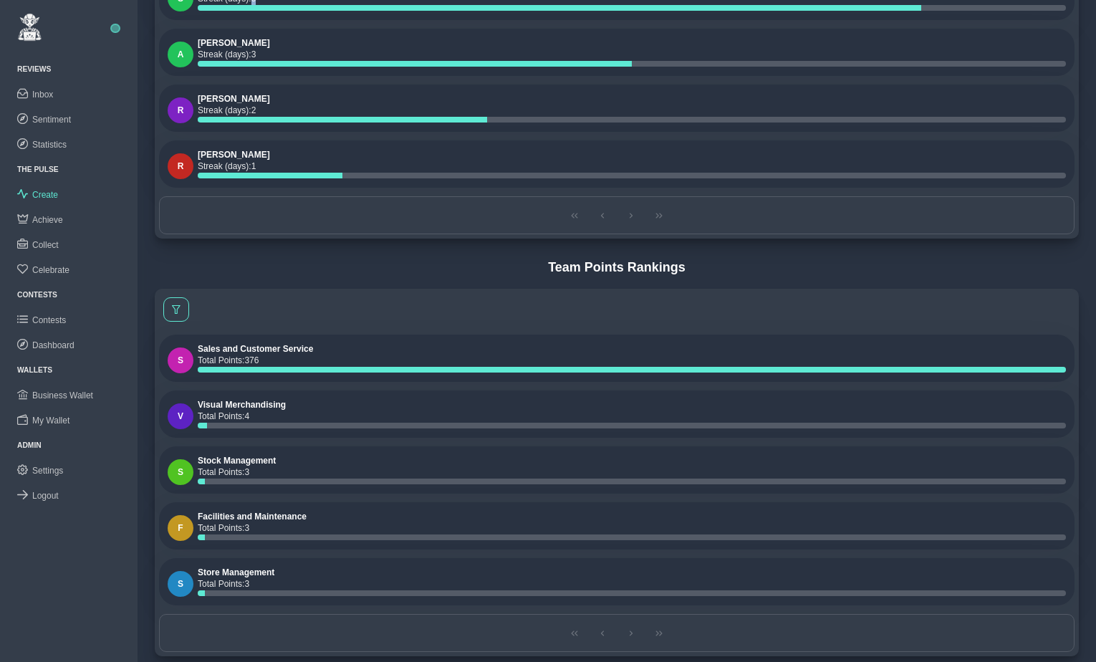
scroll to position [1340, 0]
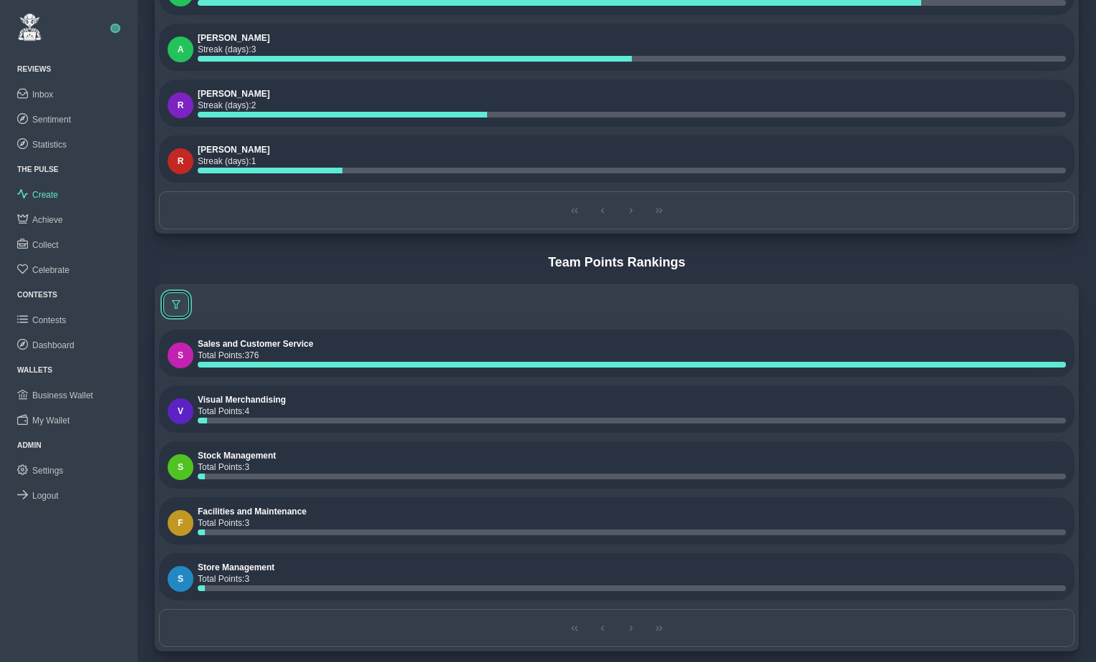
click at [176, 302] on span at bounding box center [176, 304] width 9 height 9
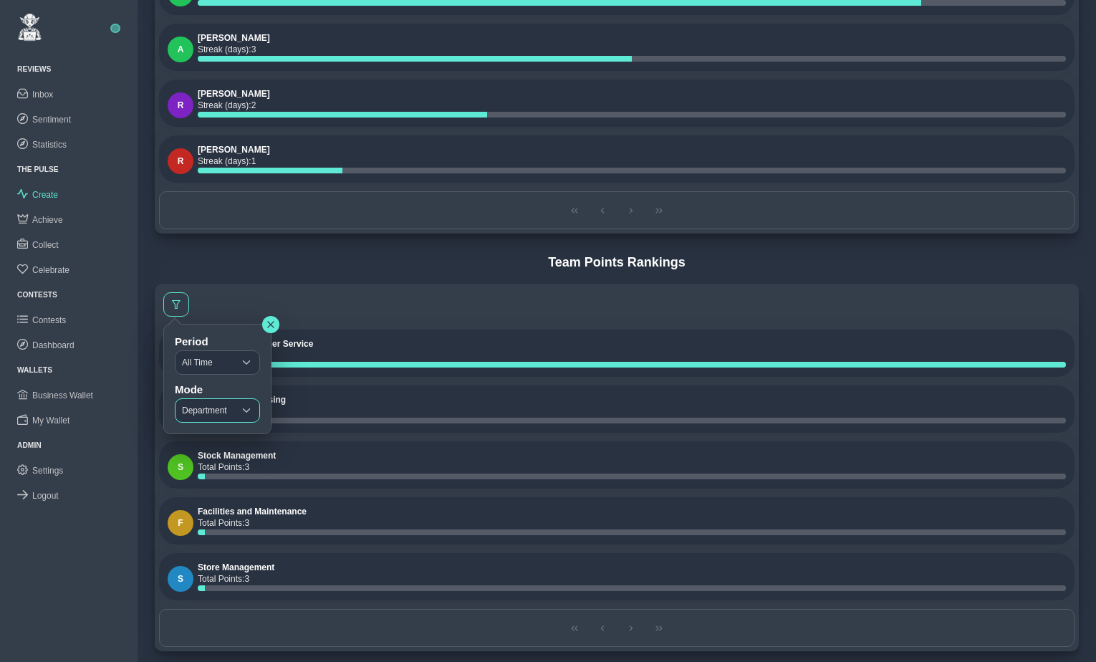
click at [205, 402] on span "Department" at bounding box center [205, 410] width 58 height 23
click at [244, 463] on span "Department + Job Role" at bounding box center [230, 464] width 89 height 10
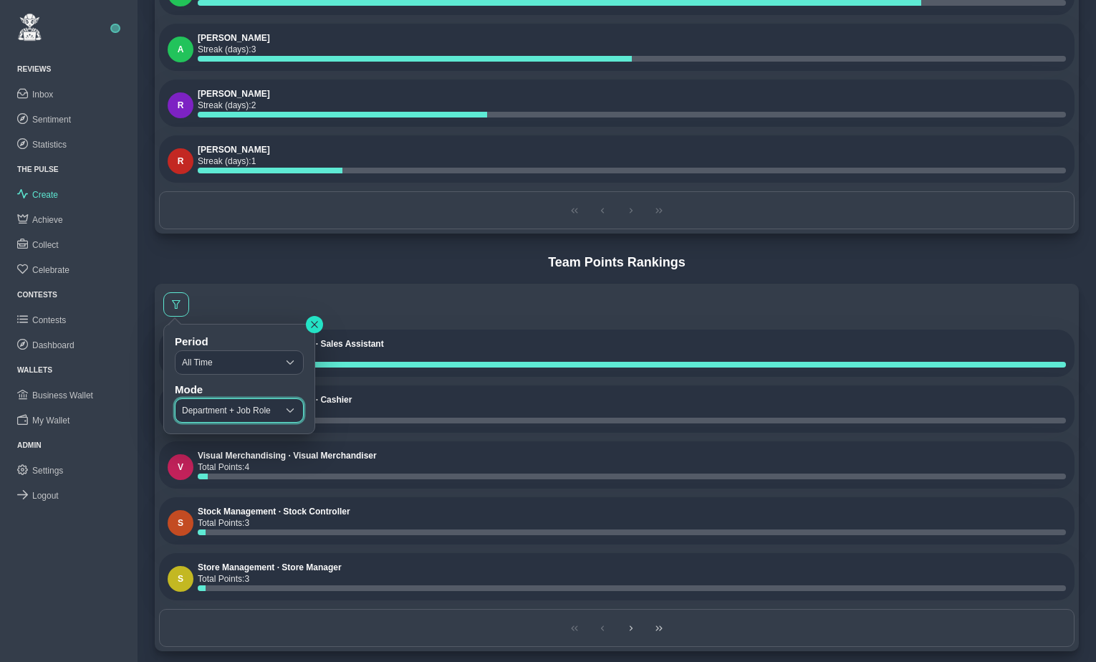
click at [317, 325] on icon "button" at bounding box center [314, 324] width 6 height 6
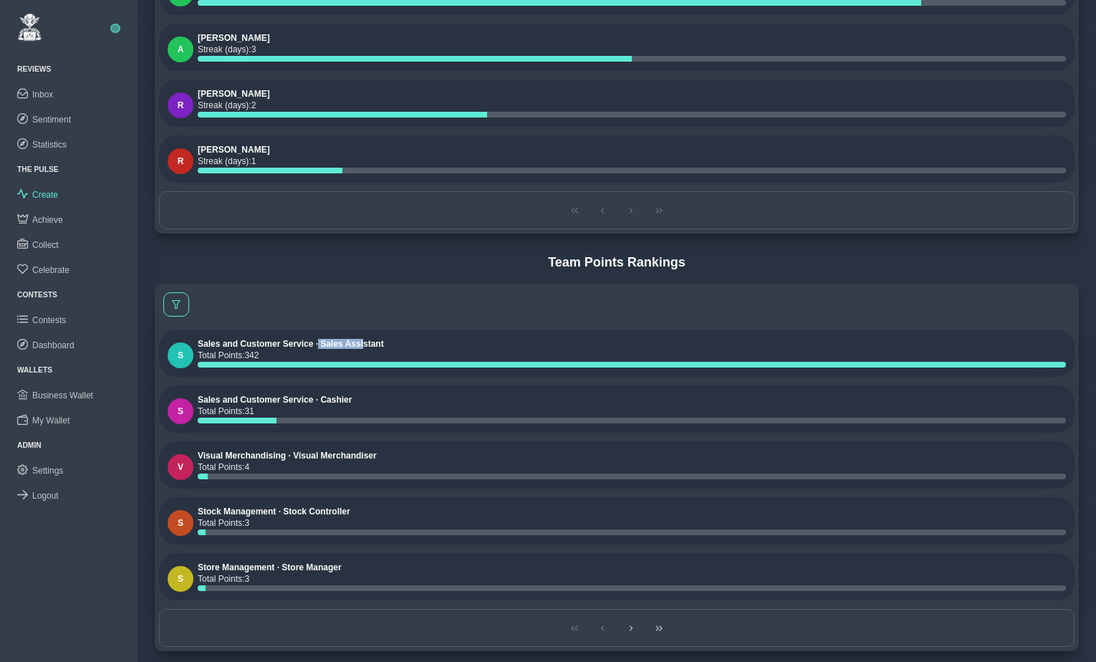
drag, startPoint x: 321, startPoint y: 344, endPoint x: 366, endPoint y: 342, distance: 45.2
click at [368, 344] on h6 "Sales and Customer Service · Sales Assistant" at bounding box center [632, 344] width 868 height 10
drag, startPoint x: 250, startPoint y: 356, endPoint x: 271, endPoint y: 355, distance: 20.8
click at [271, 355] on p "Total Points : 342" at bounding box center [632, 355] width 868 height 13
drag, startPoint x: 199, startPoint y: 399, endPoint x: 304, endPoint y: 400, distance: 104.6
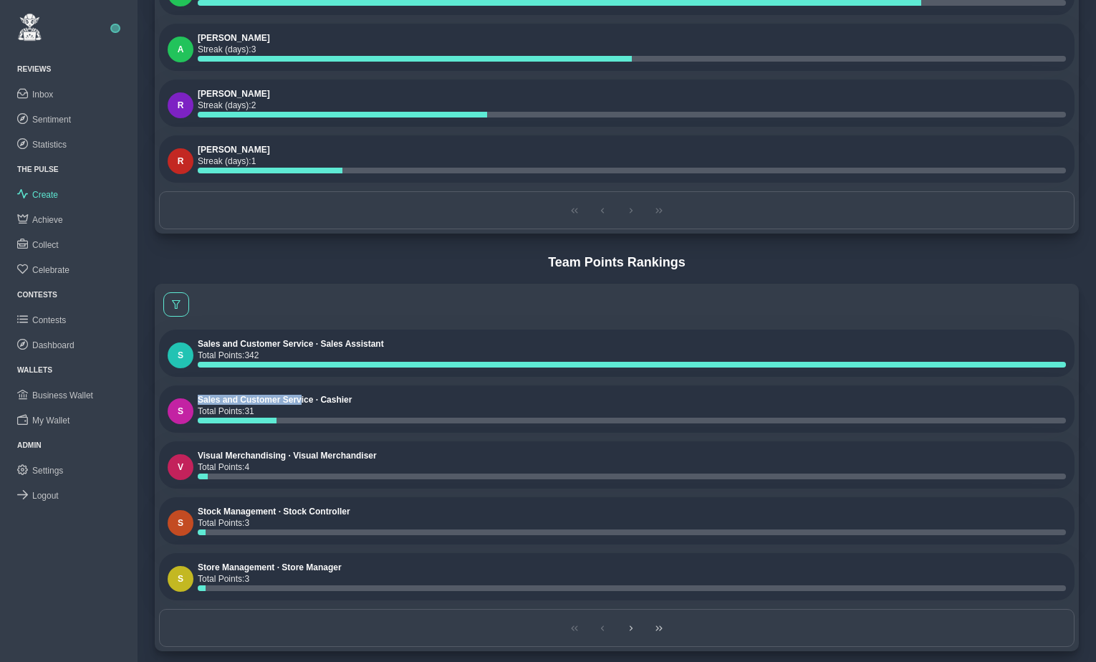
click at [304, 400] on h6 "Sales and Customer Service · Cashier" at bounding box center [632, 400] width 868 height 10
drag, startPoint x: 325, startPoint y: 400, endPoint x: 365, endPoint y: 399, distance: 40.1
click at [365, 399] on h6 "Sales and Customer Service · Cashier" at bounding box center [632, 400] width 868 height 10
click at [287, 409] on p "Total Points : 31" at bounding box center [632, 411] width 868 height 13
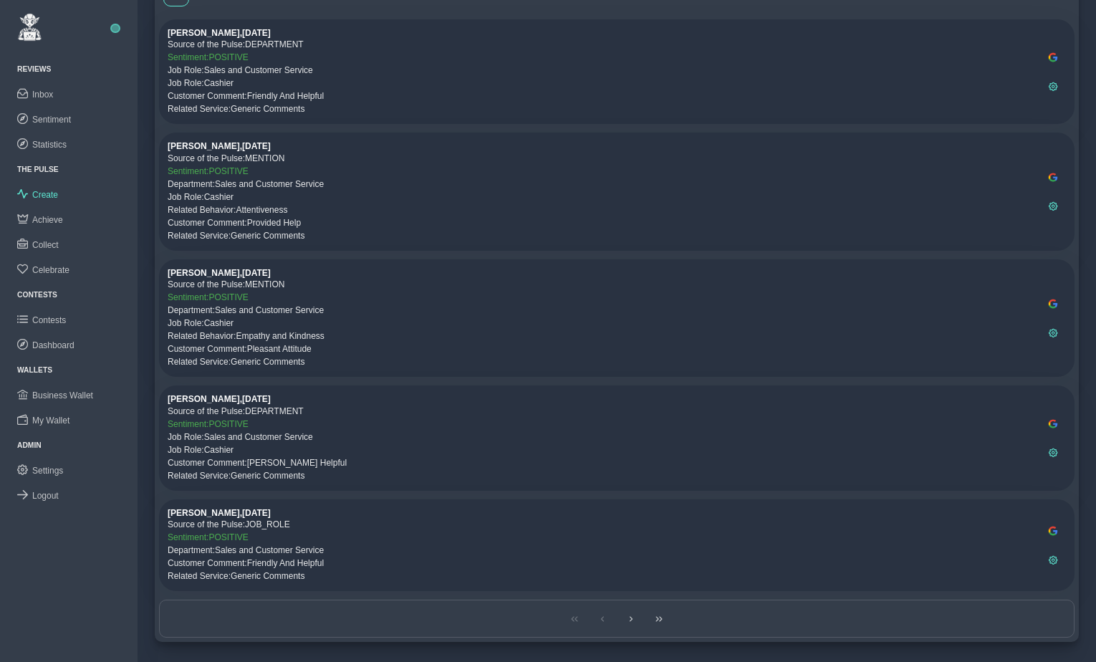
scroll to position [0, 0]
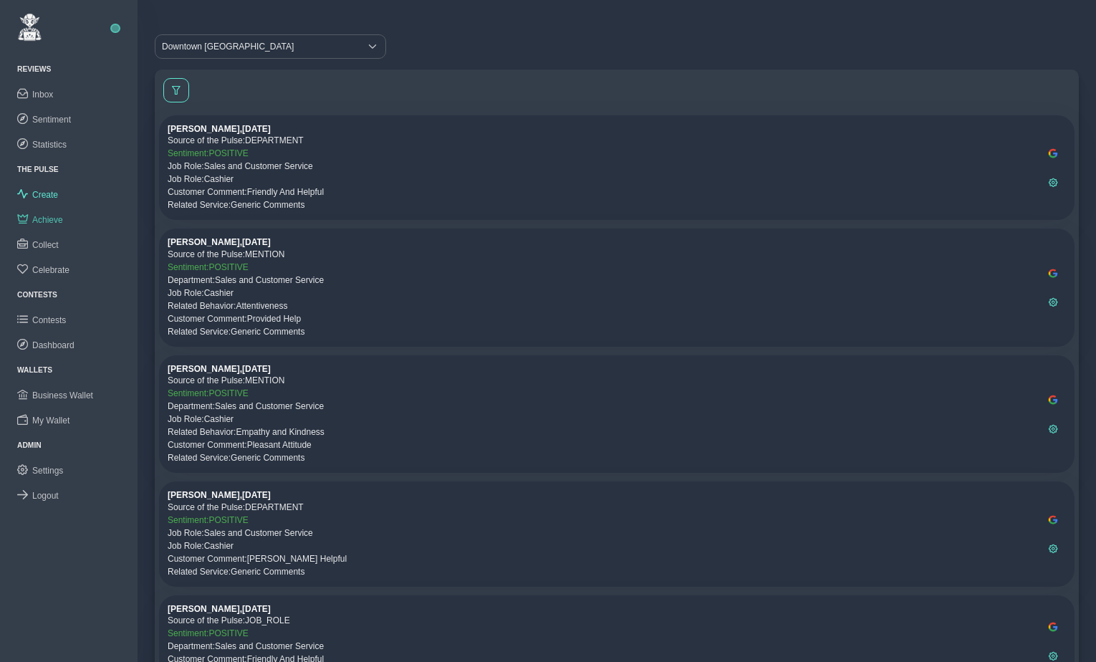
click at [52, 221] on span "Achieve" at bounding box center [47, 220] width 31 height 10
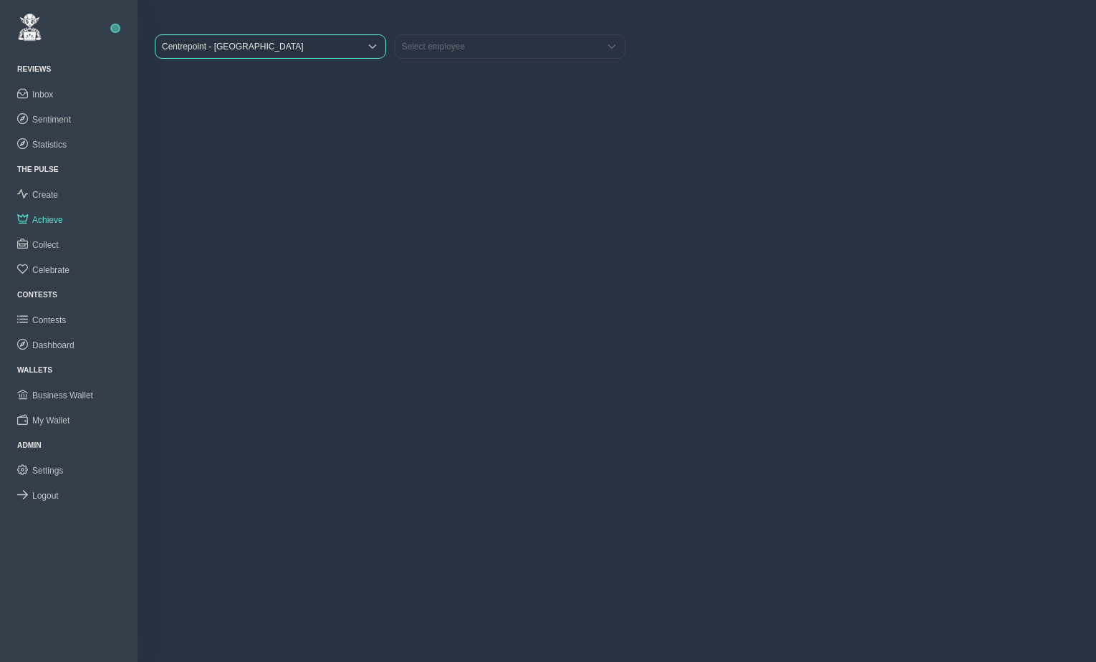
click at [266, 42] on span "Centrepoint - [GEOGRAPHIC_DATA]" at bounding box center [257, 46] width 204 height 23
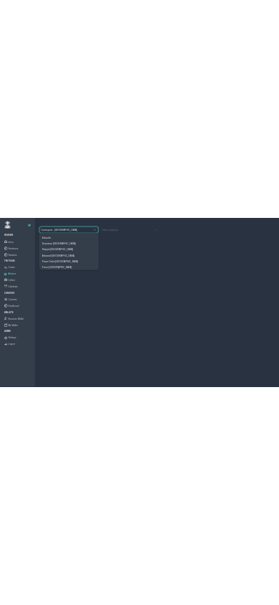
scroll to position [107, 0]
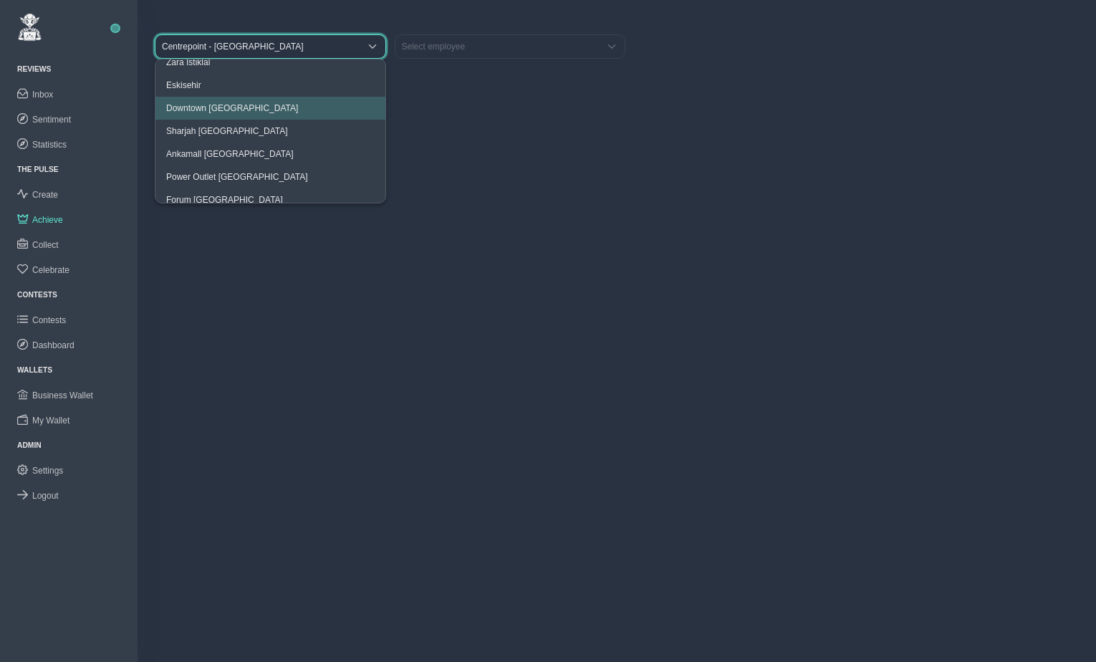
click at [224, 109] on span "Downtown [GEOGRAPHIC_DATA]" at bounding box center [232, 108] width 132 height 10
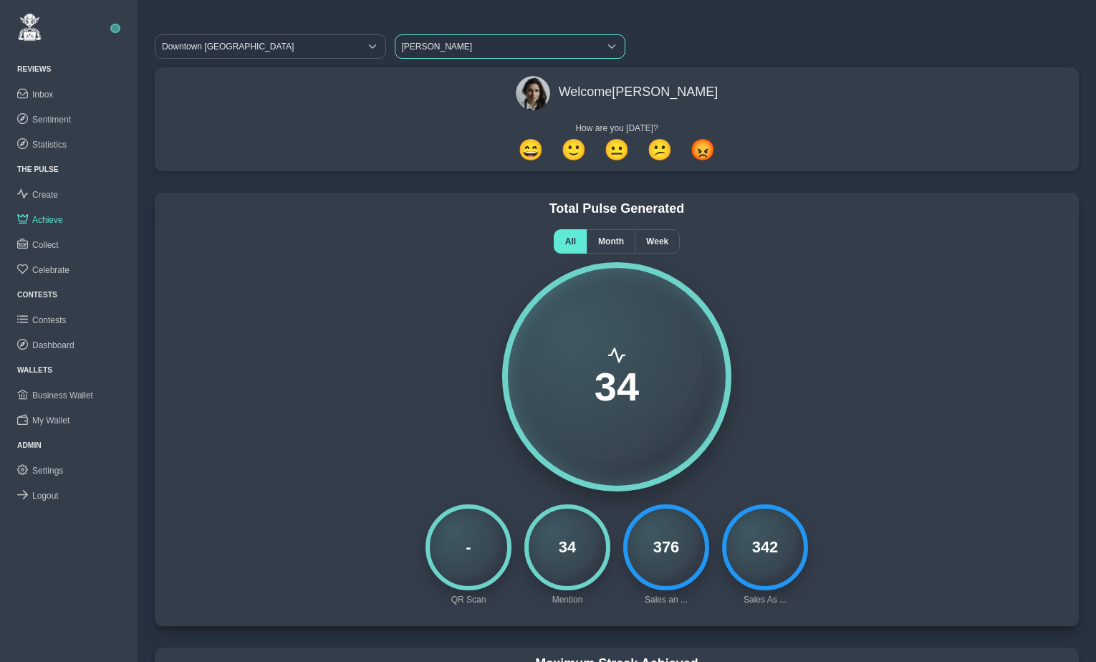
click at [443, 46] on span "[PERSON_NAME]" at bounding box center [497, 46] width 204 height 23
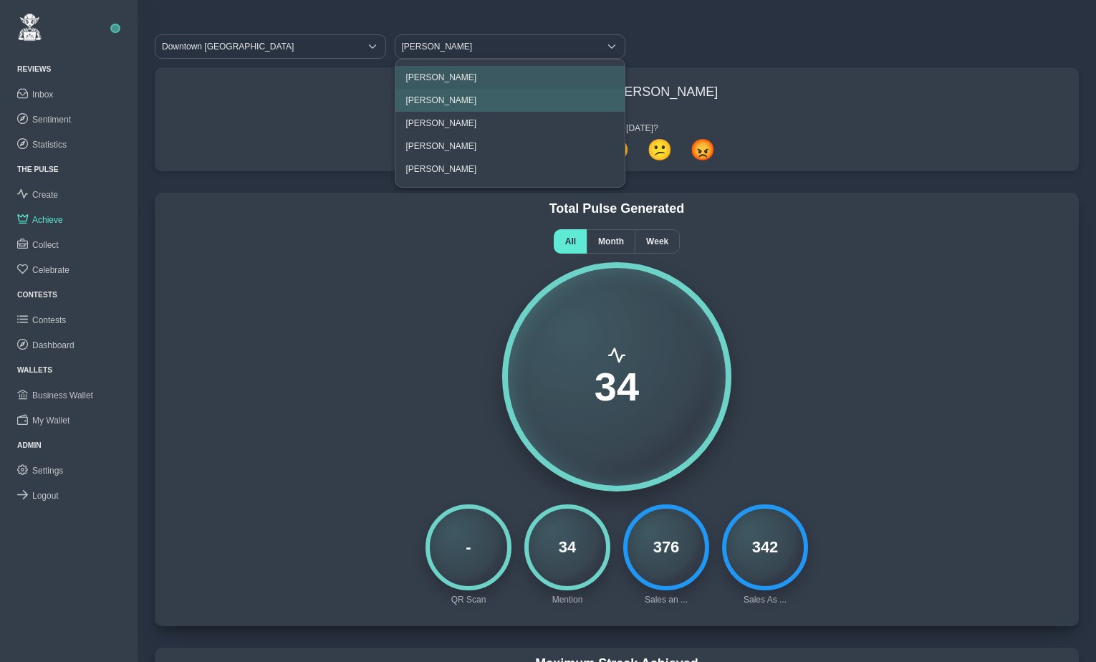
click at [437, 93] on li "[PERSON_NAME]" at bounding box center [510, 100] width 230 height 23
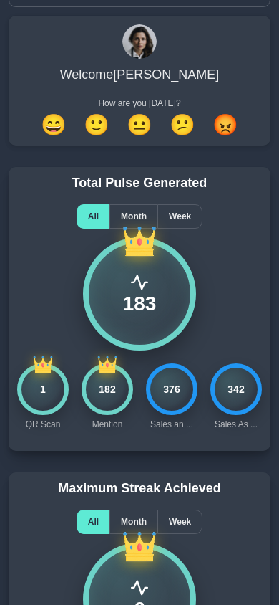
scroll to position [101, 0]
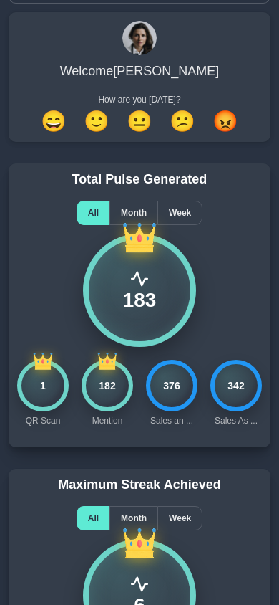
click at [39, 391] on div "1" at bounding box center [43, 386] width 52 height 52
click at [44, 388] on div "1" at bounding box center [43, 386] width 52 height 52
click at [51, 378] on div "1" at bounding box center [43, 386] width 52 height 52
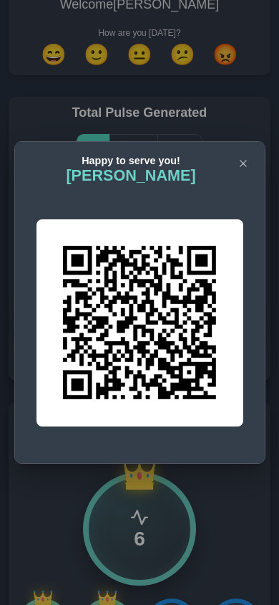
scroll to position [179, 0]
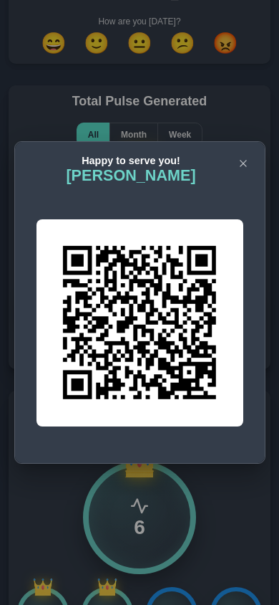
click at [245, 162] on icon "button" at bounding box center [243, 163] width 9 height 9
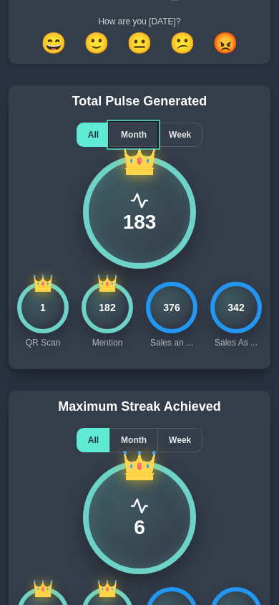
click at [135, 137] on span "Month" at bounding box center [134, 135] width 26 height 10
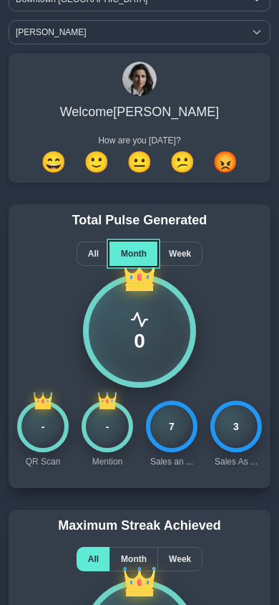
scroll to position [0, 0]
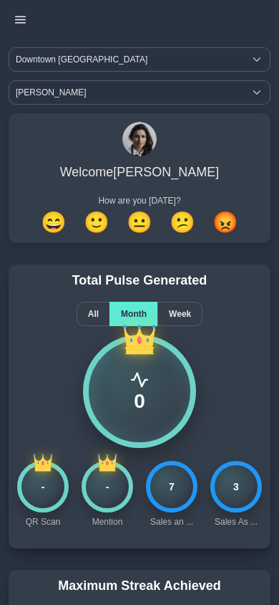
click at [74, 95] on span "[PERSON_NAME]" at bounding box center [126, 92] width 235 height 23
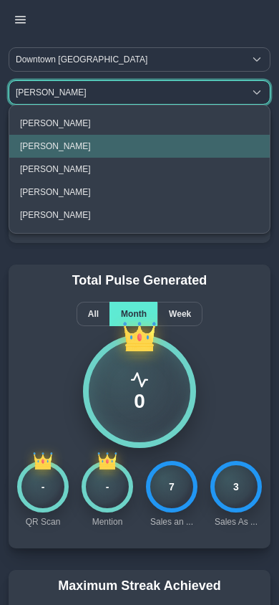
click at [55, 174] on li "[PERSON_NAME]" at bounding box center [139, 169] width 261 height 23
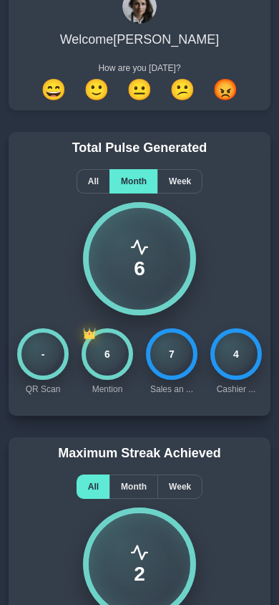
scroll to position [133, 0]
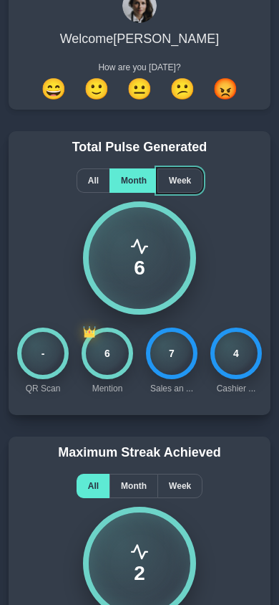
click at [180, 186] on div "Week" at bounding box center [180, 180] width 45 height 24
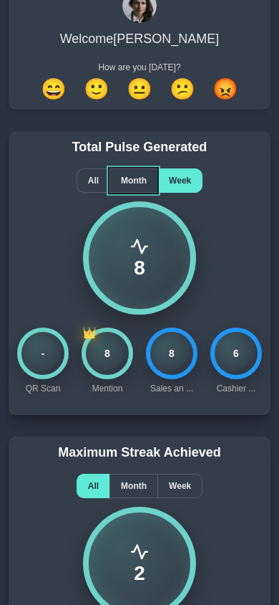
click at [130, 184] on span "Month" at bounding box center [134, 181] width 26 height 10
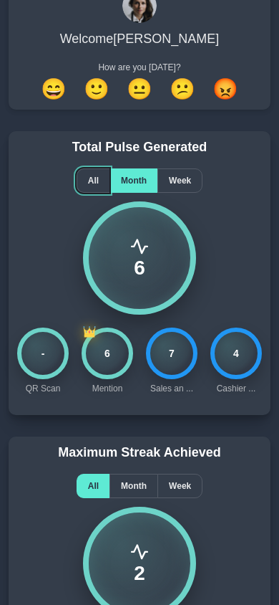
click at [88, 180] on span "All" at bounding box center [93, 181] width 11 height 10
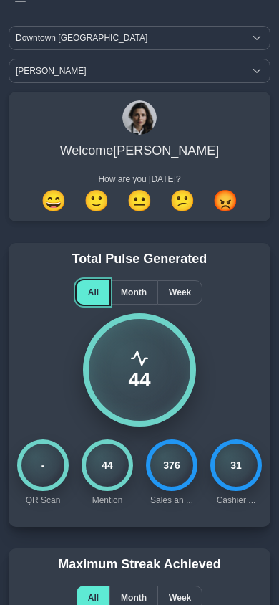
scroll to position [0, 0]
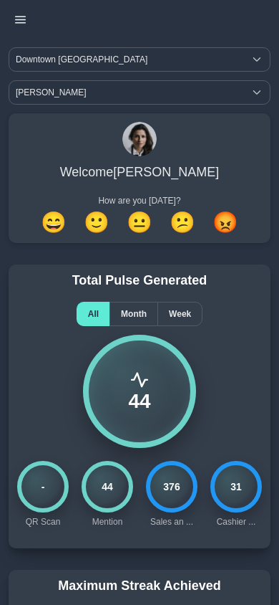
click at [55, 95] on span "[PERSON_NAME]" at bounding box center [126, 92] width 235 height 23
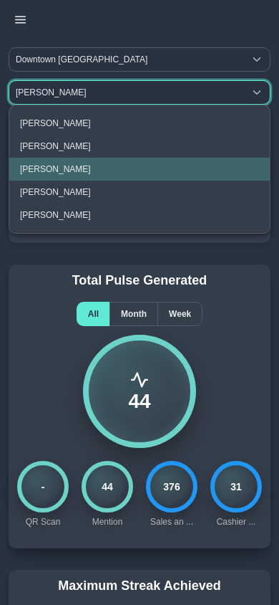
click at [43, 148] on span "[PERSON_NAME]" at bounding box center [55, 146] width 71 height 10
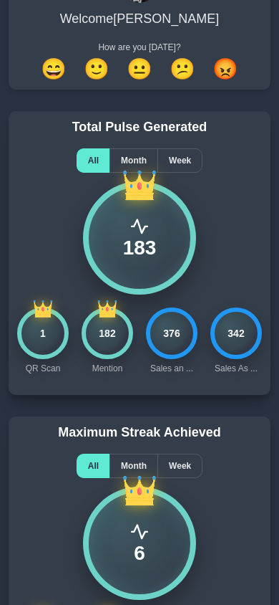
scroll to position [16, 0]
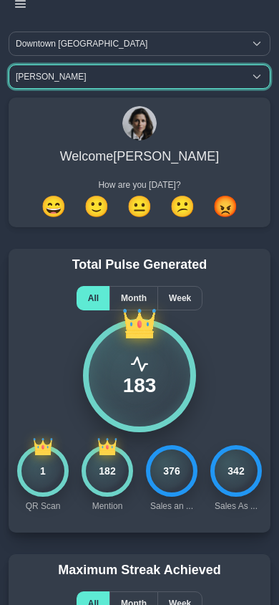
click at [44, 82] on span "[PERSON_NAME]" at bounding box center [126, 76] width 235 height 23
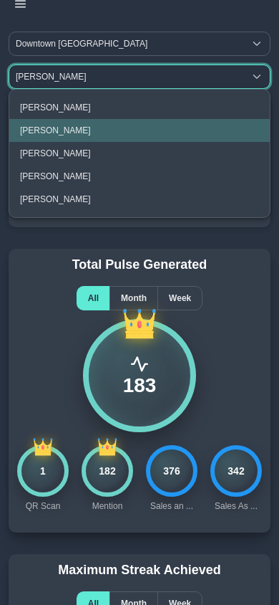
click at [42, 156] on span "[PERSON_NAME]" at bounding box center [55, 153] width 71 height 10
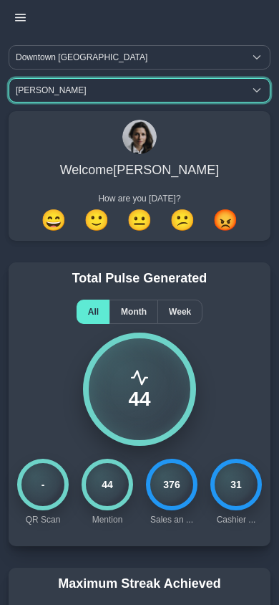
scroll to position [0, 0]
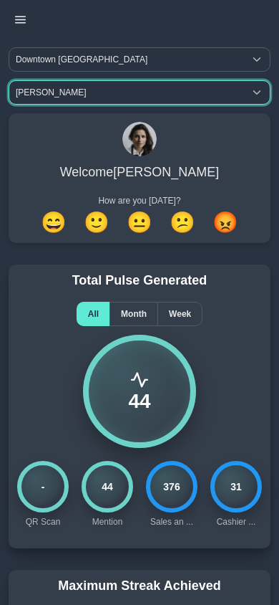
click at [24, 19] on icon "button" at bounding box center [20, 19] width 11 height 11
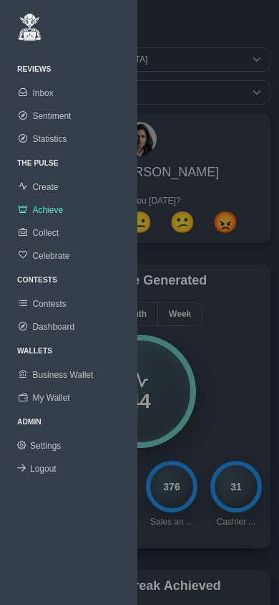
click at [48, 234] on span "Collect" at bounding box center [45, 233] width 27 height 10
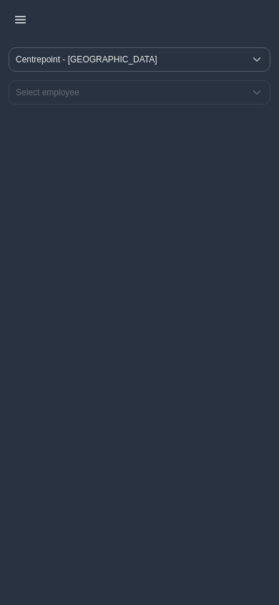
click at [84, 60] on span "Centrepoint - [GEOGRAPHIC_DATA]" at bounding box center [126, 59] width 235 height 23
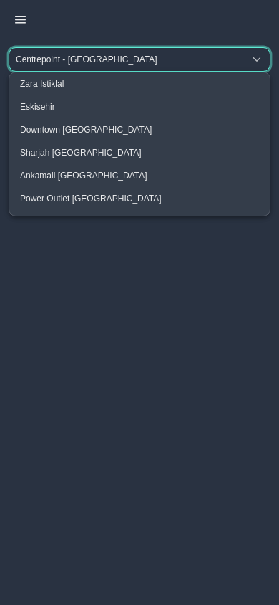
scroll to position [101, 0]
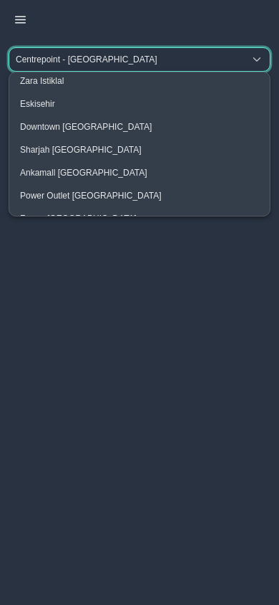
click at [68, 127] on span "Downtown [GEOGRAPHIC_DATA]" at bounding box center [86, 127] width 132 height 10
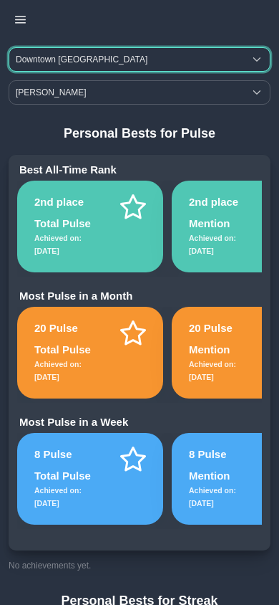
click at [94, 92] on span "[PERSON_NAME]" at bounding box center [126, 92] width 235 height 23
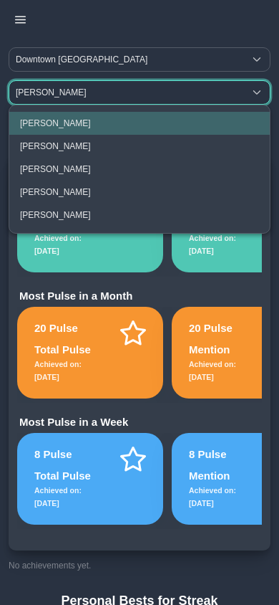
click at [64, 147] on span "[PERSON_NAME]" at bounding box center [55, 146] width 71 height 10
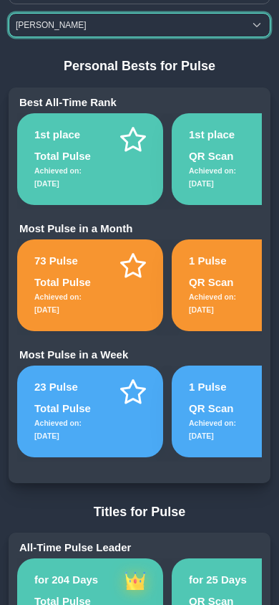
scroll to position [0, 0]
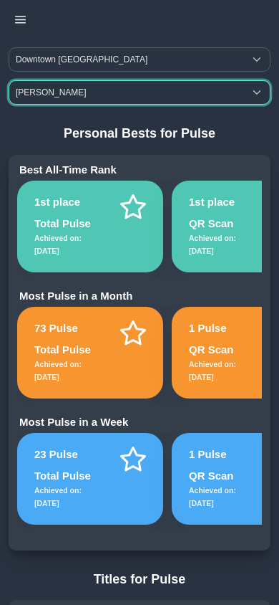
click at [20, 18] on icon "button" at bounding box center [20, 19] width 11 height 11
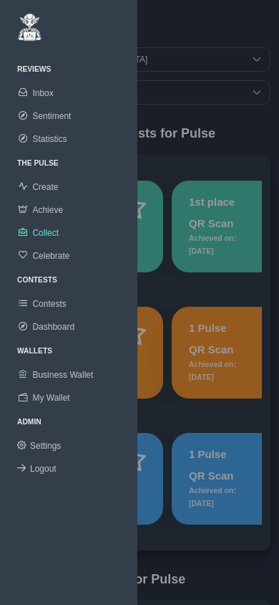
click at [59, 261] on span "Celebrate" at bounding box center [50, 256] width 37 height 10
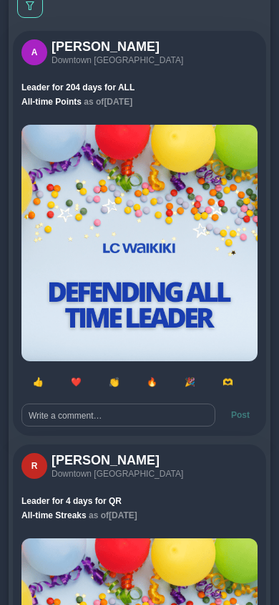
scroll to position [64, 0]
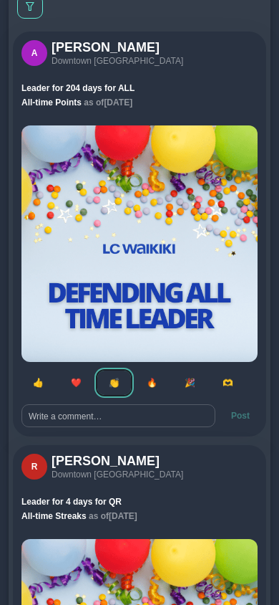
click at [112, 382] on span "👏" at bounding box center [114, 383] width 11 height 10
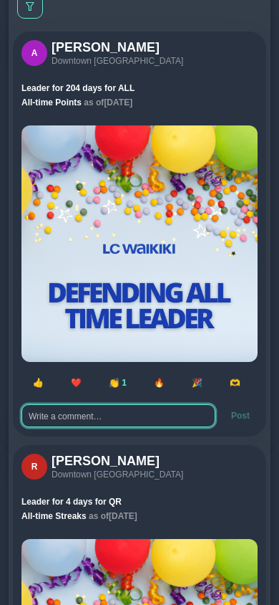
click at [102, 415] on textarea at bounding box center [118, 415] width 194 height 23
type textarea "helal"
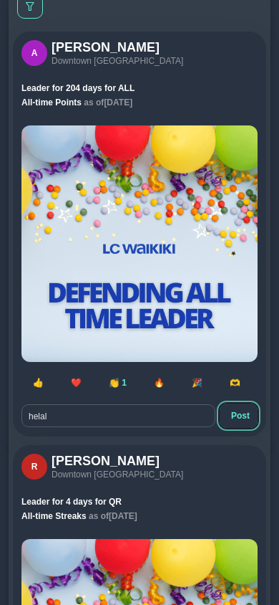
click at [241, 419] on span "Post" at bounding box center [240, 415] width 19 height 10
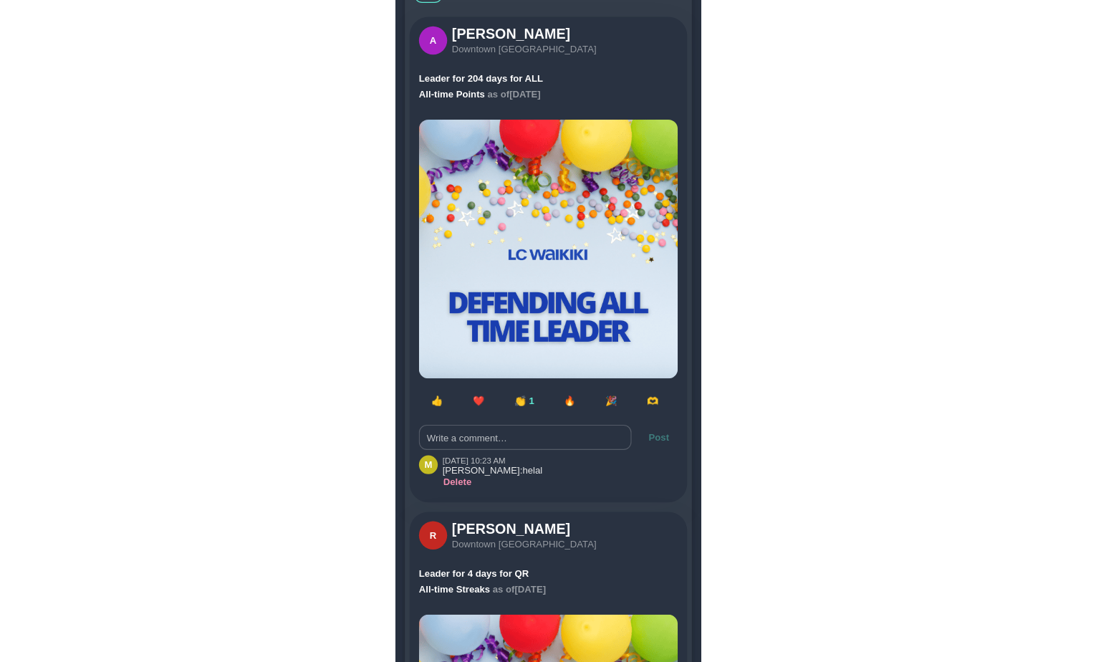
scroll to position [0, 0]
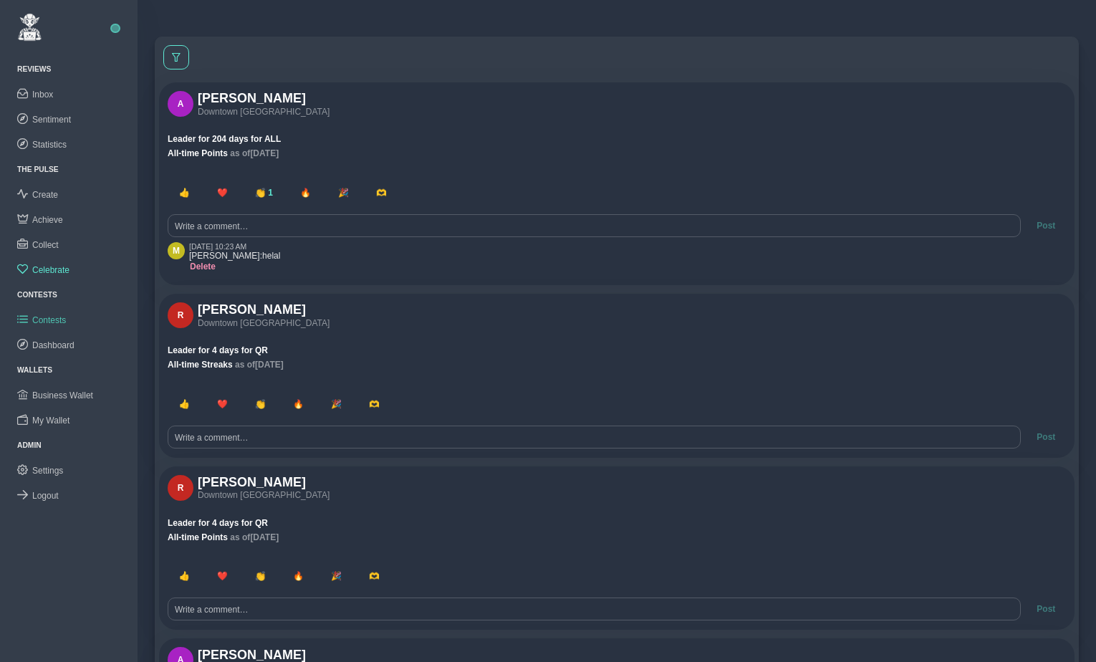
click at [48, 317] on span "Contests" at bounding box center [49, 320] width 34 height 10
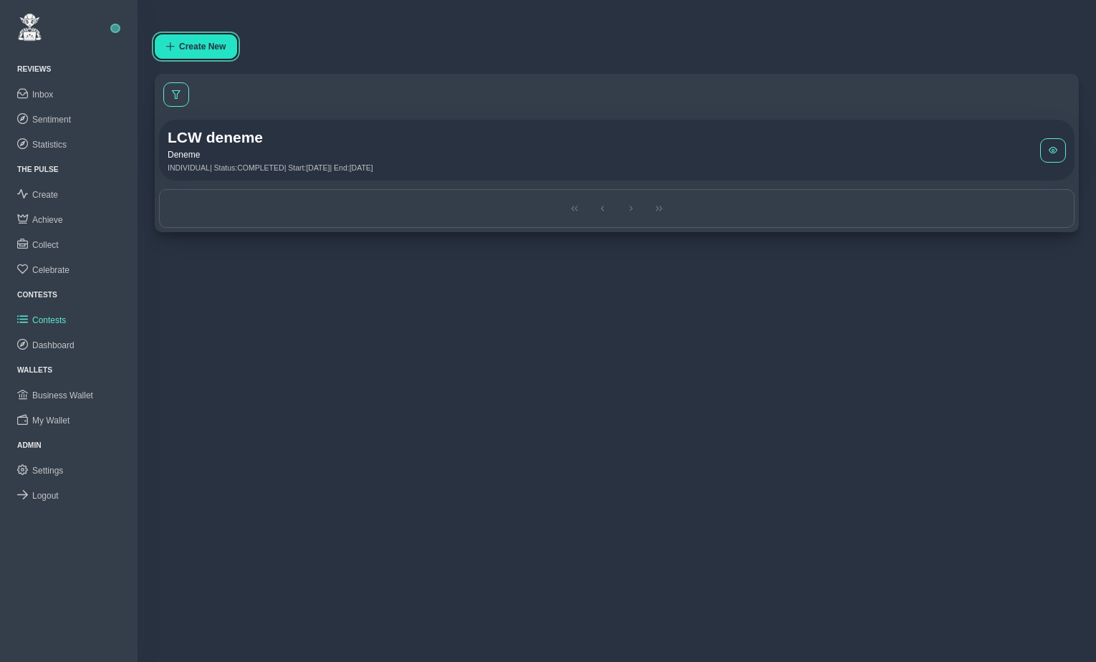
click at [205, 52] on button "Create New" at bounding box center [196, 46] width 82 height 24
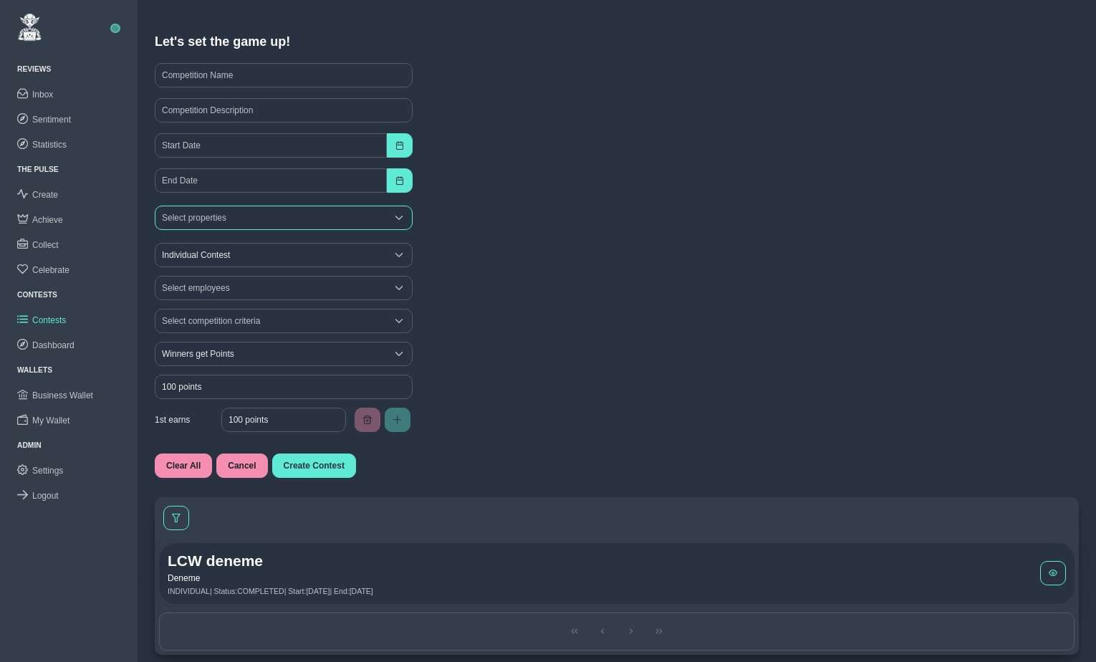
click at [266, 217] on div "Select properties" at bounding box center [270, 217] width 231 height 23
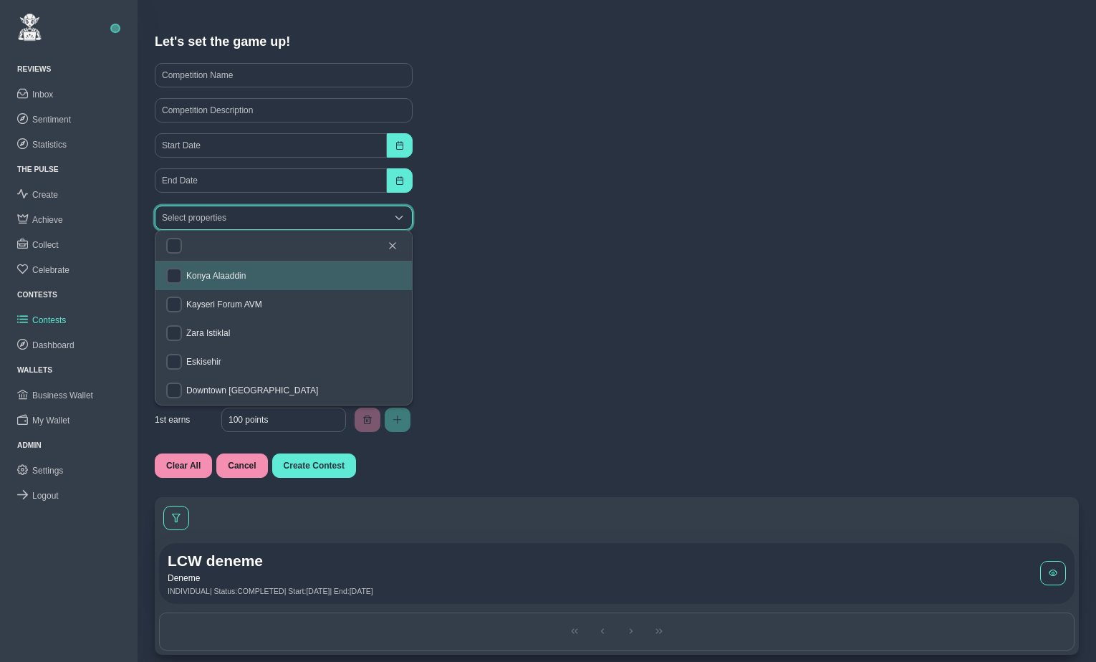
scroll to position [243, 0]
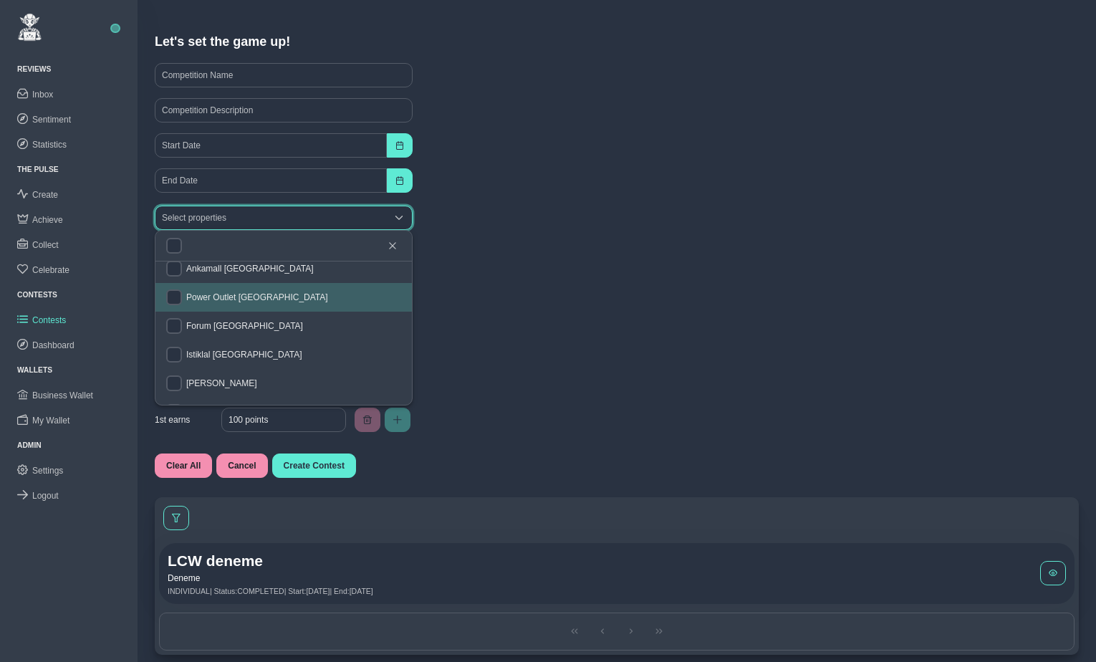
click at [452, 237] on div "Let's set the game up! Select properties Individual Contest Individual Contest …" at bounding box center [616, 258] width 933 height 456
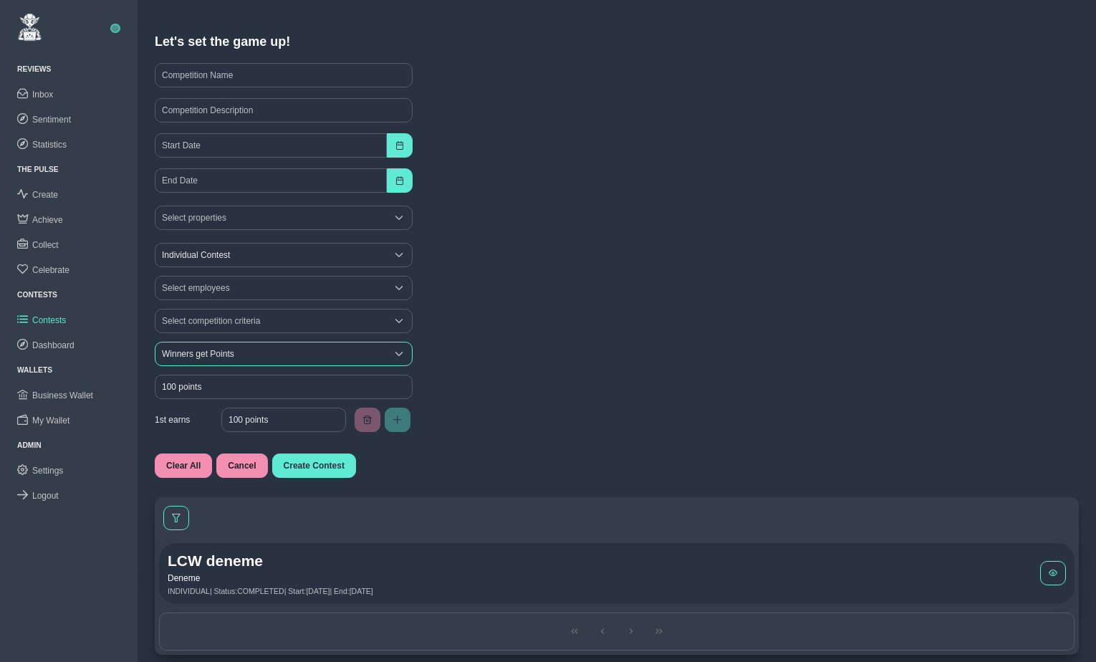
click at [224, 354] on span "Winners get Points" at bounding box center [270, 353] width 231 height 23
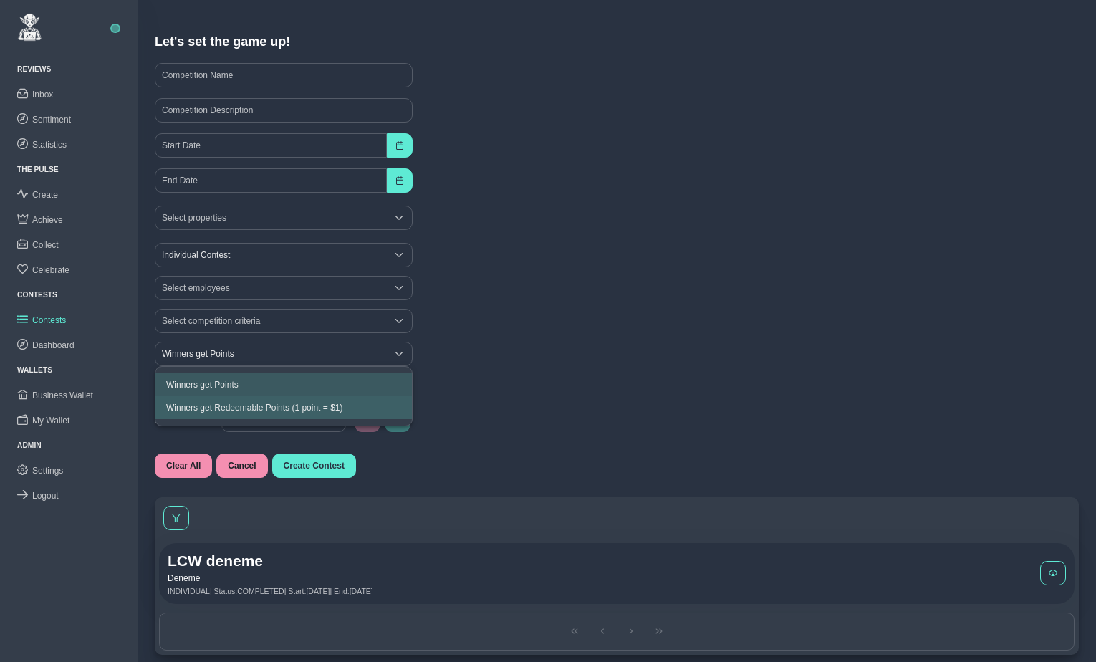
click at [264, 408] on span "Winners get Redeemable Points (1 point = $1)" at bounding box center [254, 408] width 176 height 10
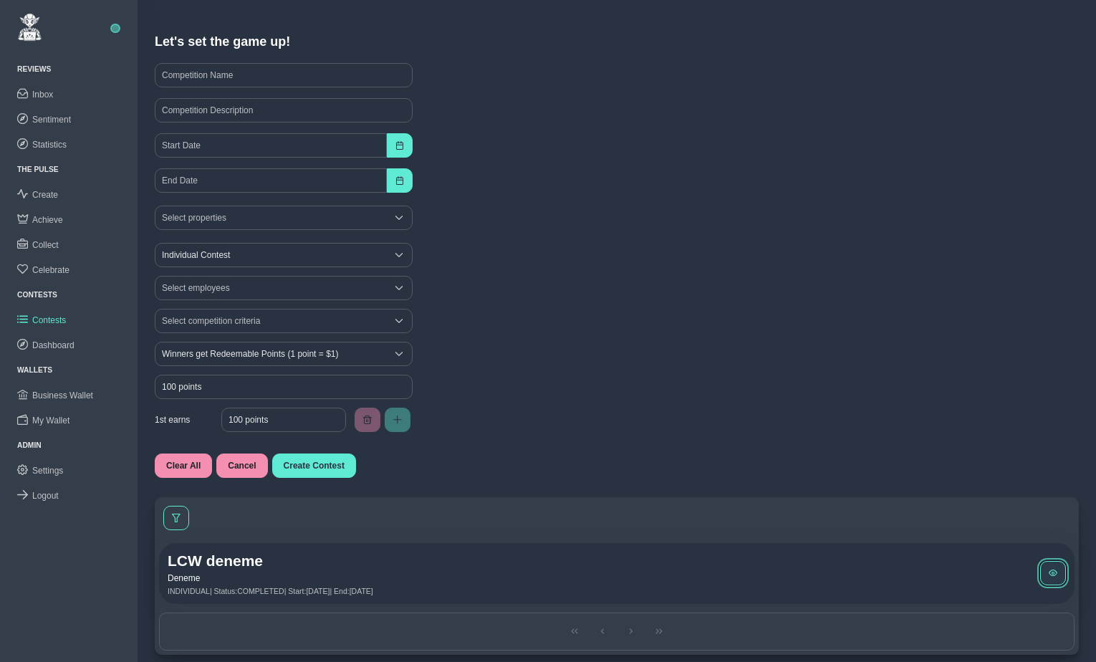
click at [1046, 566] on button at bounding box center [1053, 573] width 26 height 24
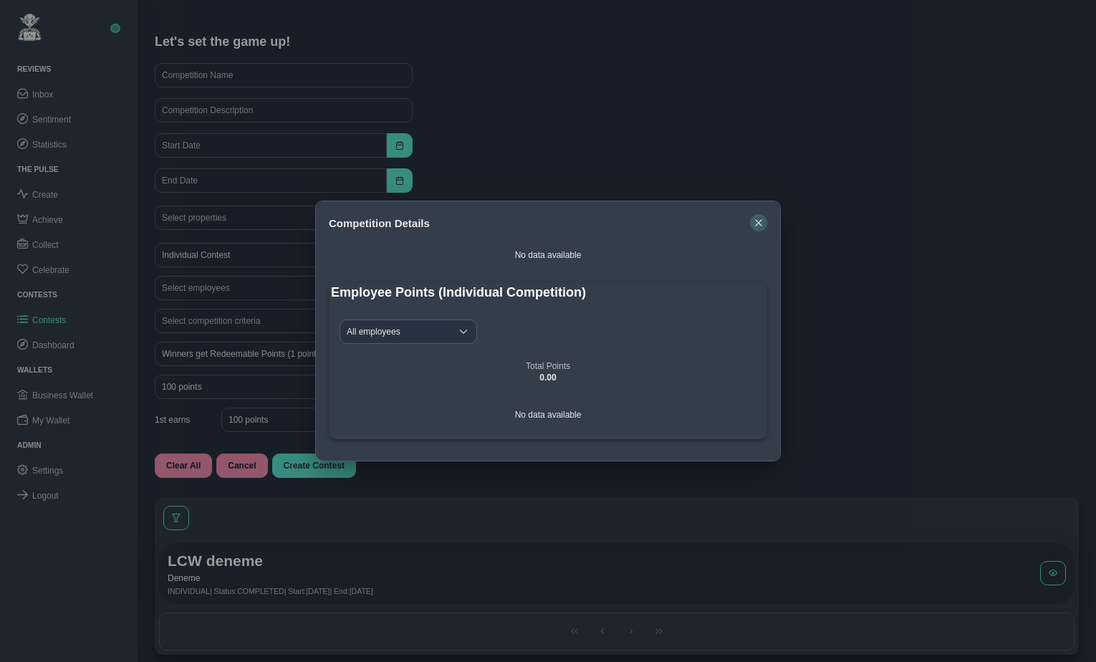
click at [759, 221] on icon "button" at bounding box center [758, 223] width 9 height 9
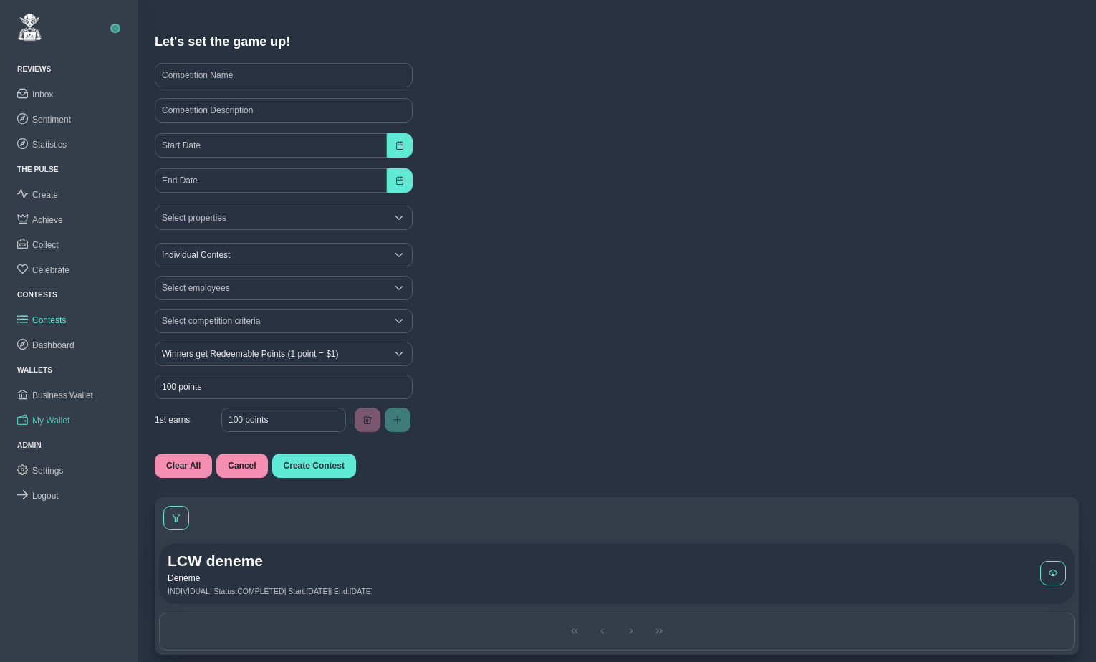
click at [57, 419] on span "My Wallet" at bounding box center [50, 421] width 37 height 10
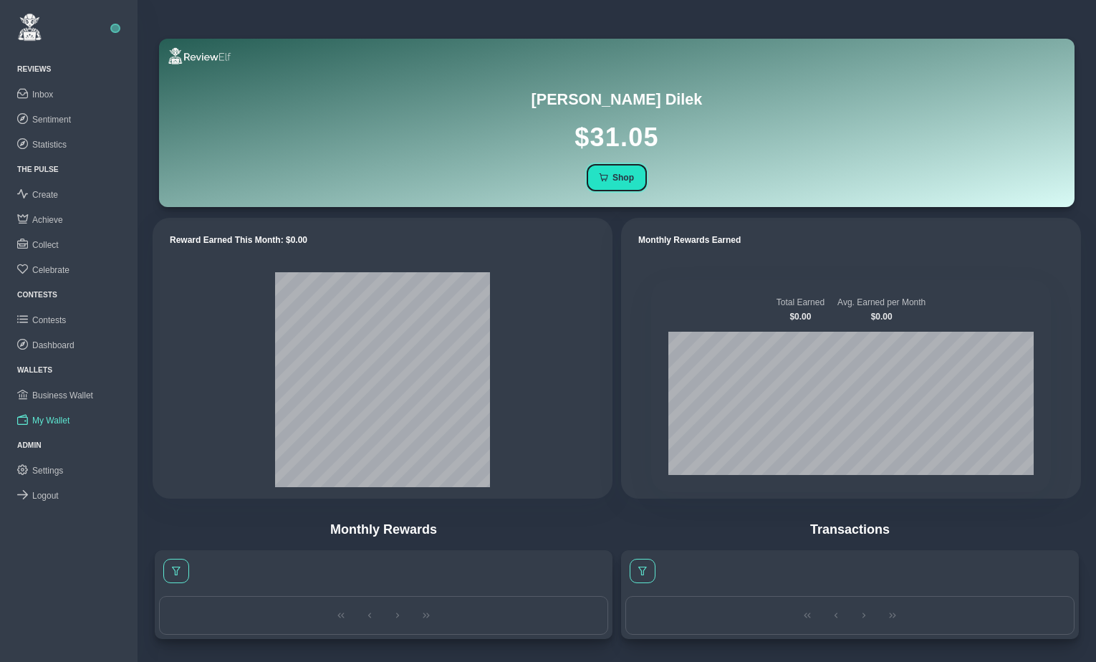
click at [628, 178] on span "Shop" at bounding box center [623, 178] width 21 height 10
click at [49, 467] on span "Settings" at bounding box center [47, 471] width 31 height 10
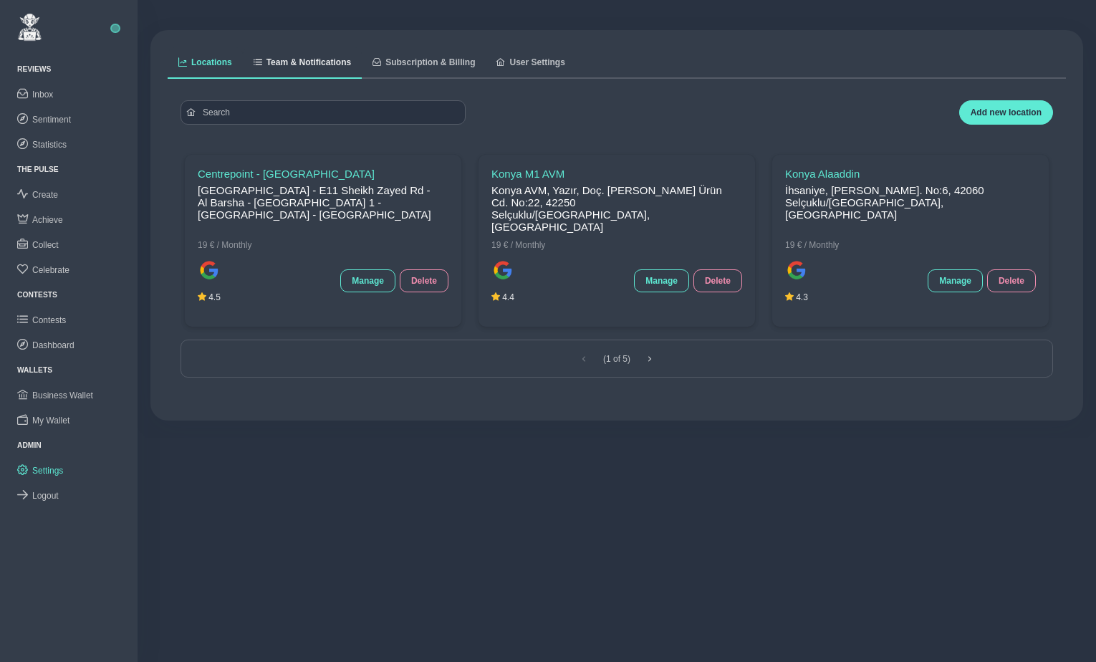
click at [319, 65] on span "Team & Notifications" at bounding box center [308, 62] width 85 height 9
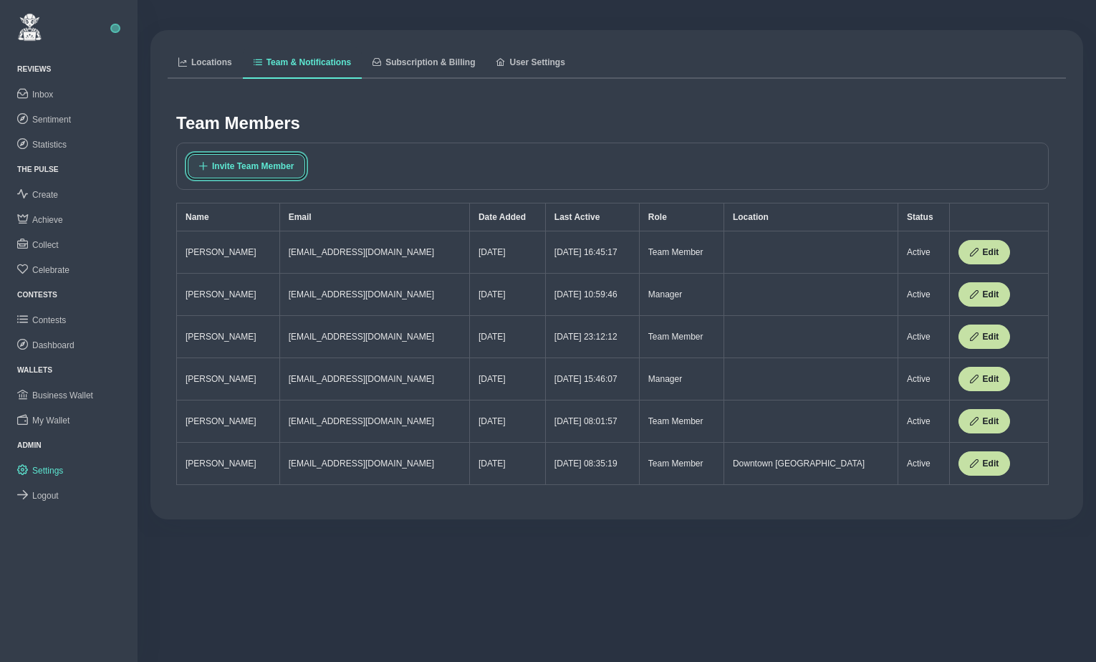
click at [269, 168] on span "Invite Team Member" at bounding box center [253, 166] width 82 height 10
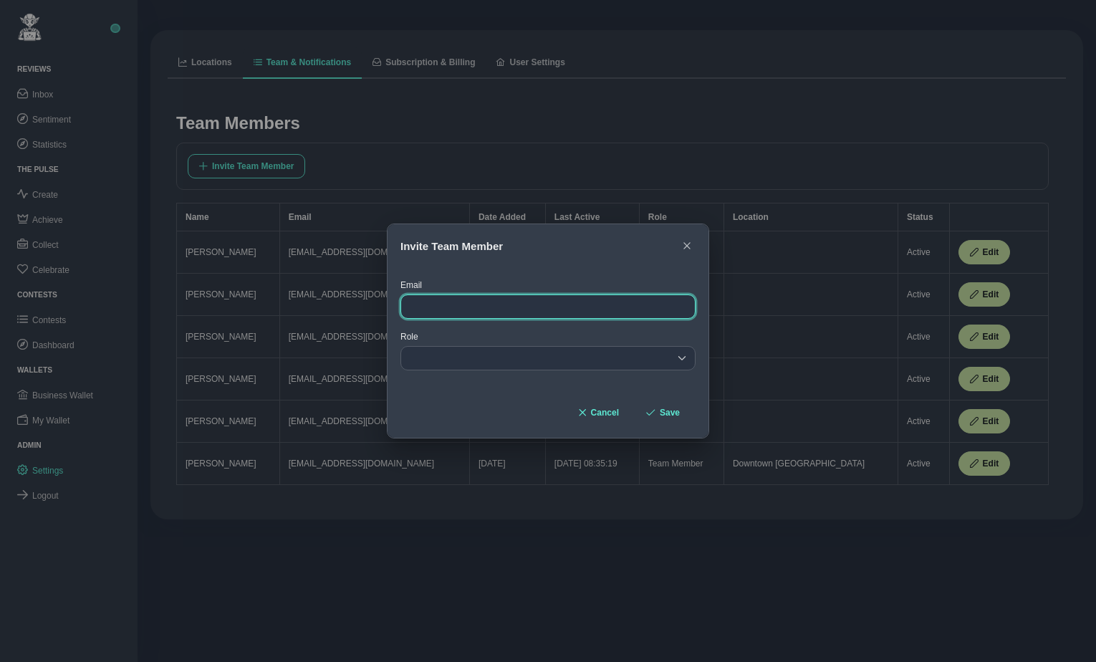
click at [453, 304] on input at bounding box center [547, 306] width 295 height 24
click at [436, 357] on div "empty" at bounding box center [547, 358] width 295 height 24
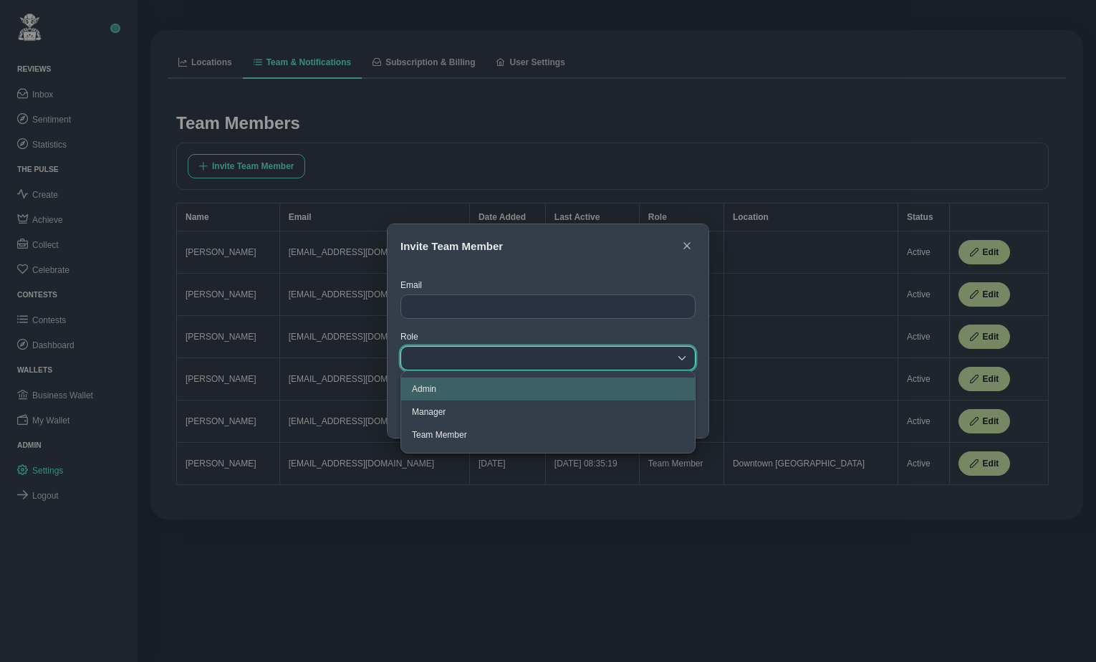
click at [476, 334] on div "Role empty" at bounding box center [547, 351] width 295 height 39
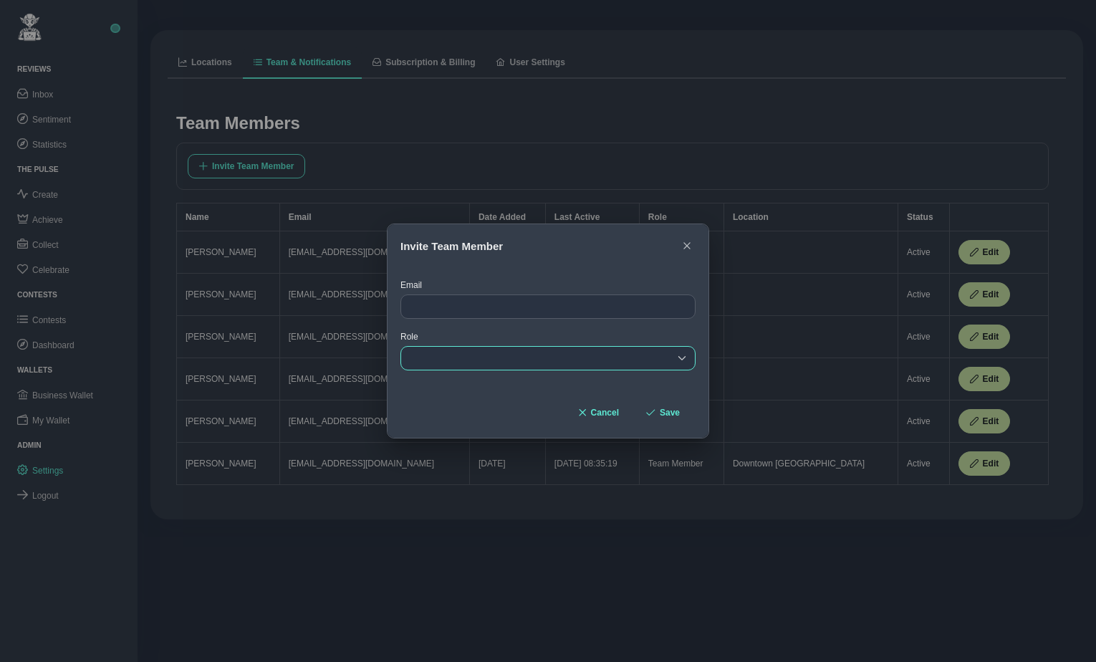
click at [487, 360] on div "empty" at bounding box center [547, 358] width 295 height 24
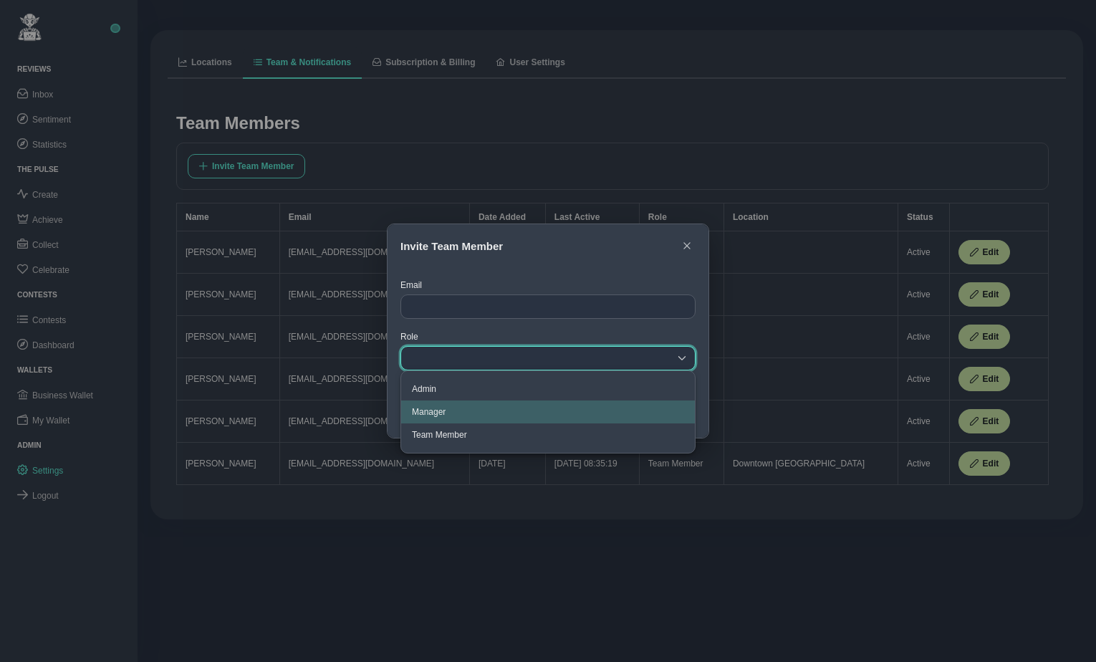
click at [431, 411] on span "Manager" at bounding box center [429, 412] width 34 height 10
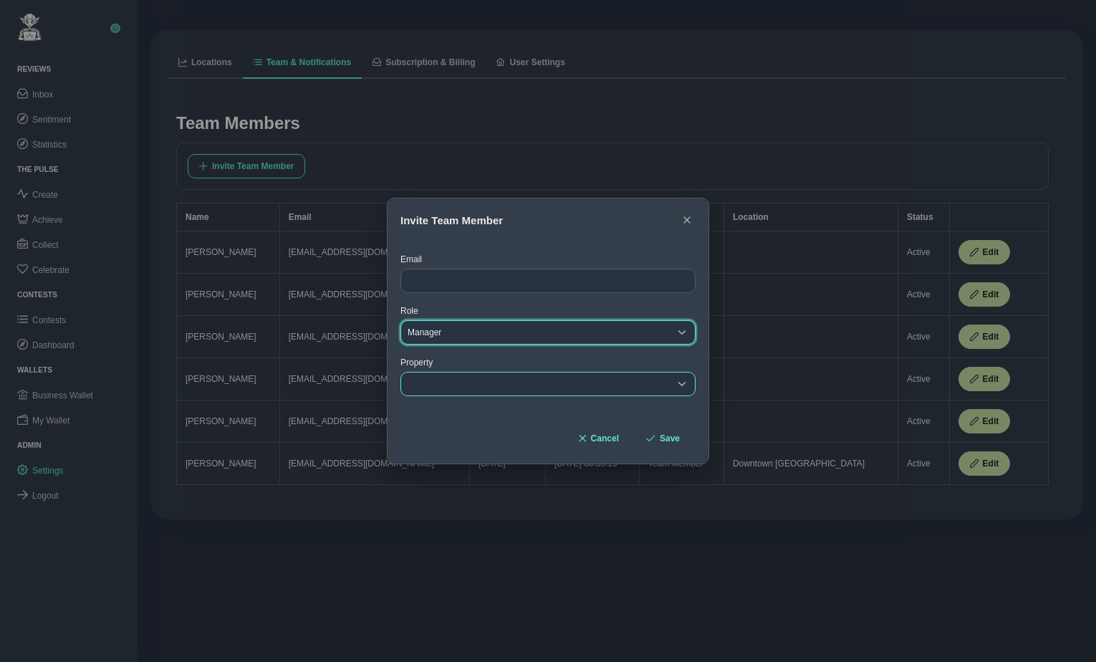
click at [458, 380] on div "empty" at bounding box center [535, 384] width 268 height 23
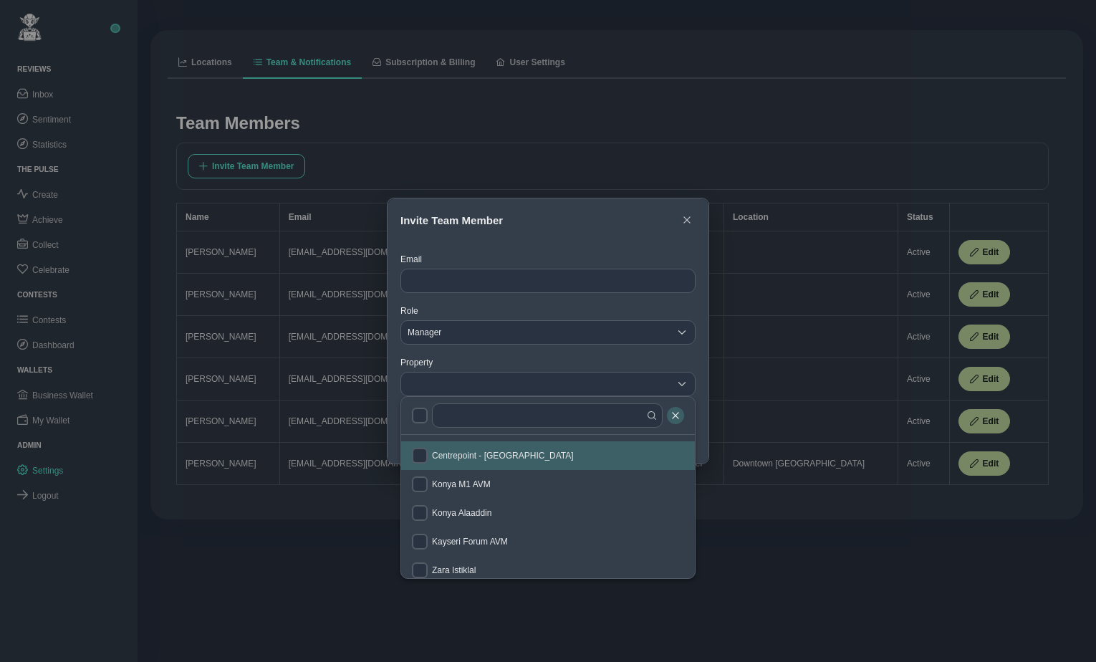
click at [676, 414] on icon "button" at bounding box center [675, 415] width 6 height 6
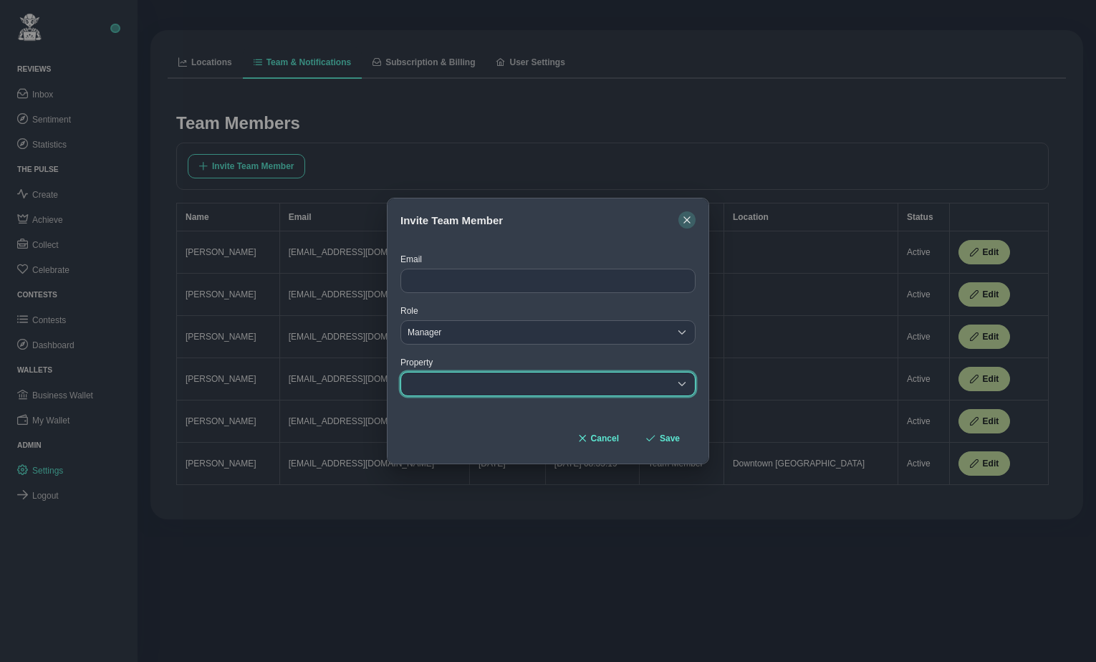
click at [683, 222] on icon "button" at bounding box center [687, 220] width 9 height 9
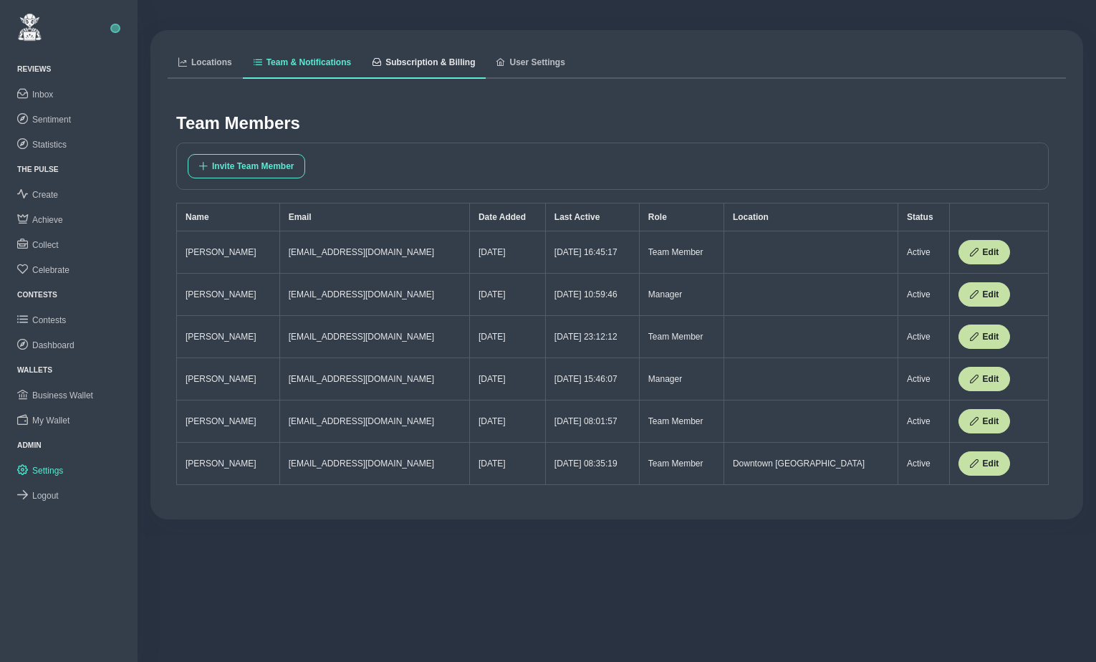
click at [433, 64] on span "Subscription & Billing" at bounding box center [430, 62] width 90 height 9
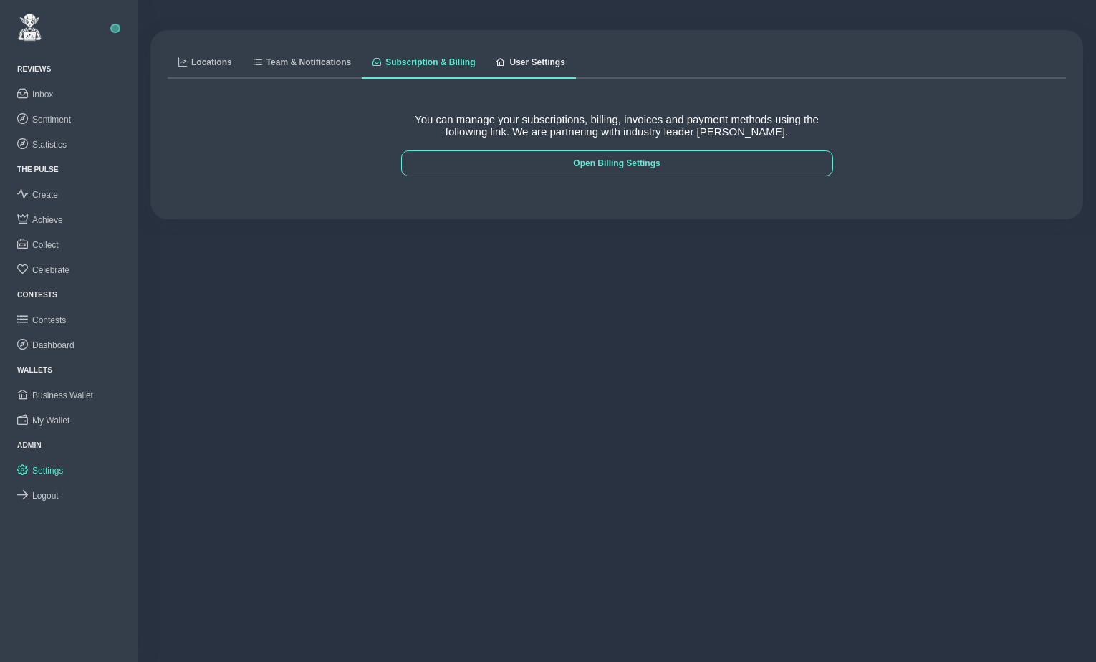
click at [552, 63] on span "User Settings" at bounding box center [536, 62] width 55 height 9
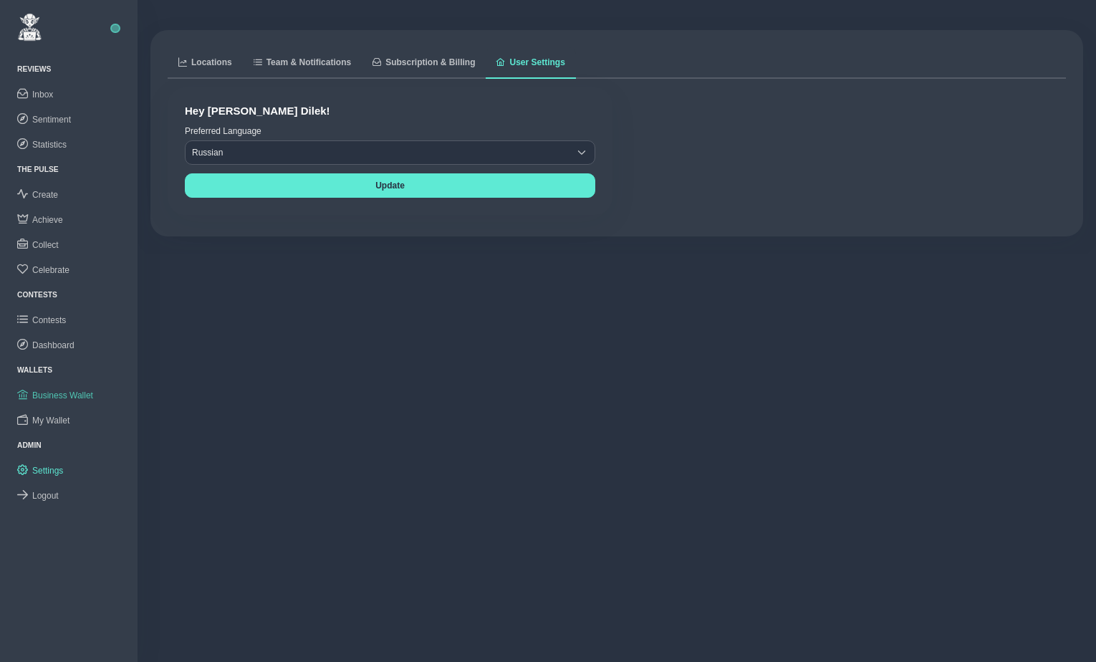
click at [52, 396] on span "Business Wallet" at bounding box center [62, 395] width 61 height 10
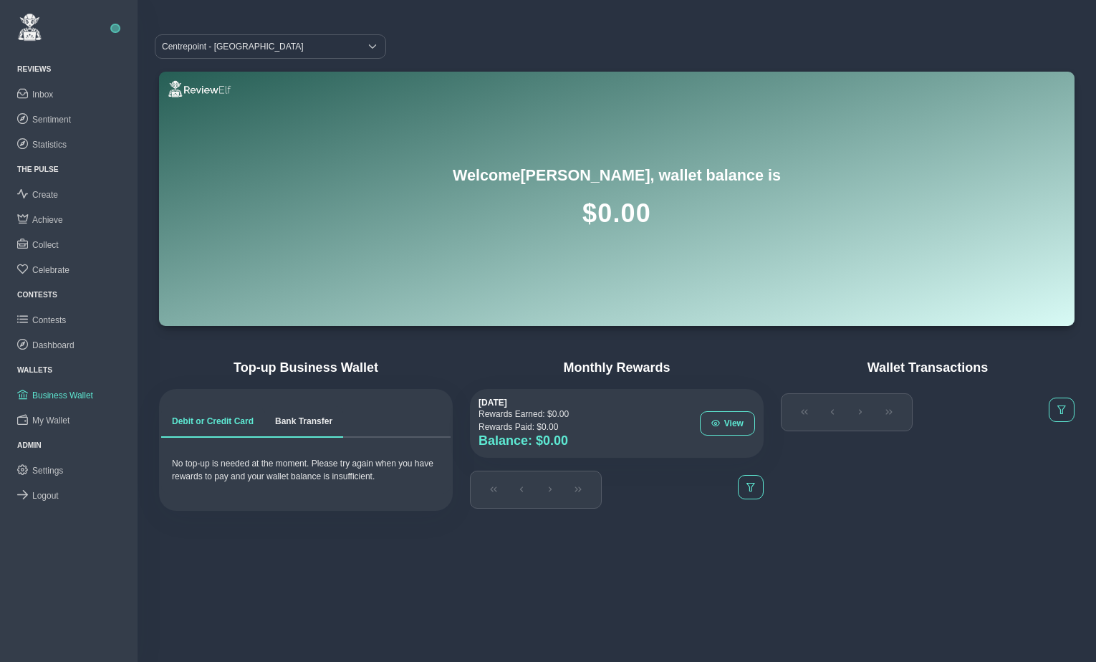
click at [305, 423] on span "Bank Transfer" at bounding box center [303, 421] width 57 height 9
click at [199, 423] on span "Debit or Credit Card" at bounding box center [213, 421] width 82 height 9
click at [302, 431] on link "Bank Transfer" at bounding box center [303, 422] width 79 height 32
click at [233, 425] on span "Debit or Credit Card" at bounding box center [213, 421] width 82 height 9
click at [46, 97] on span "Inbox" at bounding box center [42, 95] width 21 height 10
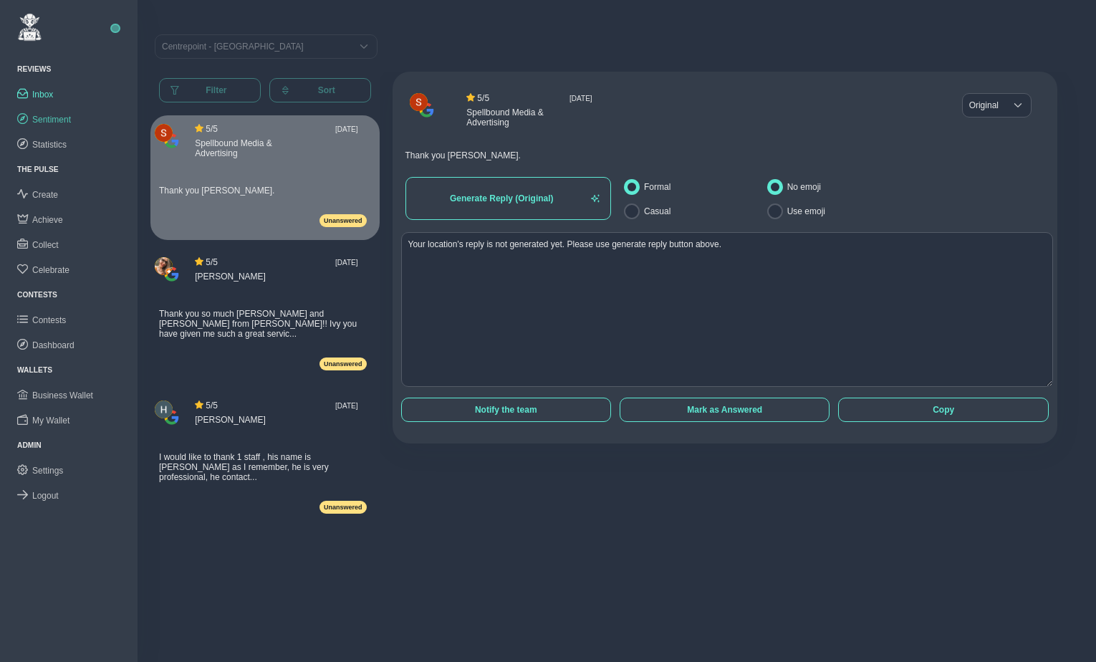
click at [54, 119] on span "Sentiment" at bounding box center [51, 120] width 39 height 10
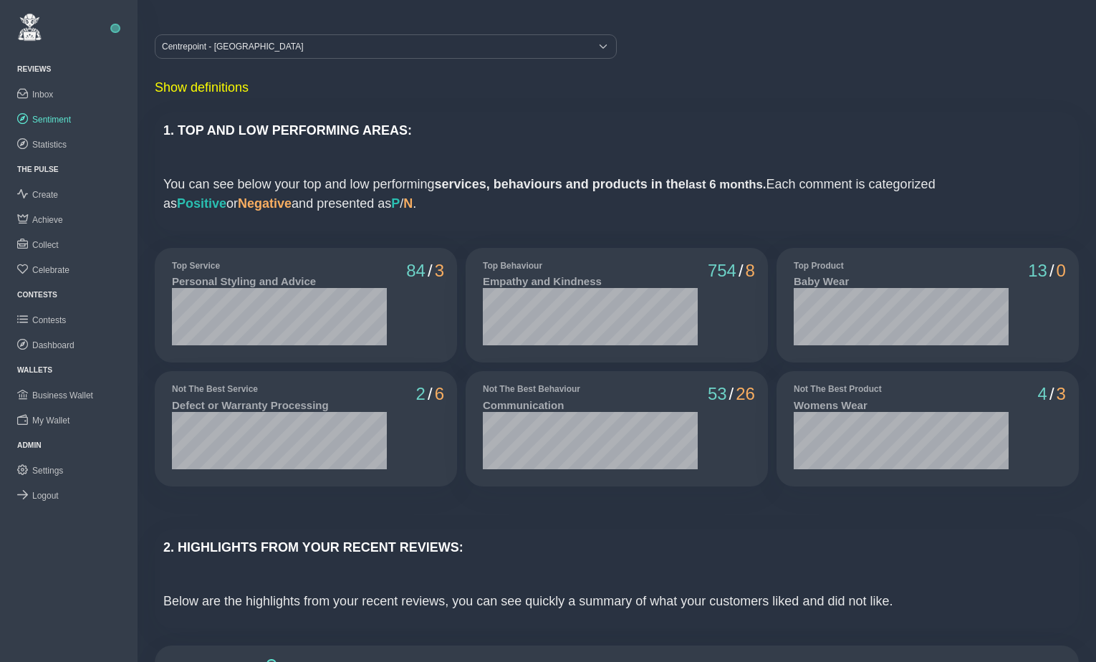
click at [461, 367] on div "Not The Best Behaviour Communication 53 / 26" at bounding box center [616, 428] width 311 height 123
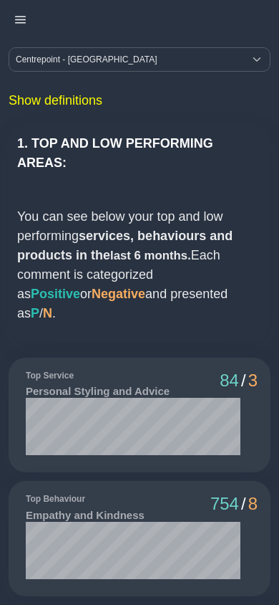
click at [22, 19] on icon "button" at bounding box center [20, 19] width 11 height 11
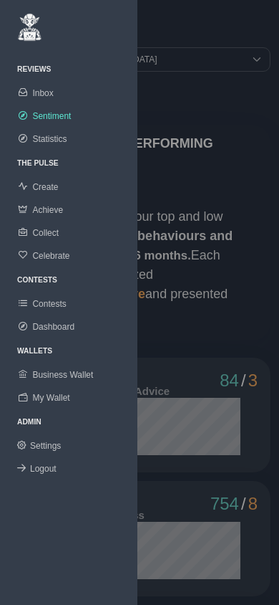
click at [57, 257] on span "Celebrate" at bounding box center [50, 256] width 37 height 10
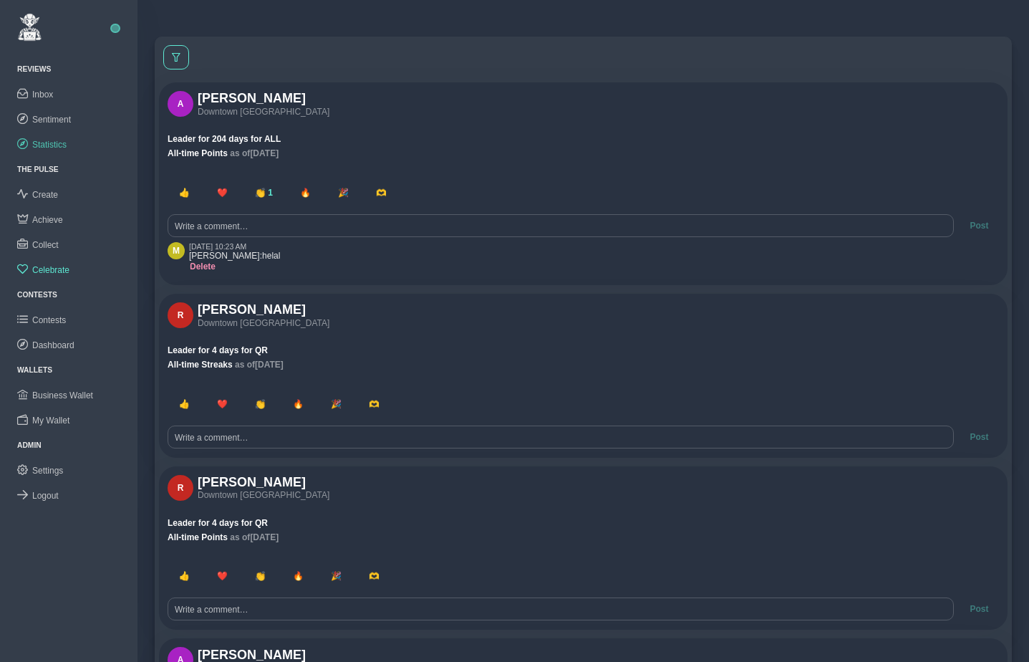
click at [47, 140] on span "Statistics" at bounding box center [49, 145] width 34 height 10
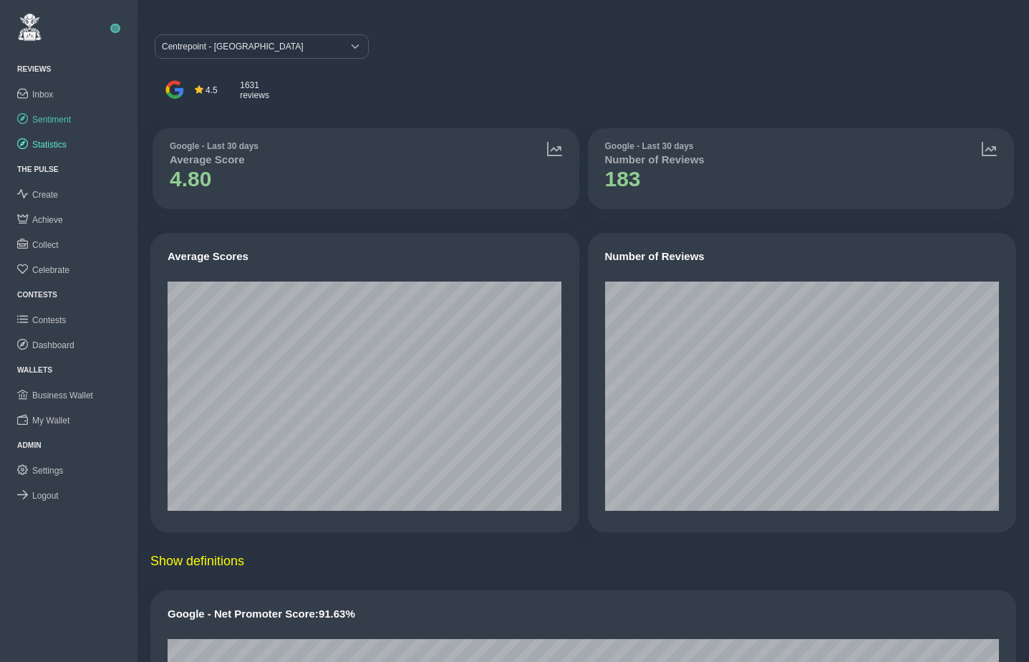
click at [54, 117] on span "Sentiment" at bounding box center [51, 120] width 39 height 10
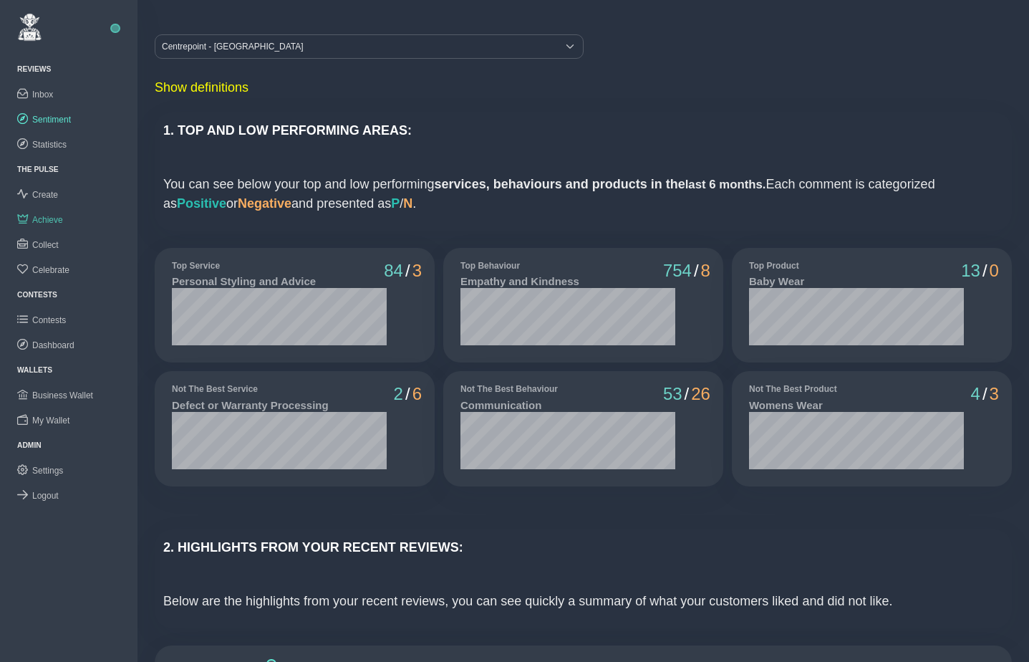
click at [47, 216] on span "Achieve" at bounding box center [47, 220] width 31 height 10
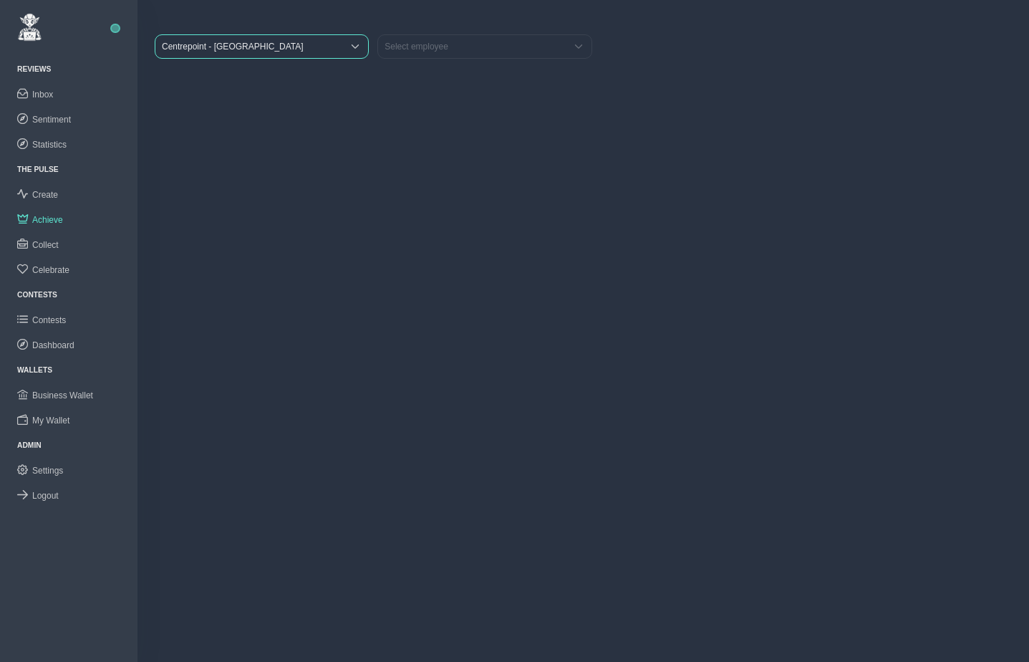
click at [220, 47] on span "Centrepoint - [GEOGRAPHIC_DATA]" at bounding box center [248, 46] width 187 height 23
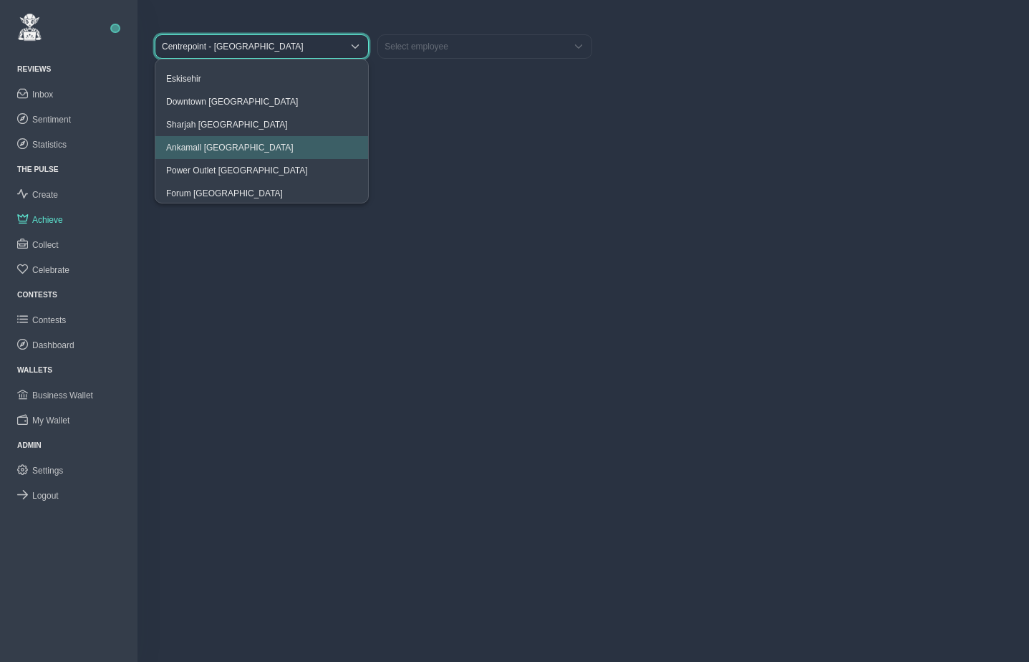
scroll to position [114, 0]
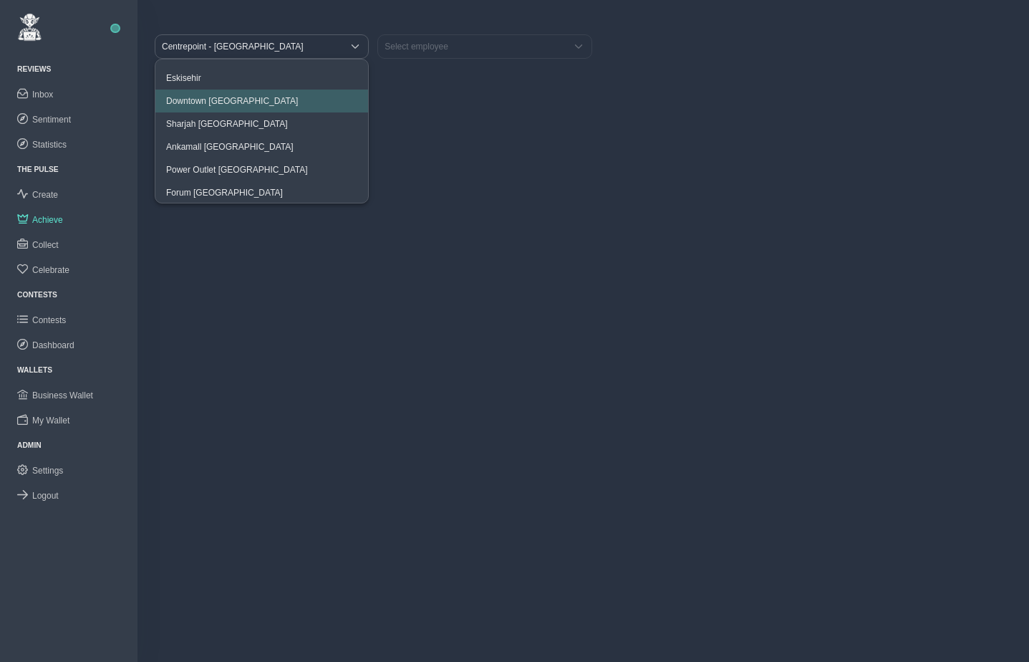
click at [202, 102] on span "Downtown [GEOGRAPHIC_DATA]" at bounding box center [232, 101] width 132 height 10
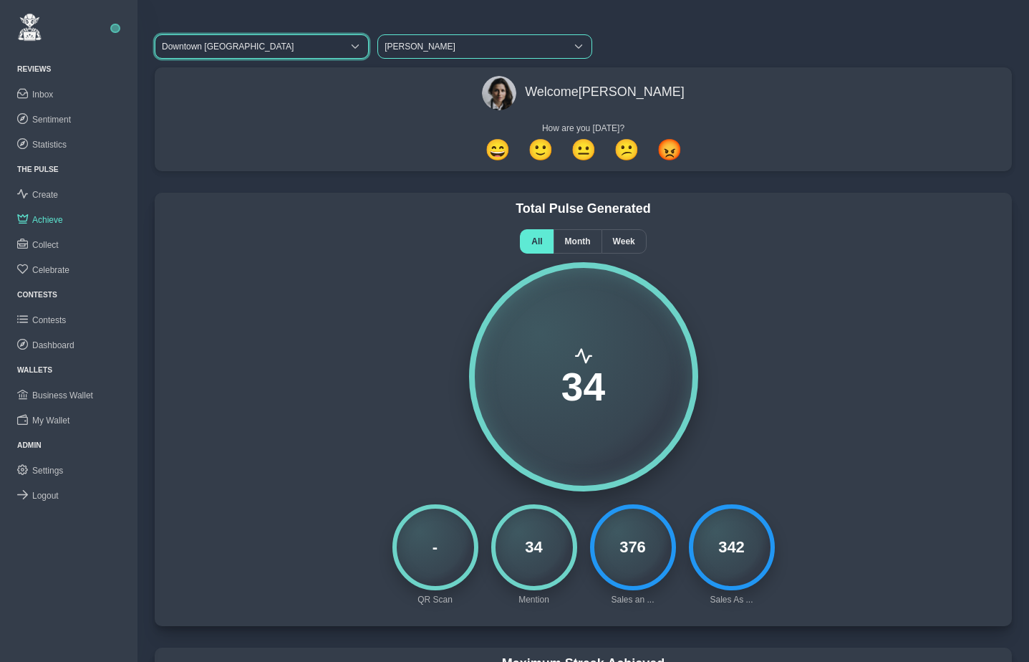
click at [411, 41] on span "[PERSON_NAME]" at bounding box center [471, 46] width 187 height 23
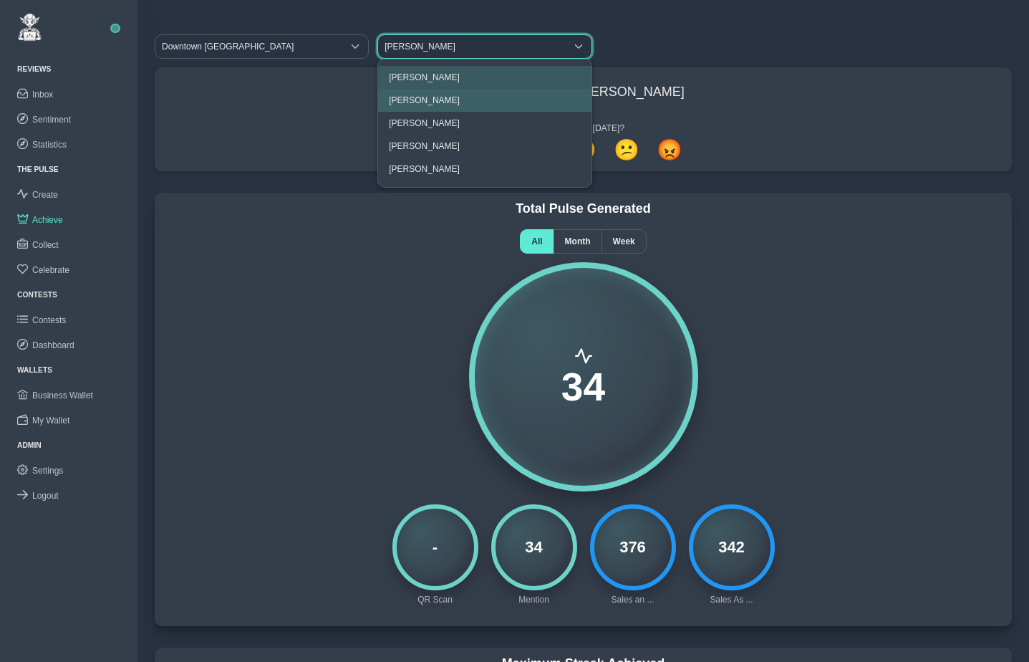
click at [418, 100] on span "[PERSON_NAME]" at bounding box center [424, 100] width 71 height 10
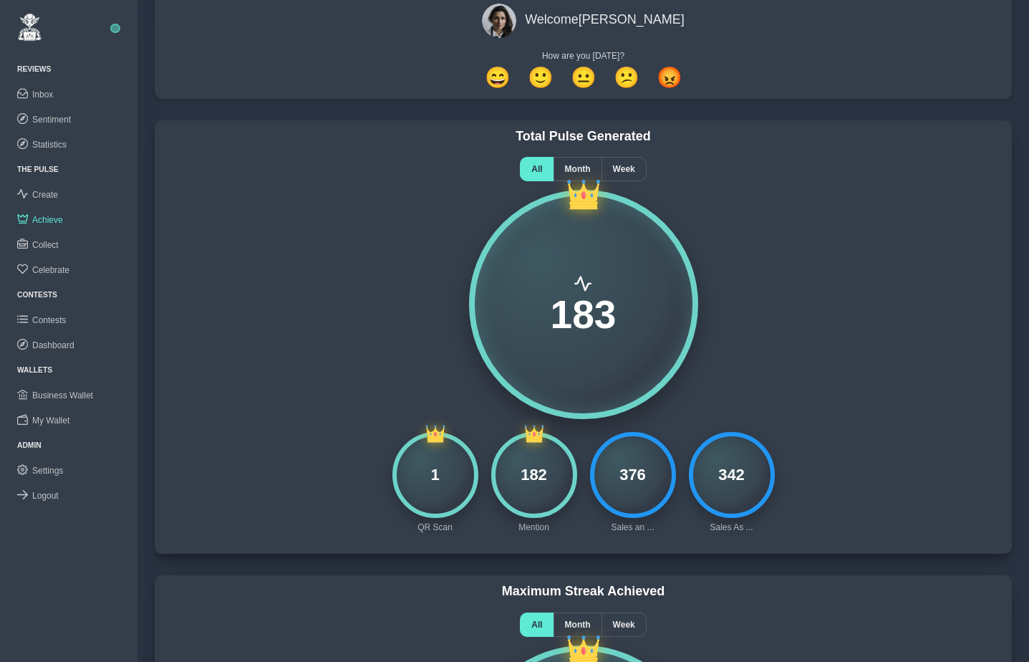
scroll to position [58, 0]
